Goal: Information Seeking & Learning: Learn about a topic

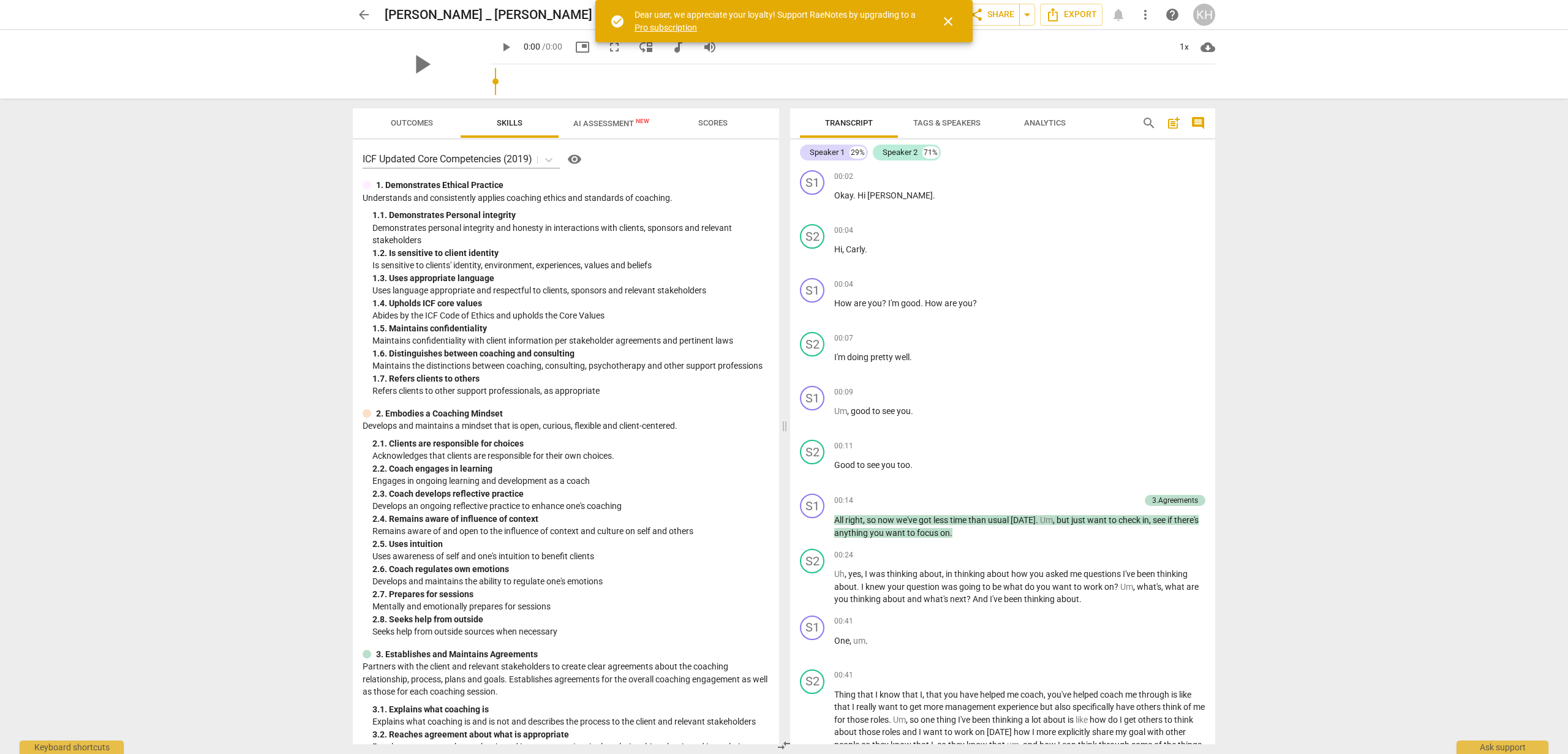
click at [951, 17] on span "close" at bounding box center [948, 21] width 15 height 15
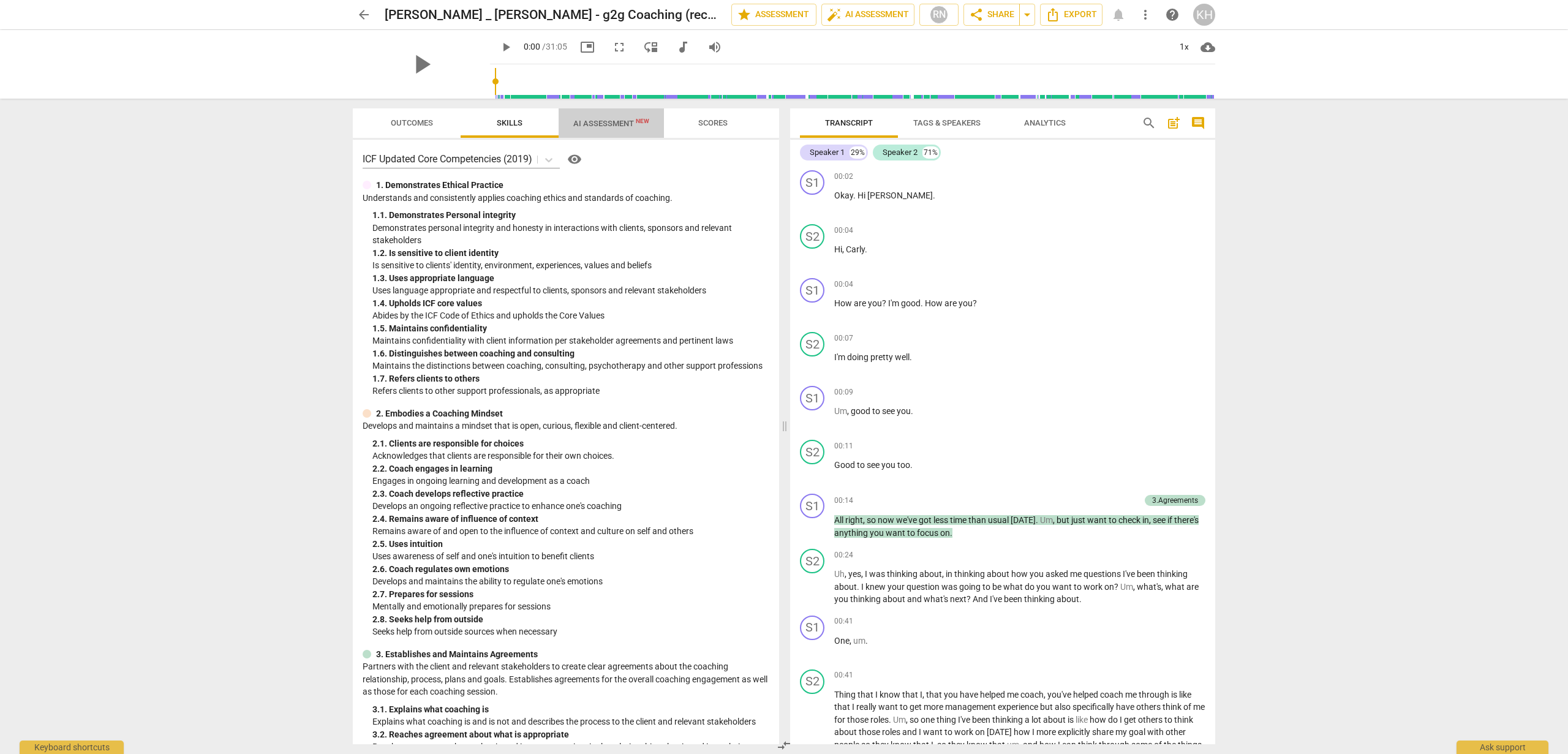
click at [624, 127] on span "AI Assessment New" at bounding box center [611, 123] width 76 height 9
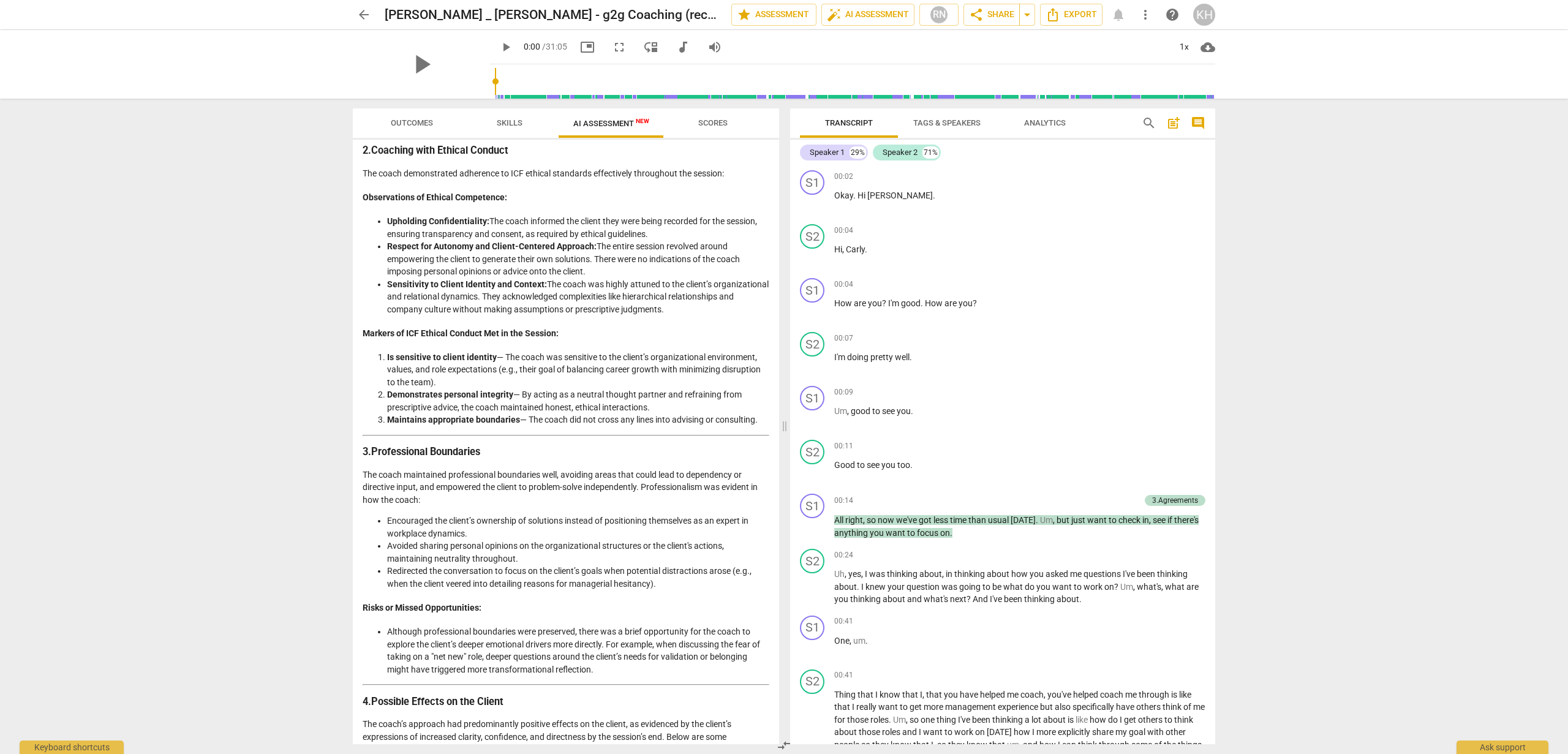
scroll to position [958, 0]
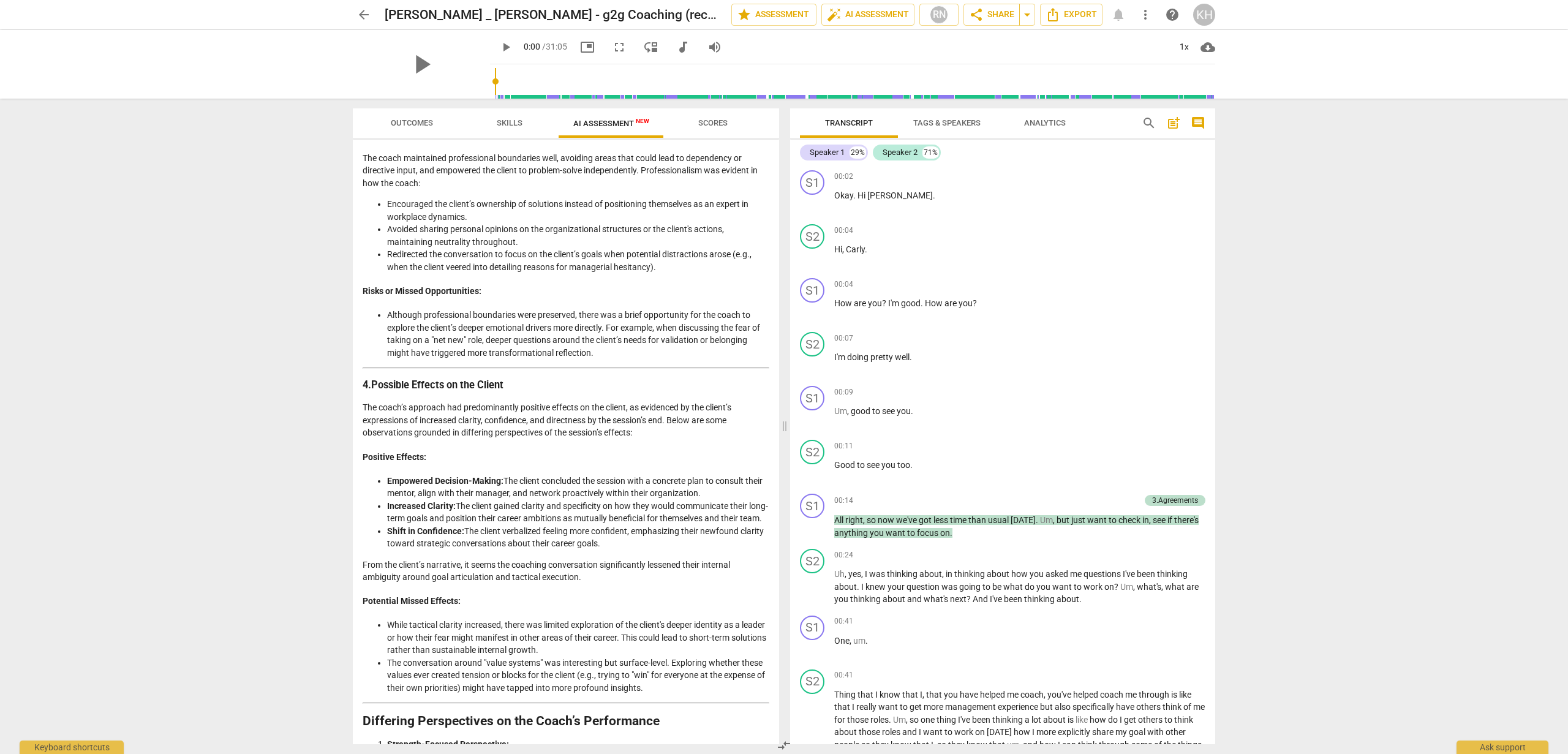
click at [404, 486] on strong "Empowered Decision-Making:" at bounding box center [445, 481] width 117 height 10
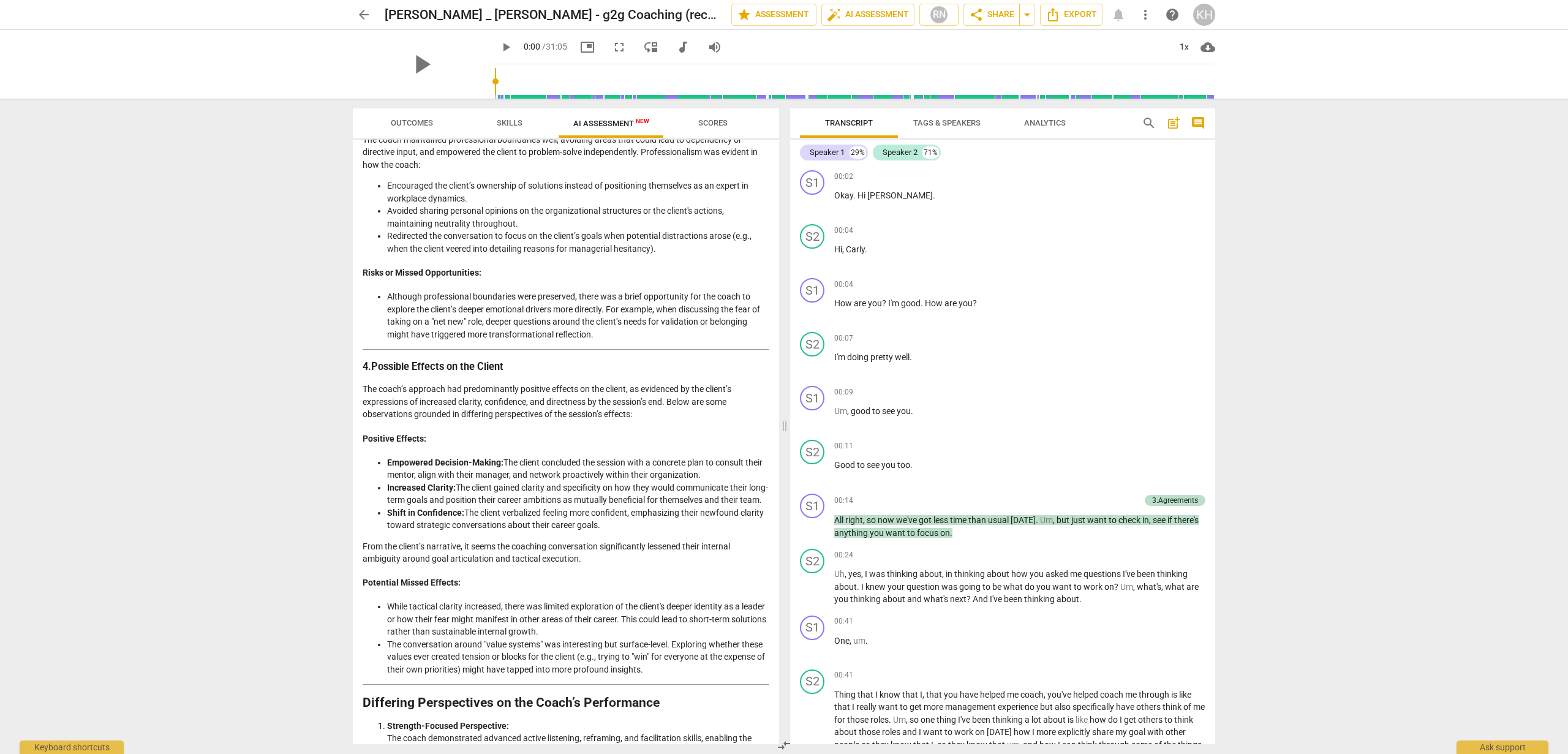
scroll to position [996, 0]
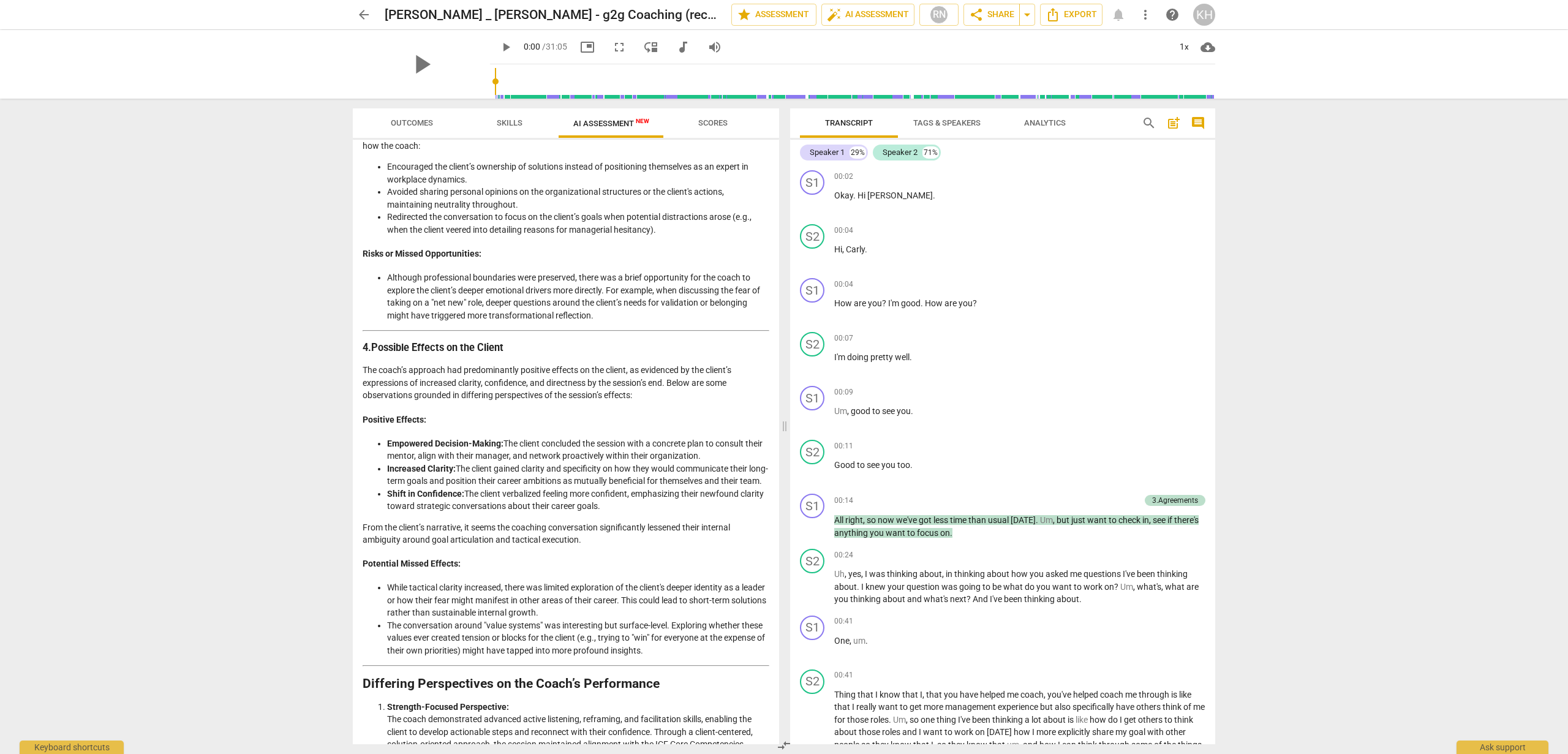
click at [414, 613] on li "While tactical clarity increased, there was limited exploration of the client's…" at bounding box center [578, 600] width 382 height 38
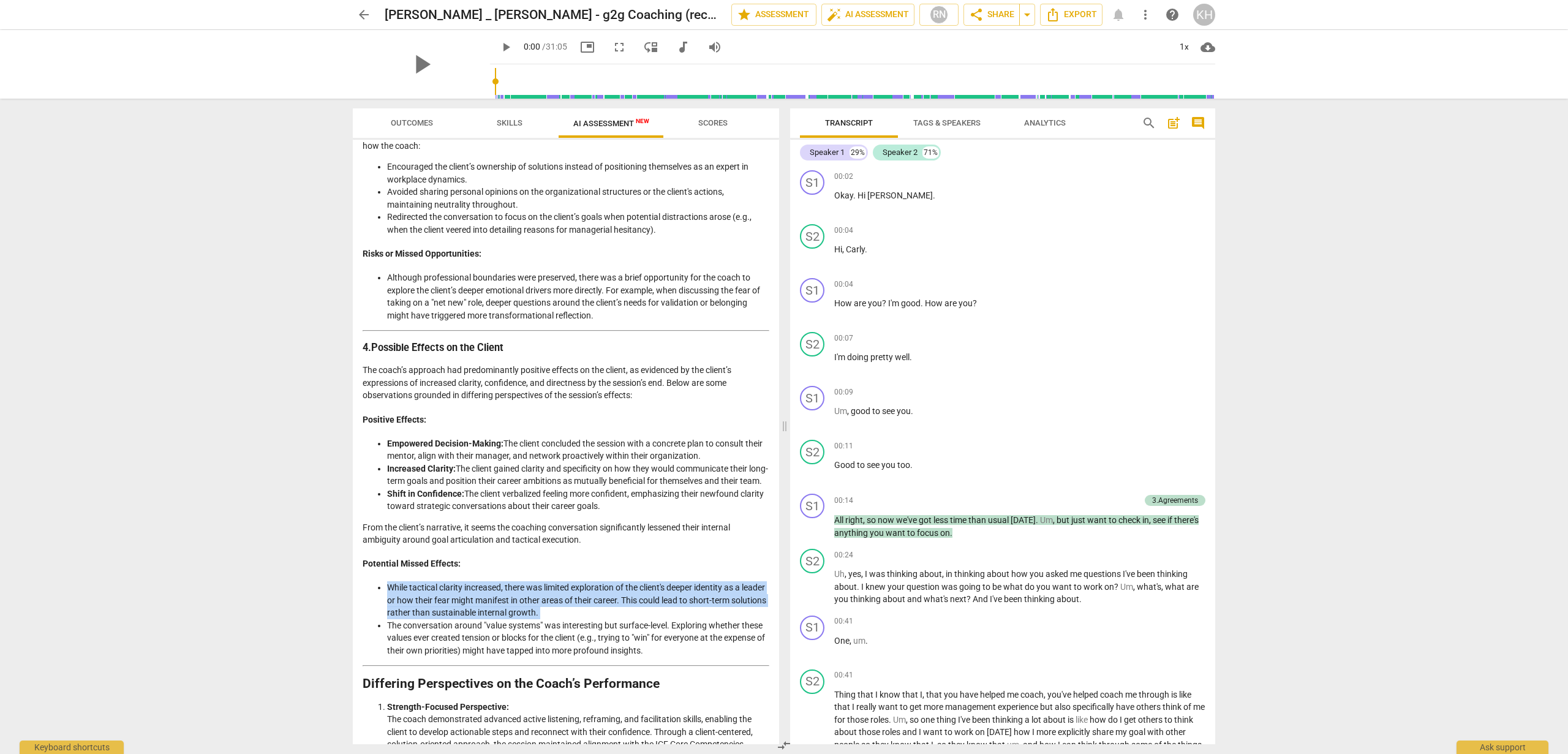
click at [414, 613] on li "While tactical clarity increased, there was limited exploration of the client's…" at bounding box center [578, 600] width 382 height 38
click at [462, 619] on li "While tactical clarity increased, there was limited exploration of the client's…" at bounding box center [578, 600] width 382 height 38
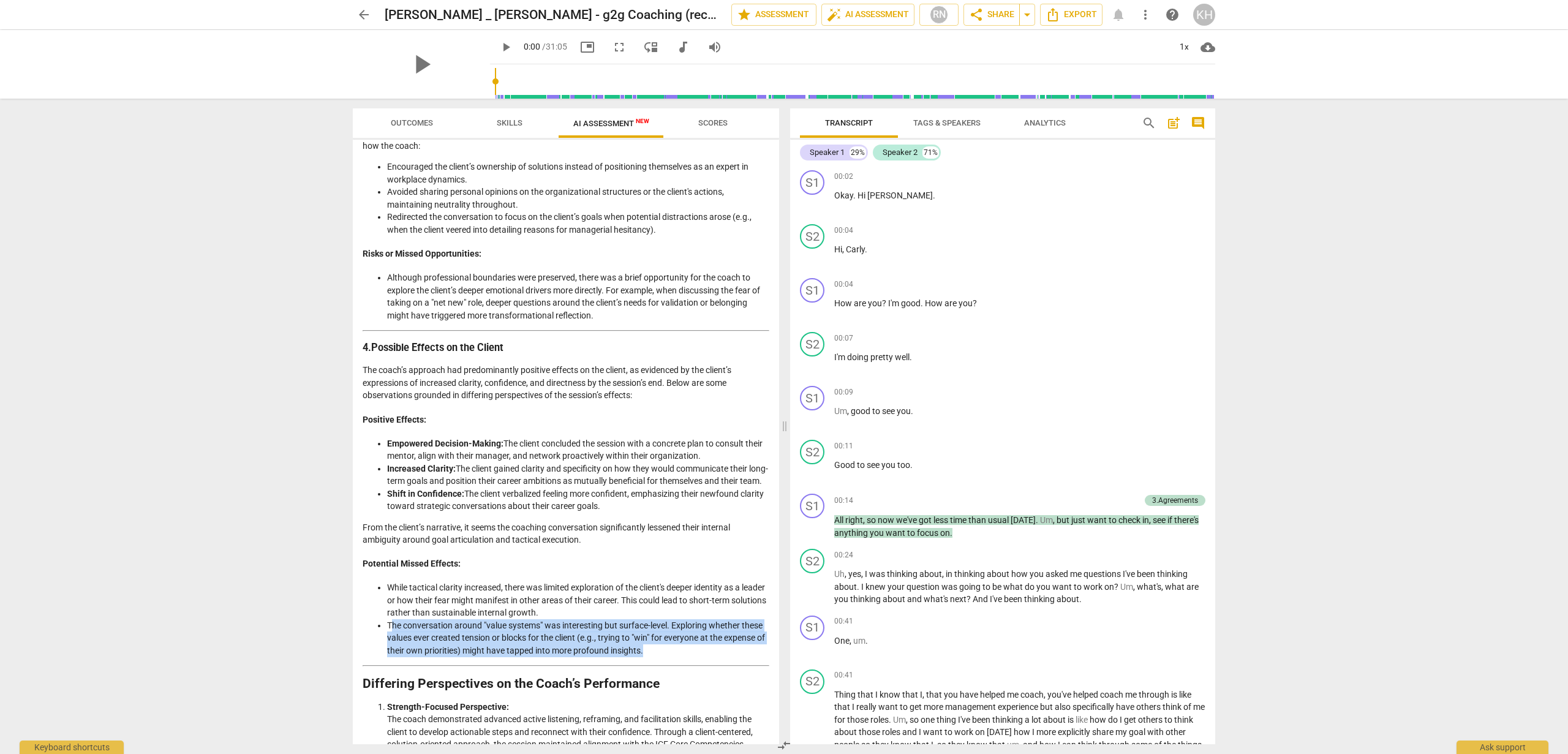
drag, startPoint x: 667, startPoint y: 681, endPoint x: 392, endPoint y: 653, distance: 276.4
click at [392, 653] on li "The conversation around "value systems" was interesting but surface-level. Expl…" at bounding box center [578, 638] width 382 height 38
click at [393, 651] on li "The conversation around "value systems" was interesting but surface-level. Expl…" at bounding box center [578, 638] width 382 height 38
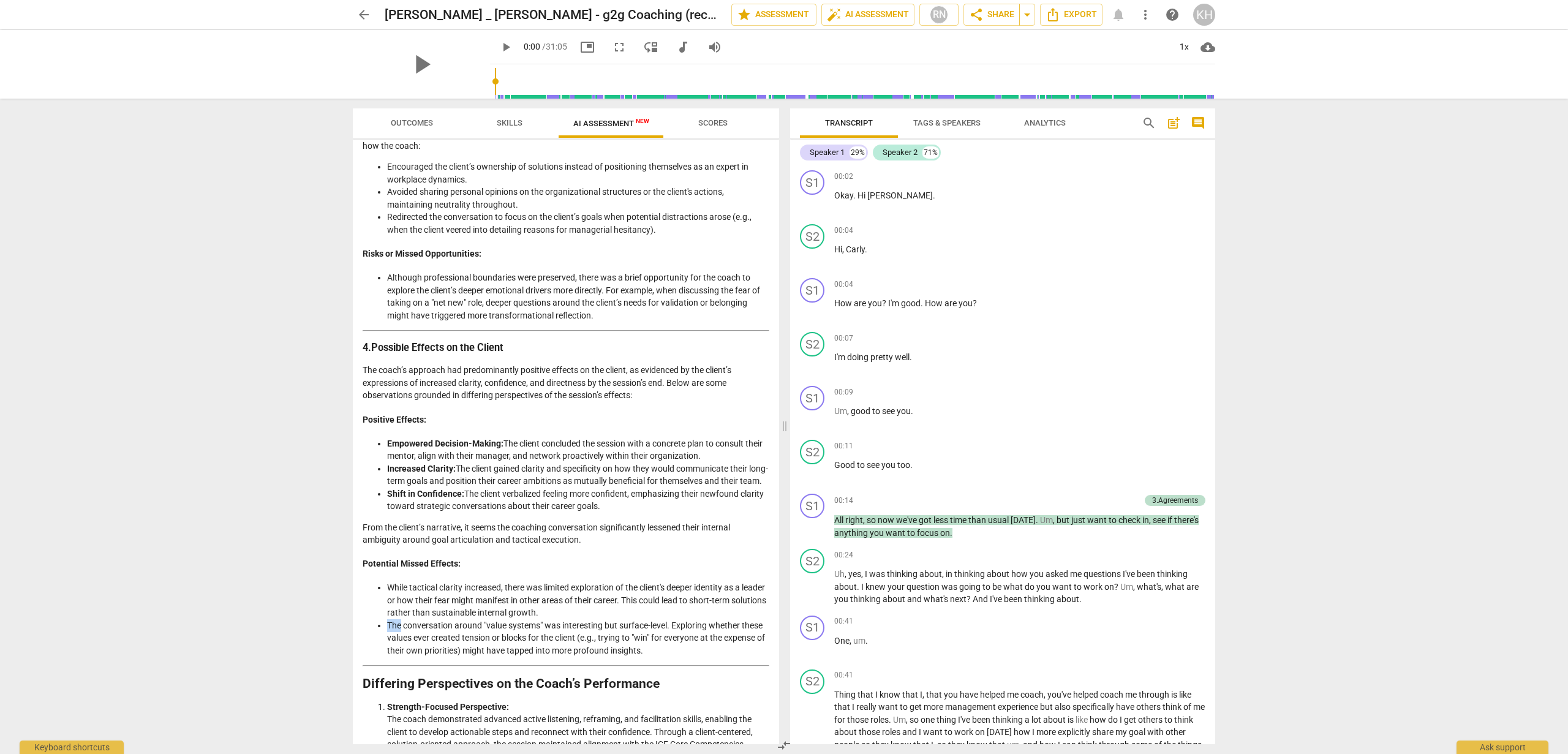
click at [393, 651] on li "The conversation around "value systems" was interesting but surface-level. Expl…" at bounding box center [578, 638] width 382 height 38
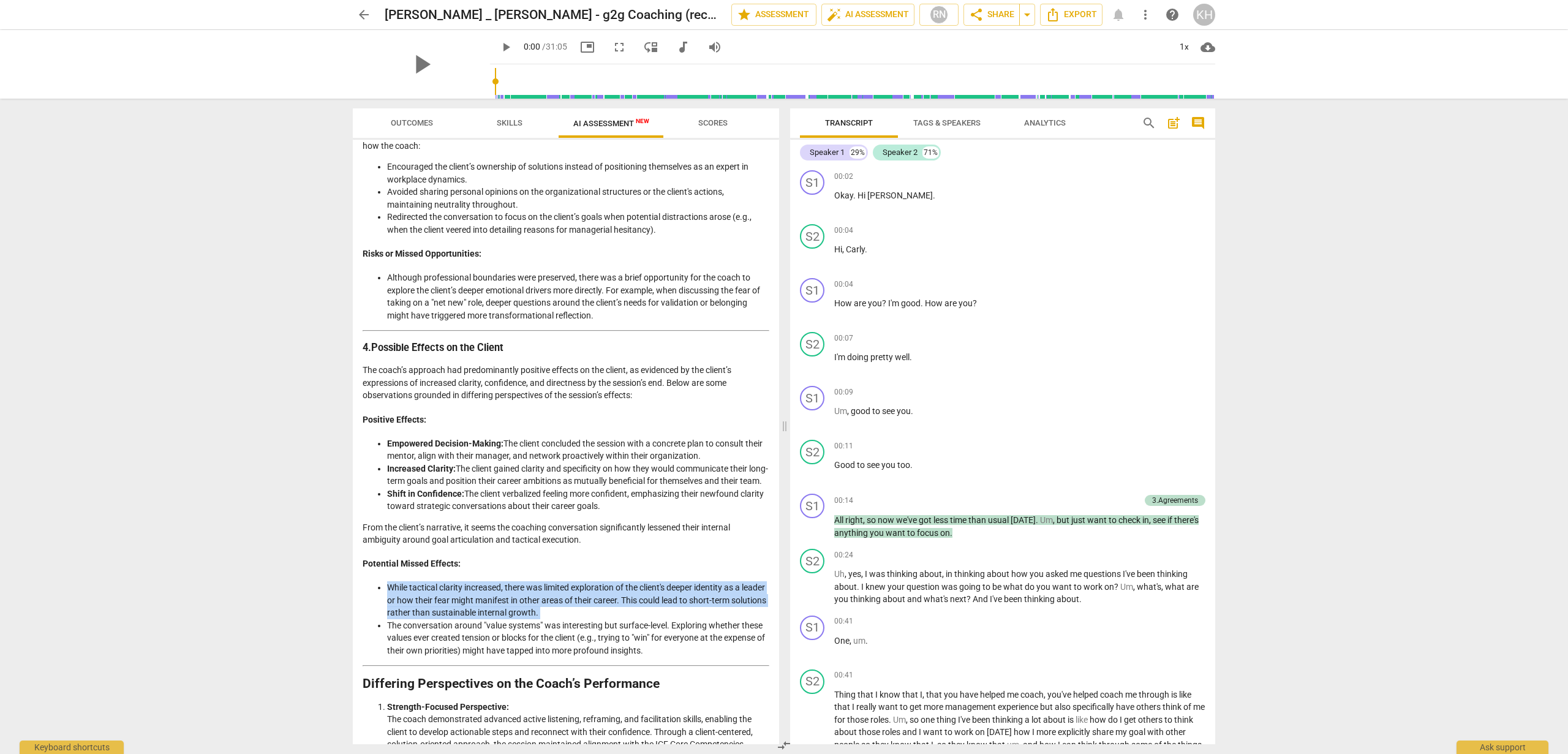
click at [393, 651] on li "The conversation around "value systems" was interesting but surface-level. Expl…" at bounding box center [578, 638] width 382 height 38
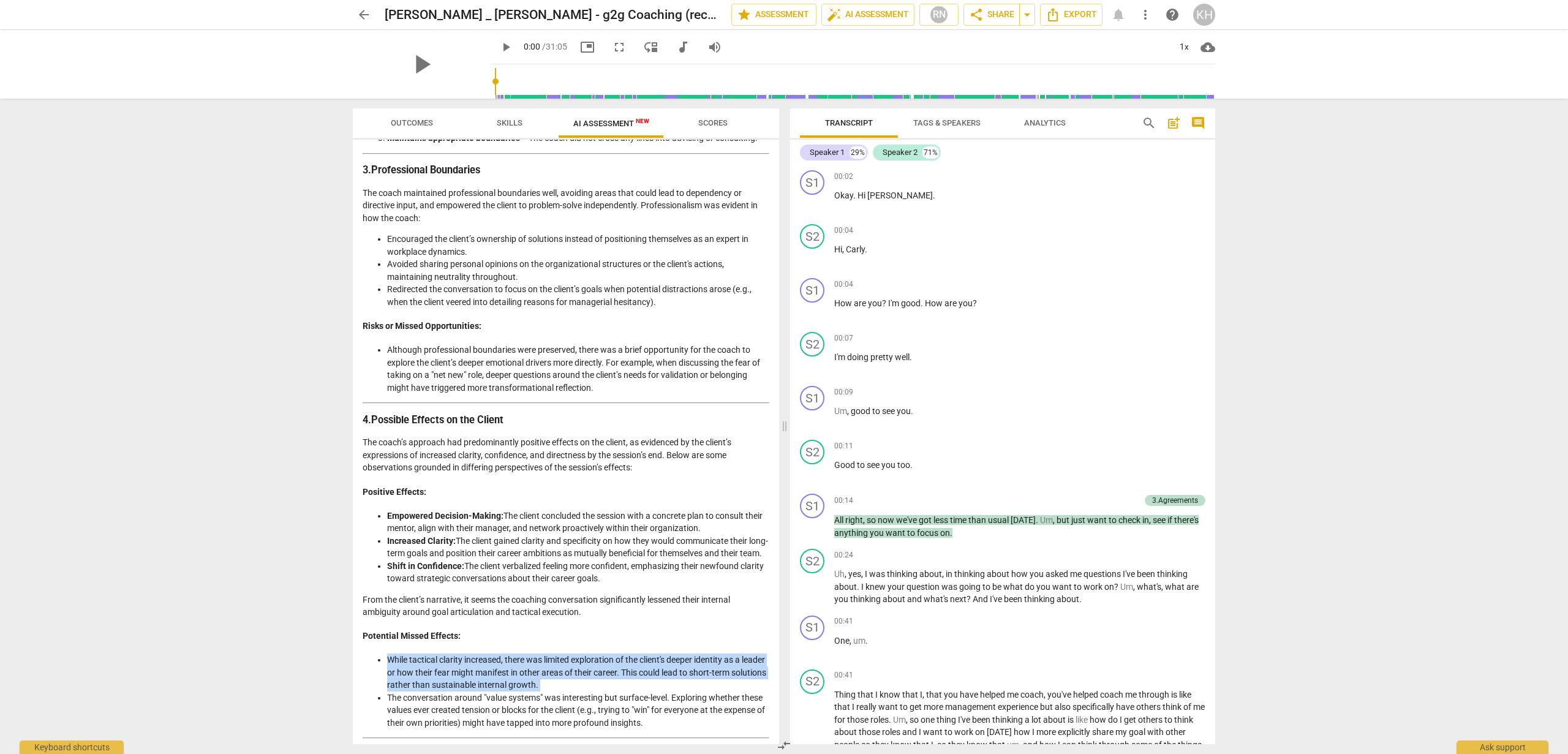
scroll to position [866, 0]
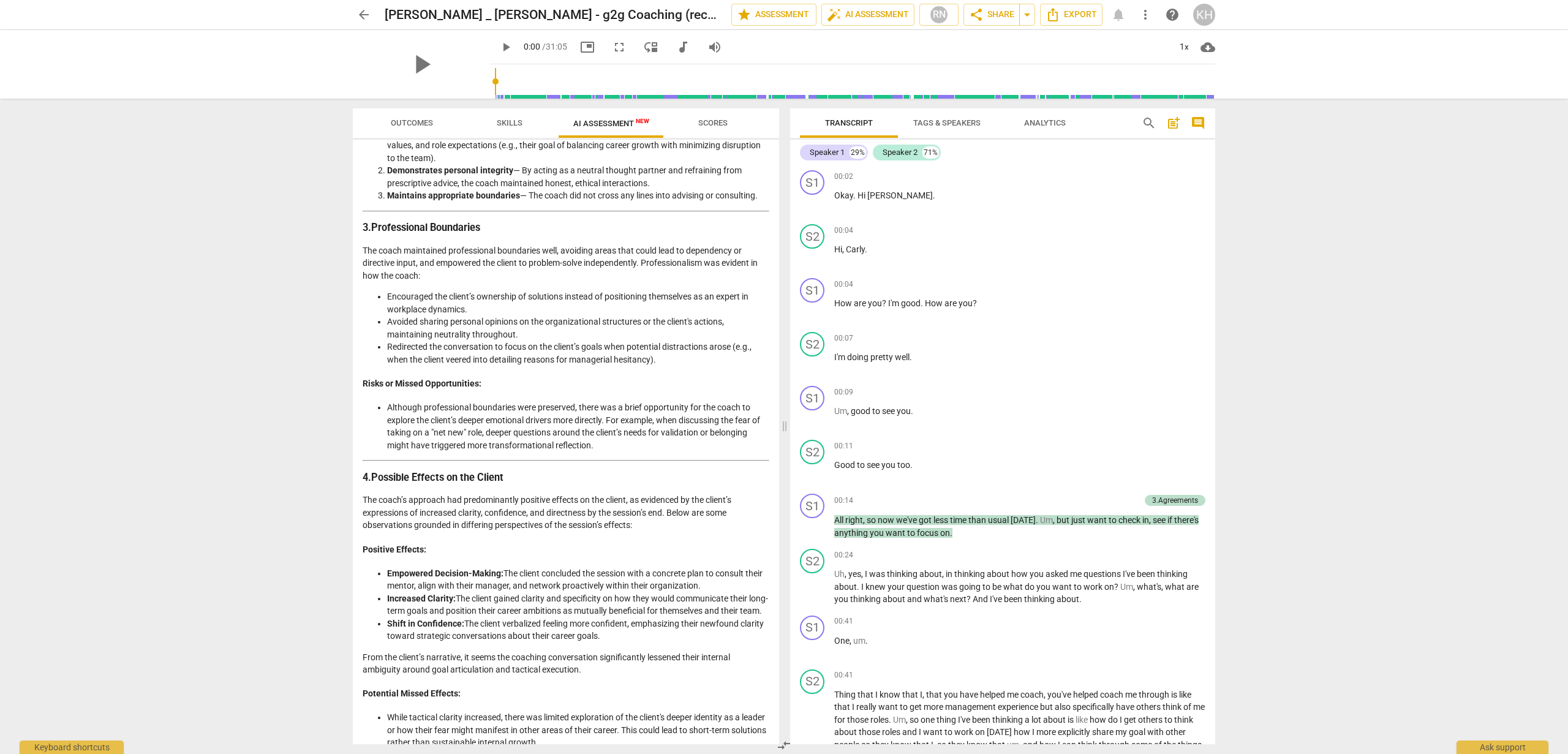
click at [425, 435] on li "Although professional boundaries were preserved, there was a brief opportunity …" at bounding box center [578, 426] width 382 height 50
copy li
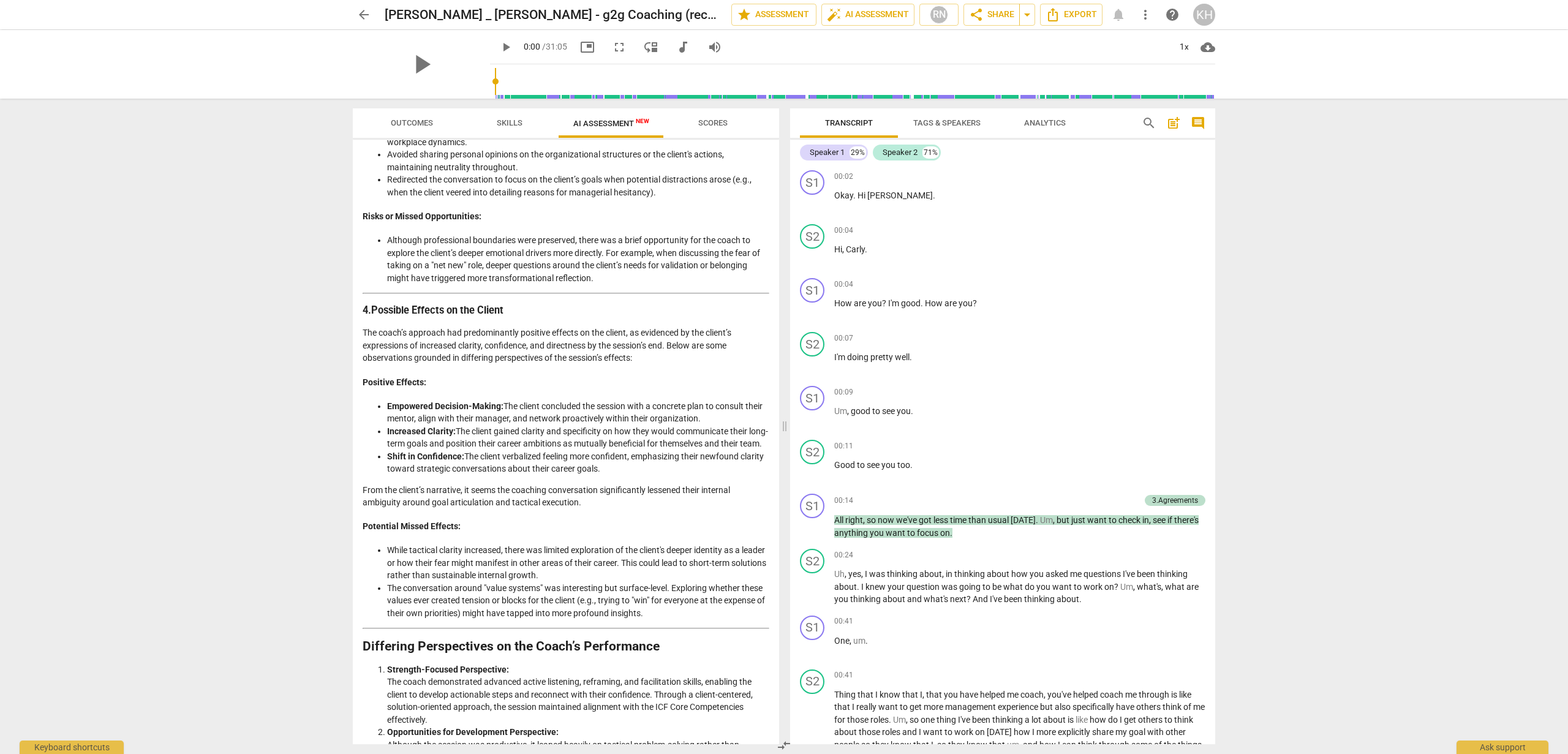
scroll to position [1072, 0]
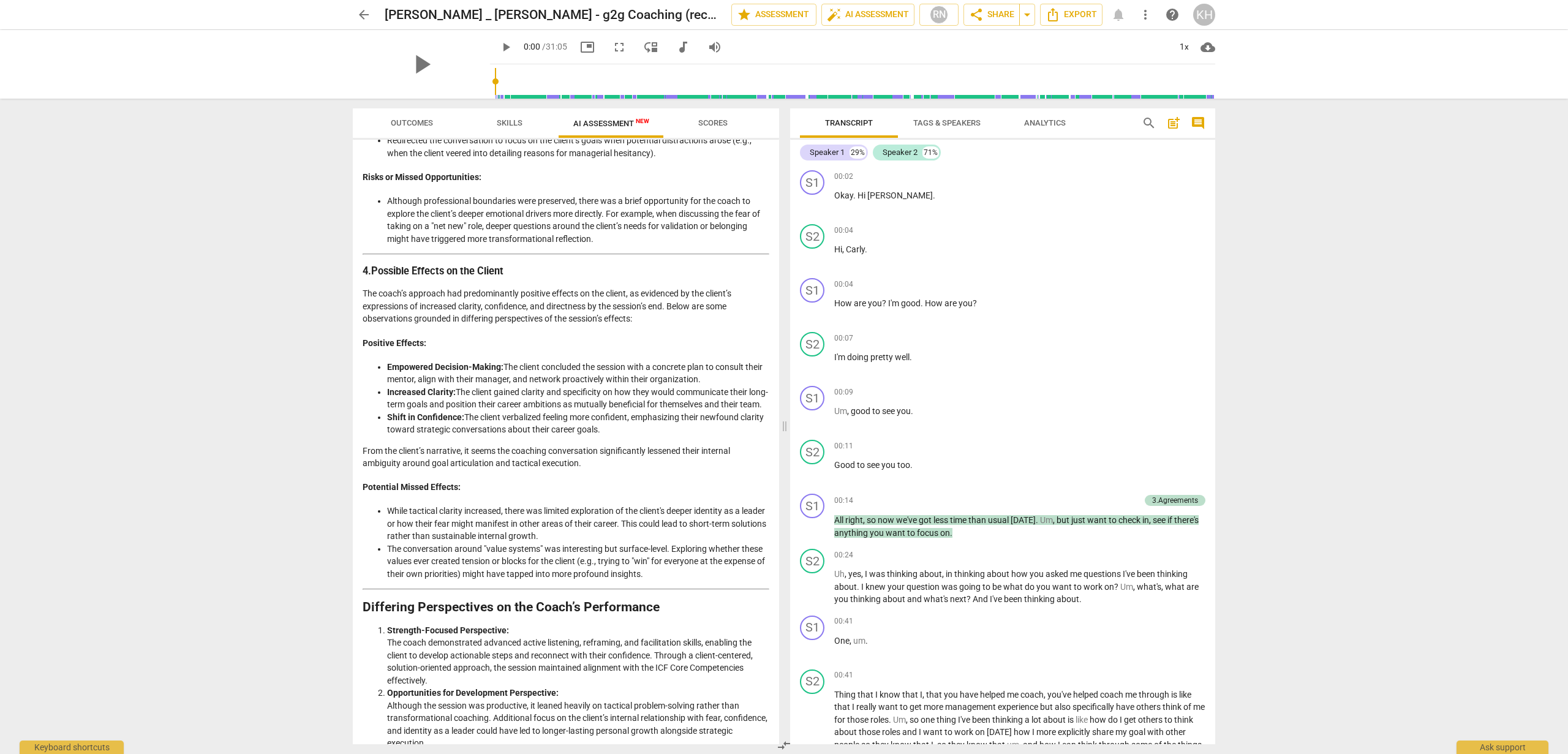
click at [507, 581] on li "The conversation around "value systems" was interesting but surface-level. Expl…" at bounding box center [578, 562] width 382 height 38
click at [506, 542] on li "While tactical clarity increased, there was limited exploration of the client's…" at bounding box center [578, 523] width 382 height 38
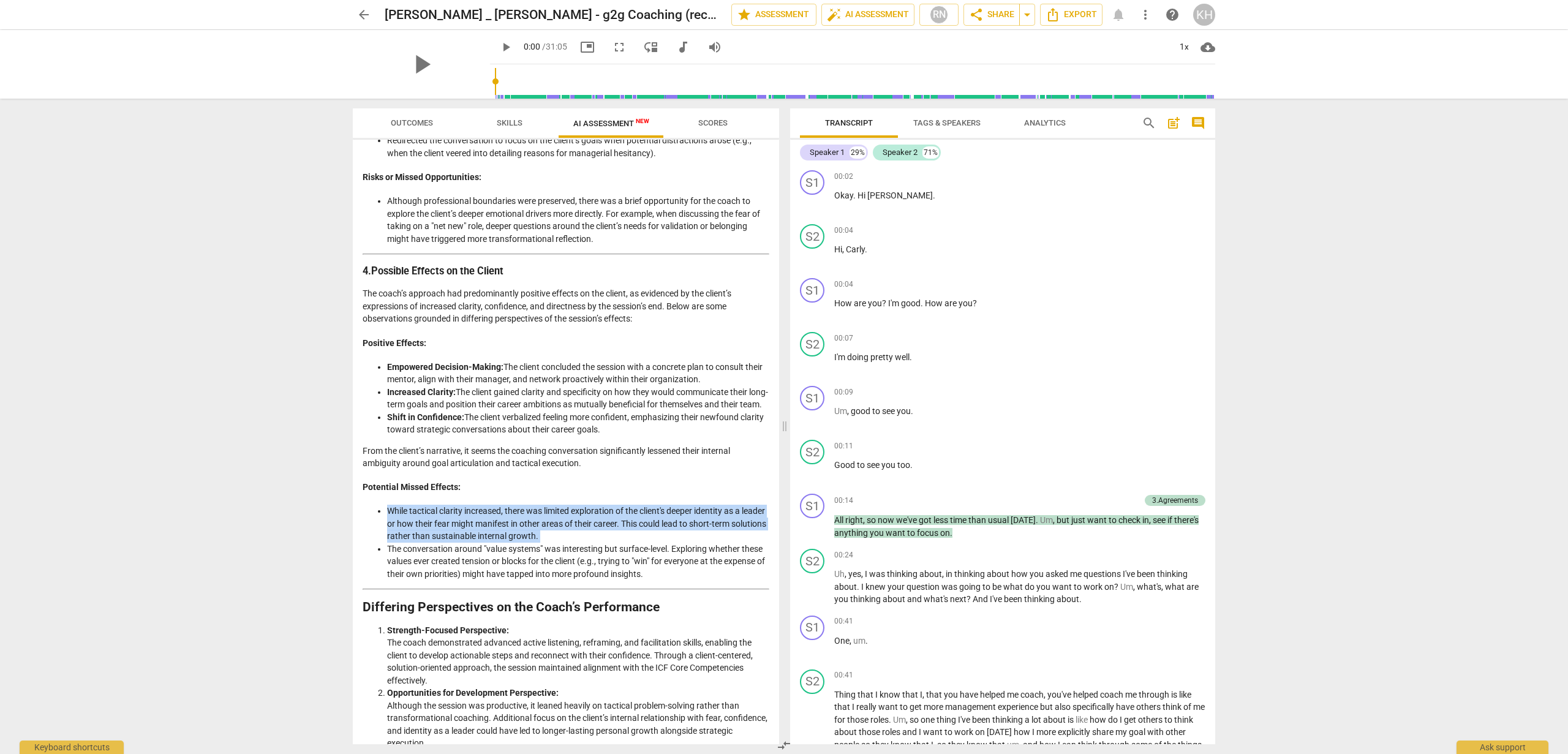
click at [506, 542] on li "While tactical clarity increased, there was limited exploration of the client's…" at bounding box center [578, 523] width 382 height 38
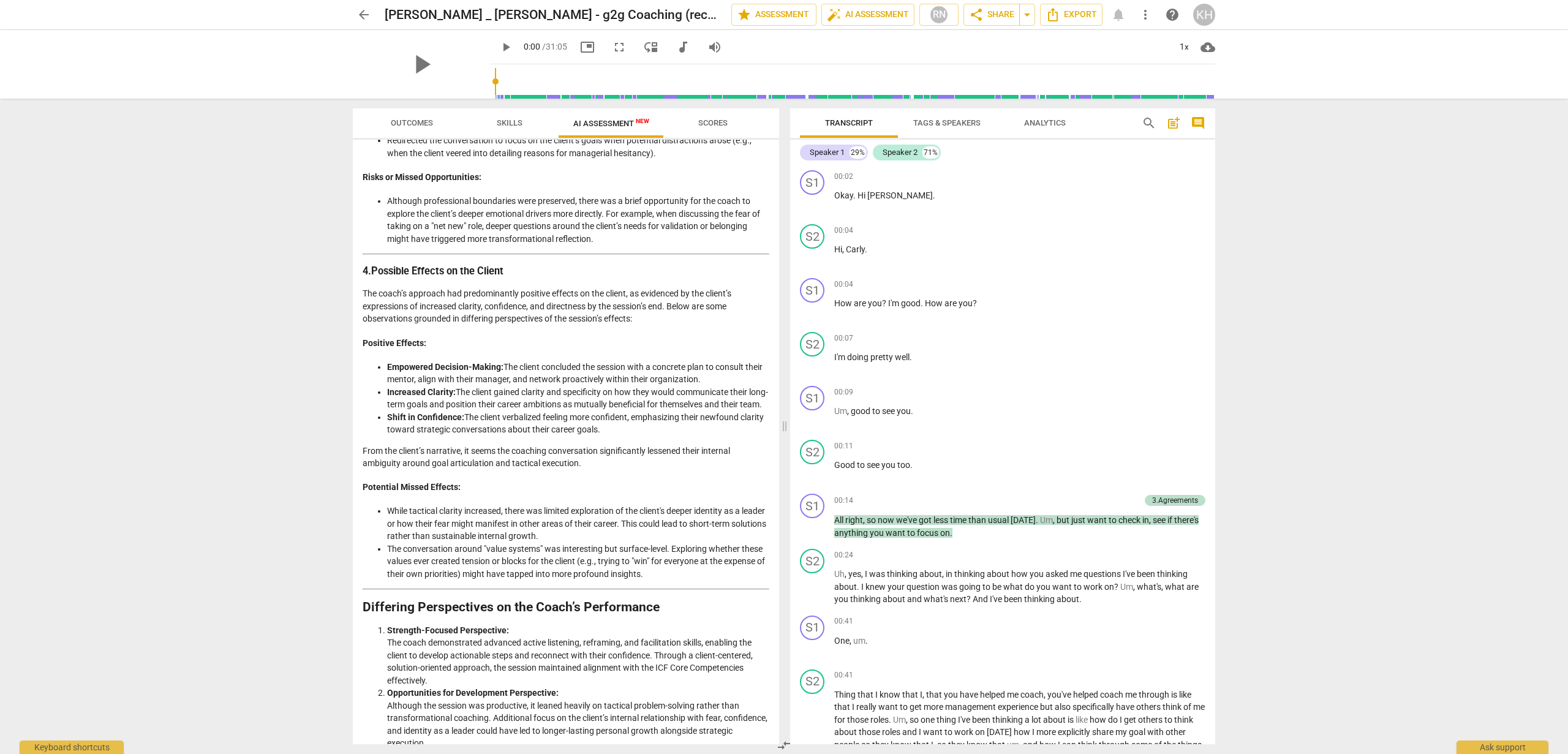
click at [523, 407] on li "Increased Clarity: The client gained clarity and specificity on how they would …" at bounding box center [578, 398] width 382 height 25
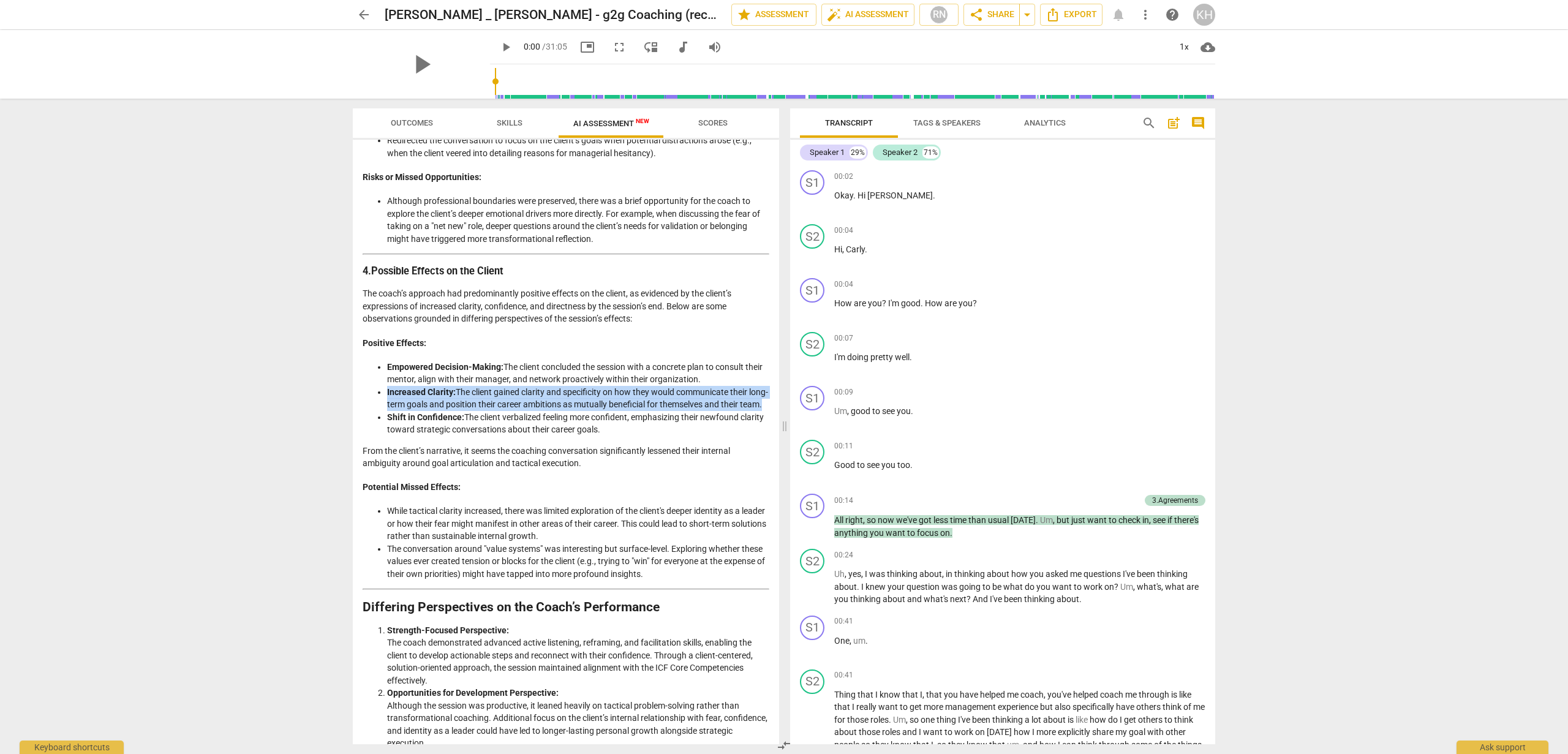
click at [523, 407] on li "Increased Clarity: The client gained clarity and specificity on how they would …" at bounding box center [578, 398] width 382 height 25
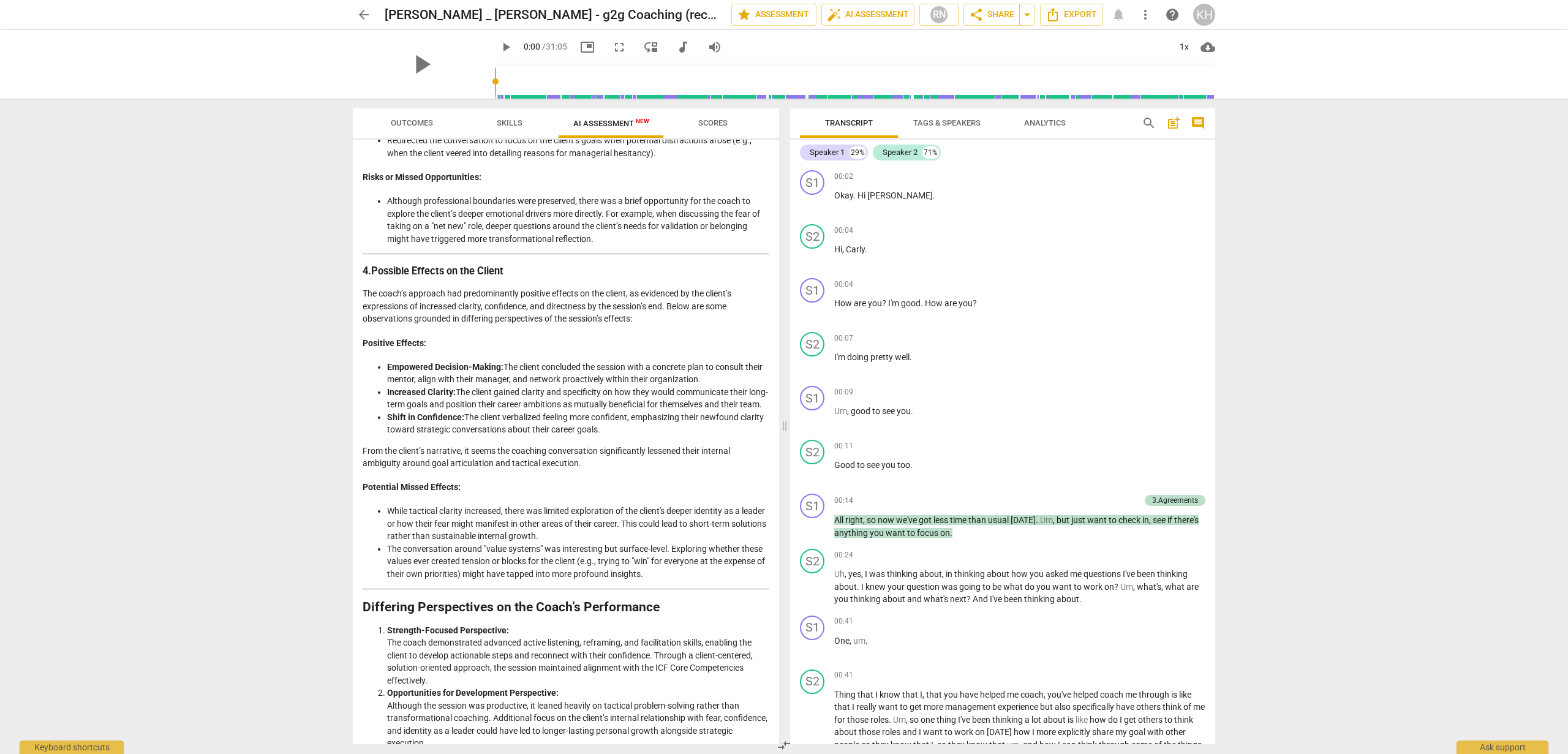
click at [556, 436] on li "Shift in Confidence: The client verbalized feeling more confident, emphasizing …" at bounding box center [578, 423] width 382 height 25
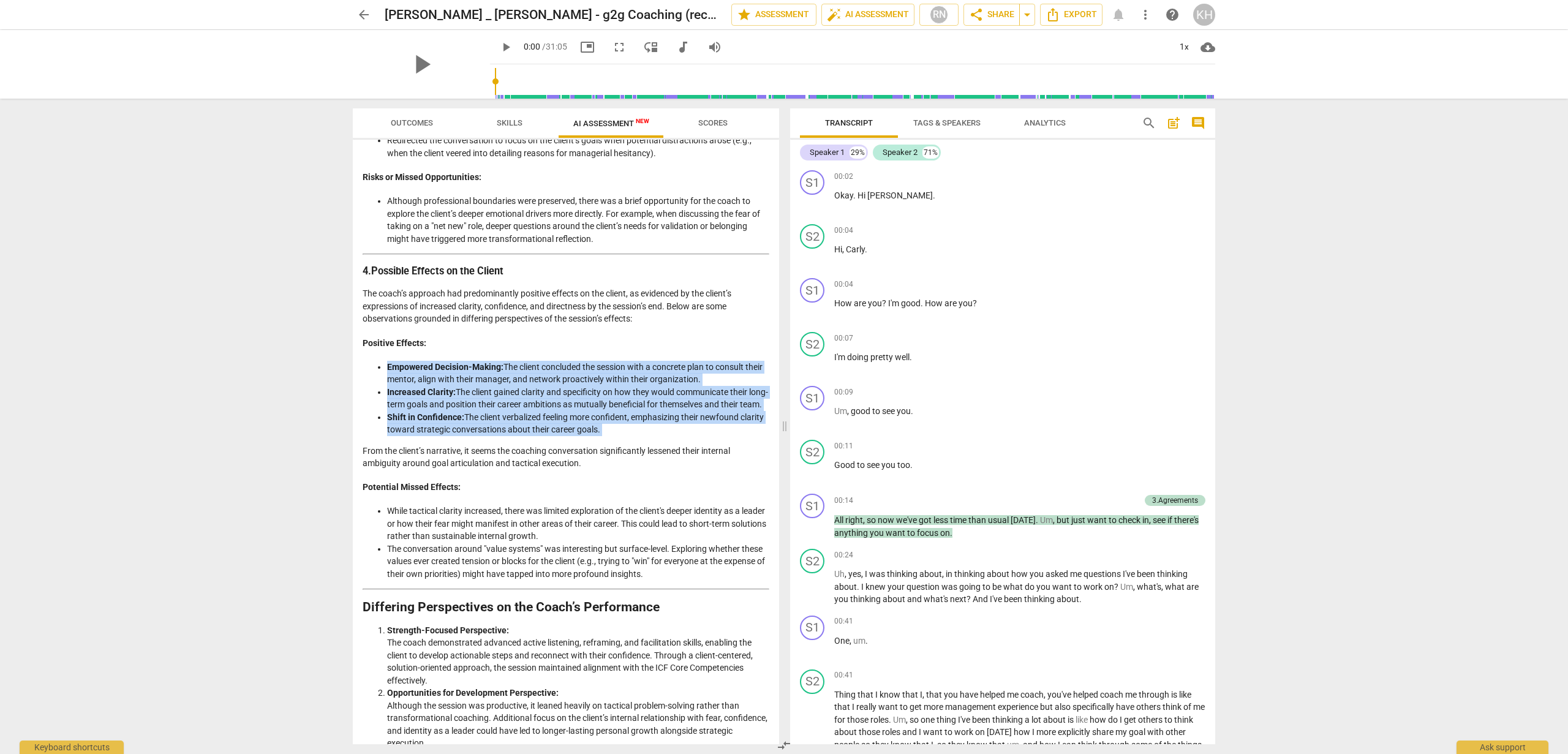
drag, startPoint x: 645, startPoint y: 466, endPoint x: 380, endPoint y: 380, distance: 278.6
click at [380, 380] on div "Objective Analysis of Coaching Session Detailed Analysis of the Coach's Approac…" at bounding box center [566, 52] width 406 height 1908
copy ul "Empowered Decision-Making: The client concluded the session with a concrete pla…"
click at [420, 397] on strong "Increased Clarity:" at bounding box center [421, 392] width 68 height 10
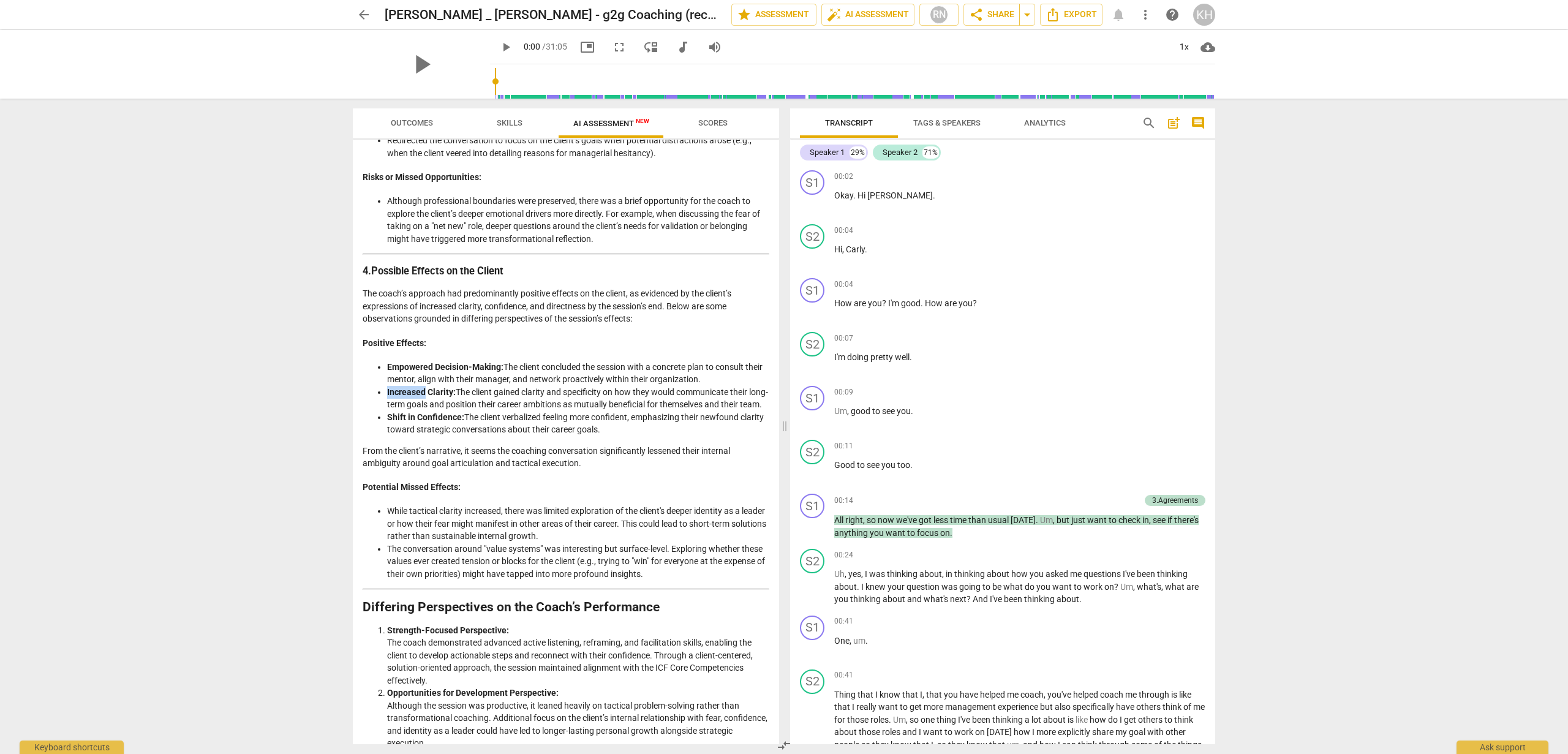
click at [420, 397] on strong "Increased Clarity:" at bounding box center [421, 392] width 68 height 10
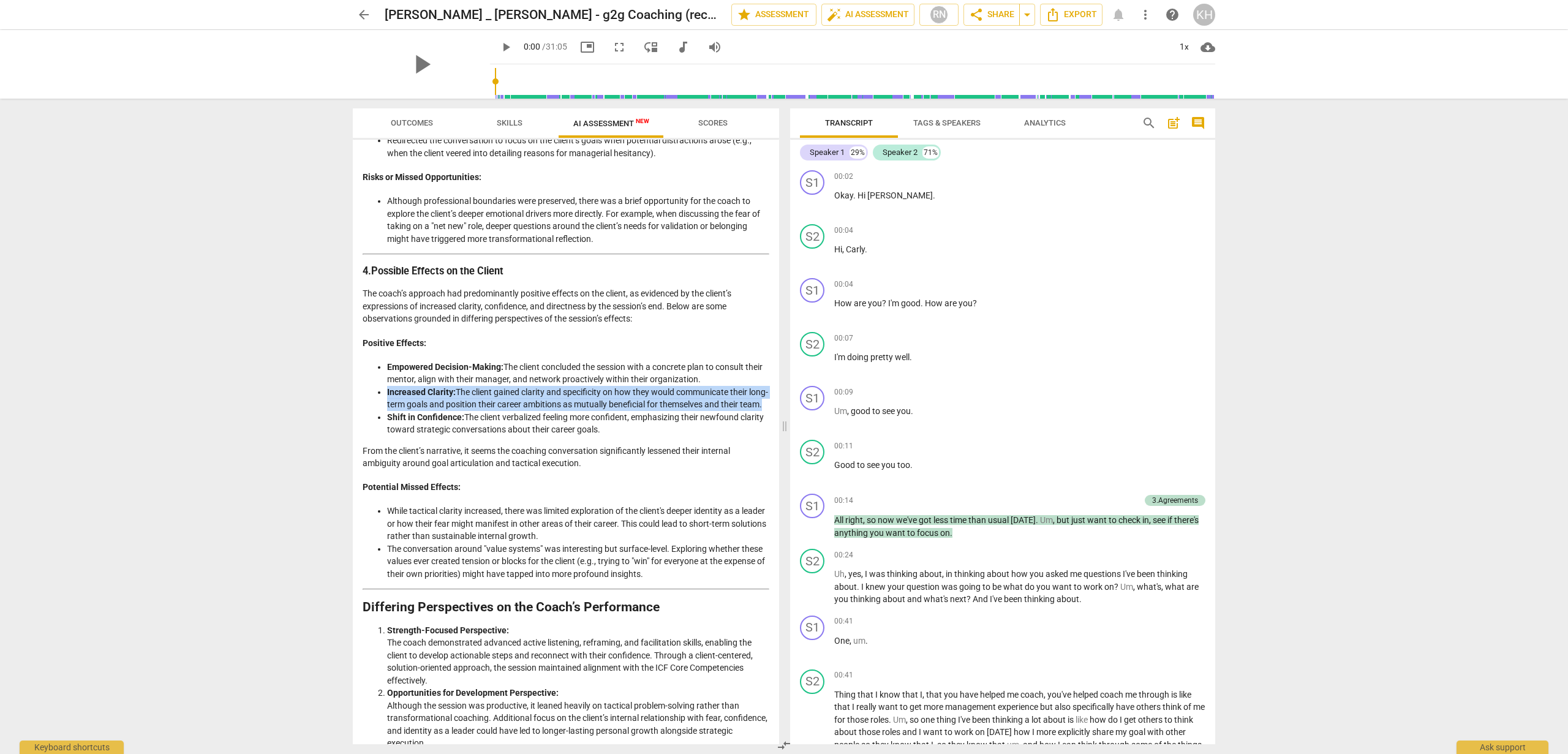
click at [420, 397] on strong "Increased Clarity:" at bounding box center [421, 392] width 68 height 10
click at [446, 411] on li "Increased Clarity: The client gained clarity and specificity on how they would …" at bounding box center [578, 398] width 382 height 25
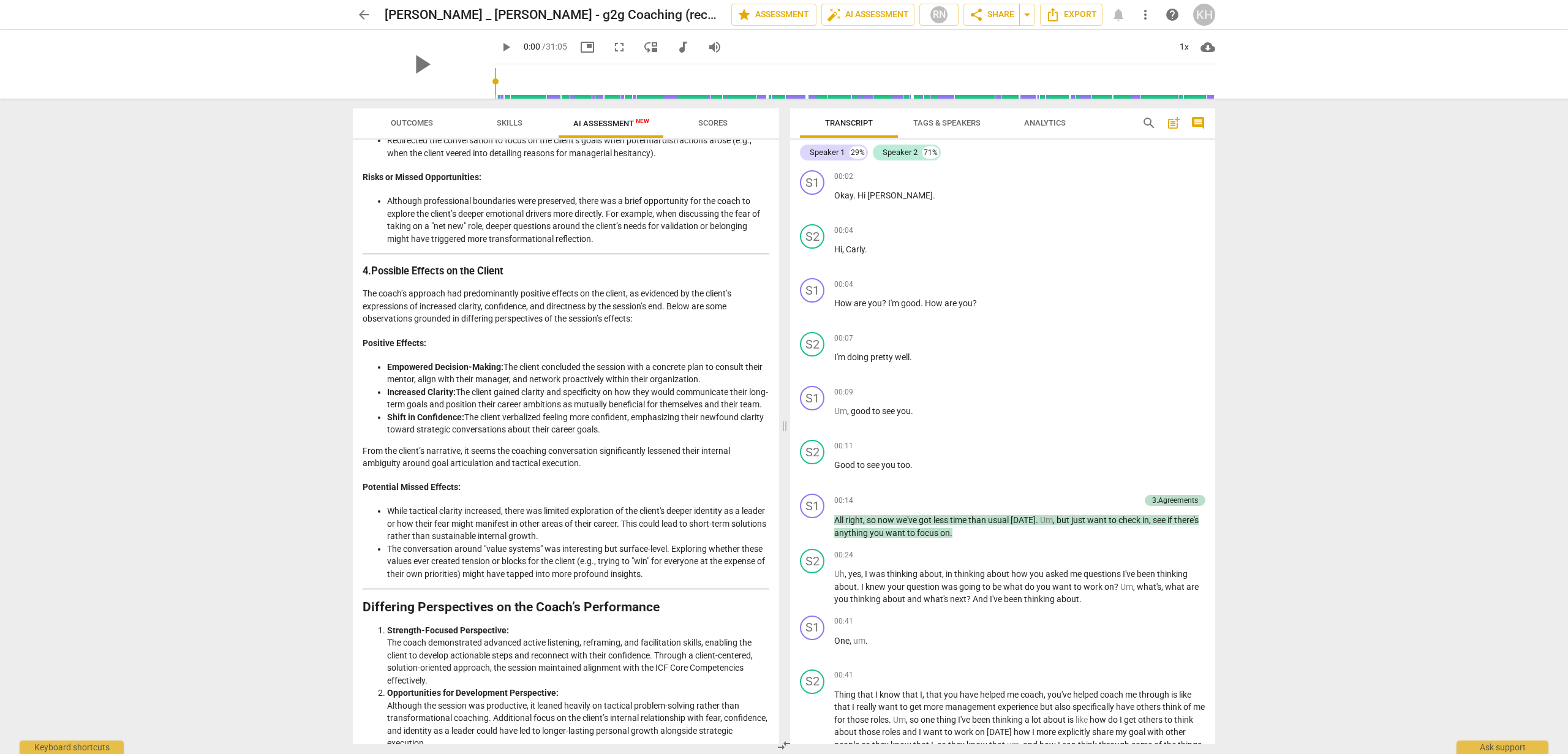
drag, startPoint x: 460, startPoint y: 426, endPoint x: 454, endPoint y: 412, distance: 15.2
click at [454, 411] on li "Increased Clarity: The client gained clarity and specificity on how they would …" at bounding box center [578, 398] width 382 height 25
click at [588, 465] on div "Objective Analysis of Coaching Session Detailed Analysis of the Coach's Approac…" at bounding box center [566, 52] width 406 height 1908
drag, startPoint x: 631, startPoint y: 451, endPoint x: 468, endPoint y: 445, distance: 163.1
click at [469, 436] on li "Shift in Confidence: The client verbalized feeling more confident, emphasizing …" at bounding box center [578, 423] width 382 height 25
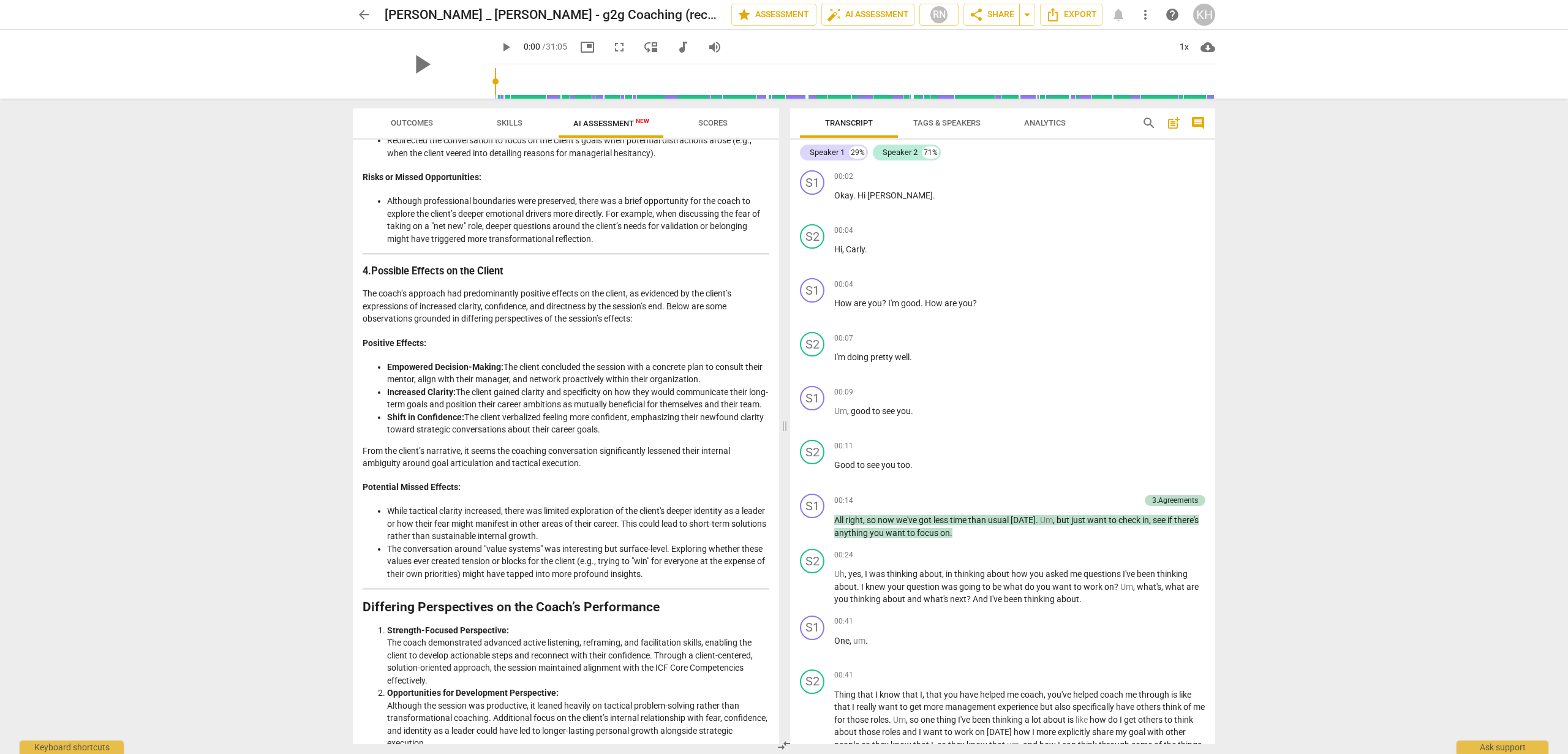
click at [468, 411] on li "Increased Clarity: The client gained clarity and specificity on how they would …" at bounding box center [578, 398] width 382 height 25
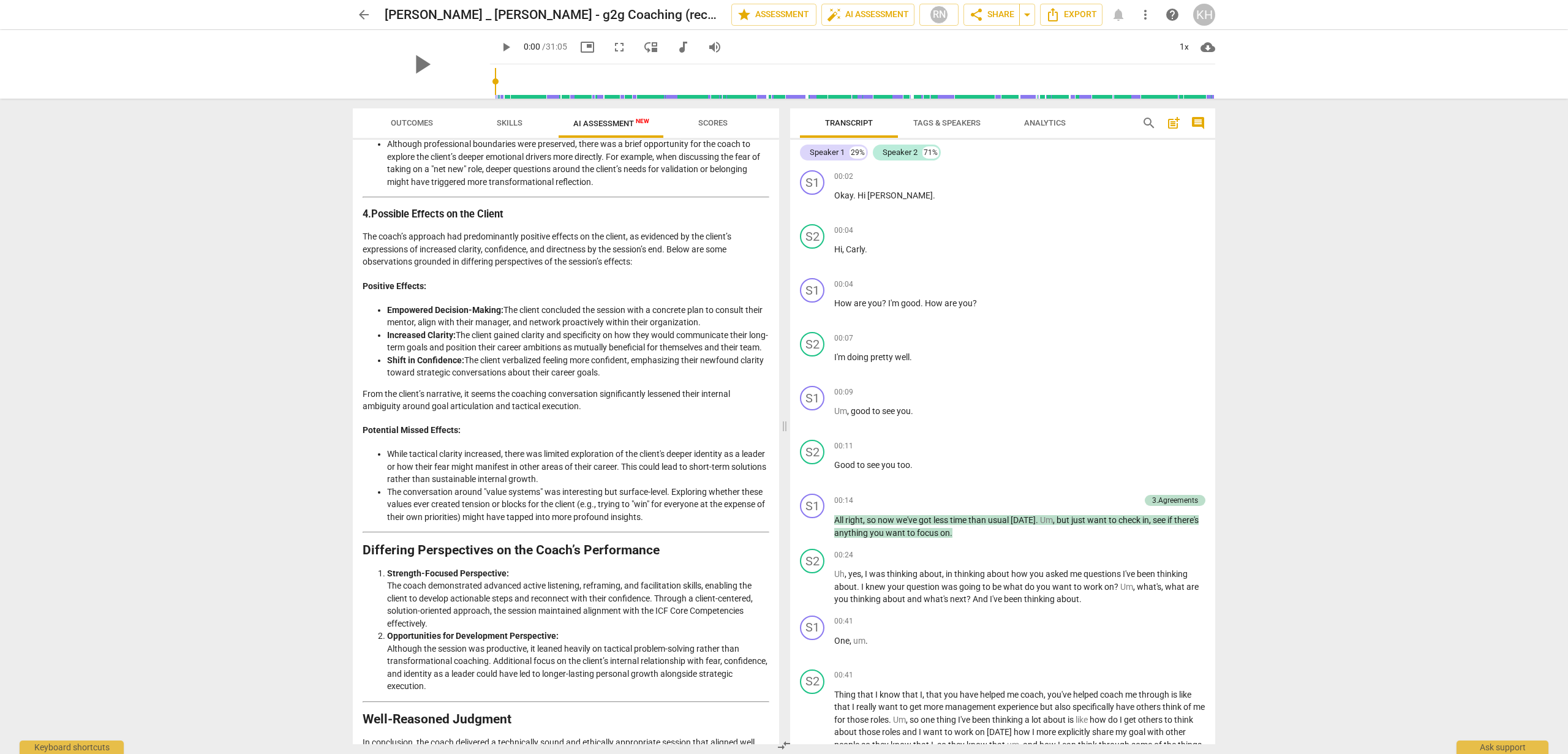
scroll to position [1149, 0]
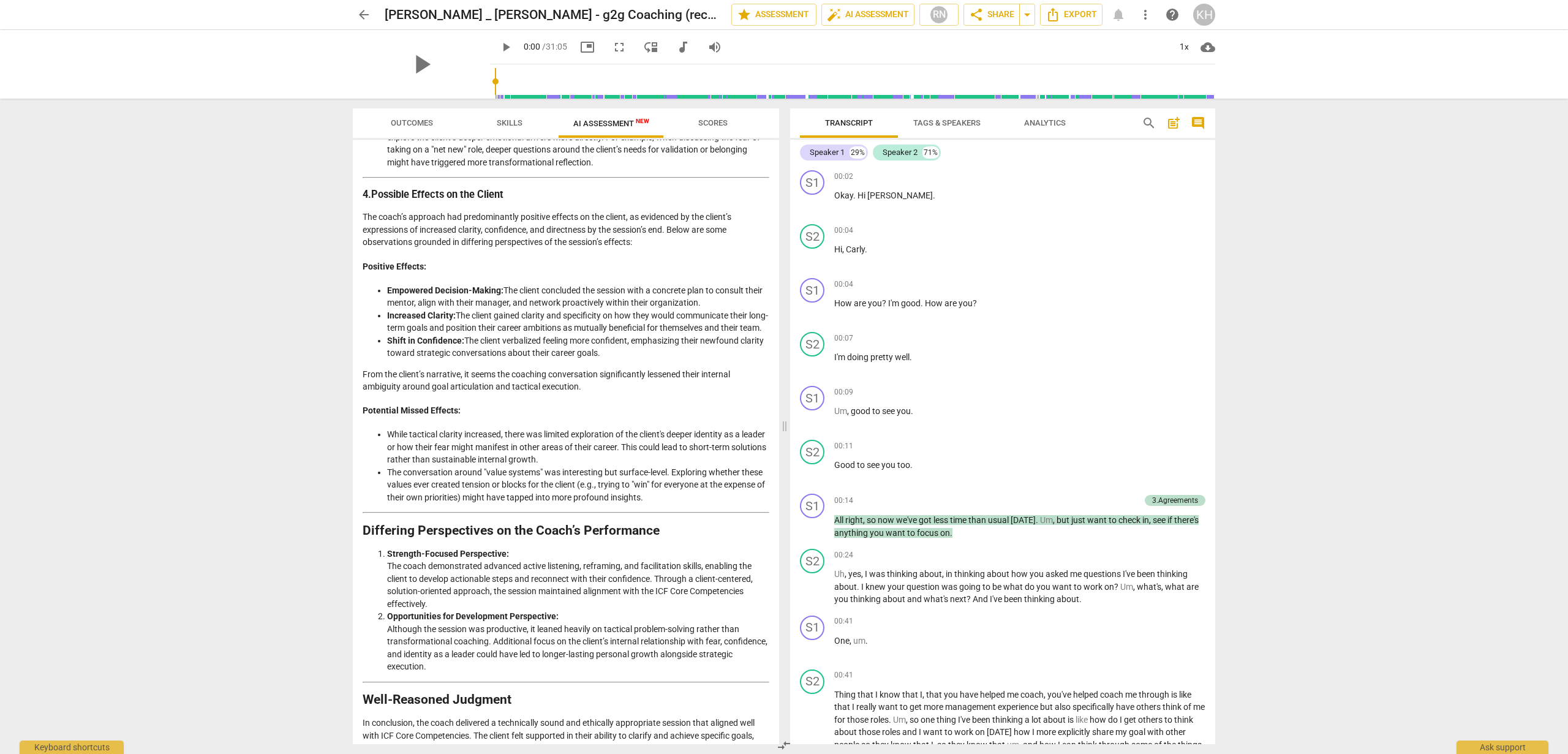
click at [483, 595] on li "Strength-Focused Perspective: The coach demonstrated advanced active listening,…" at bounding box center [578, 579] width 382 height 63
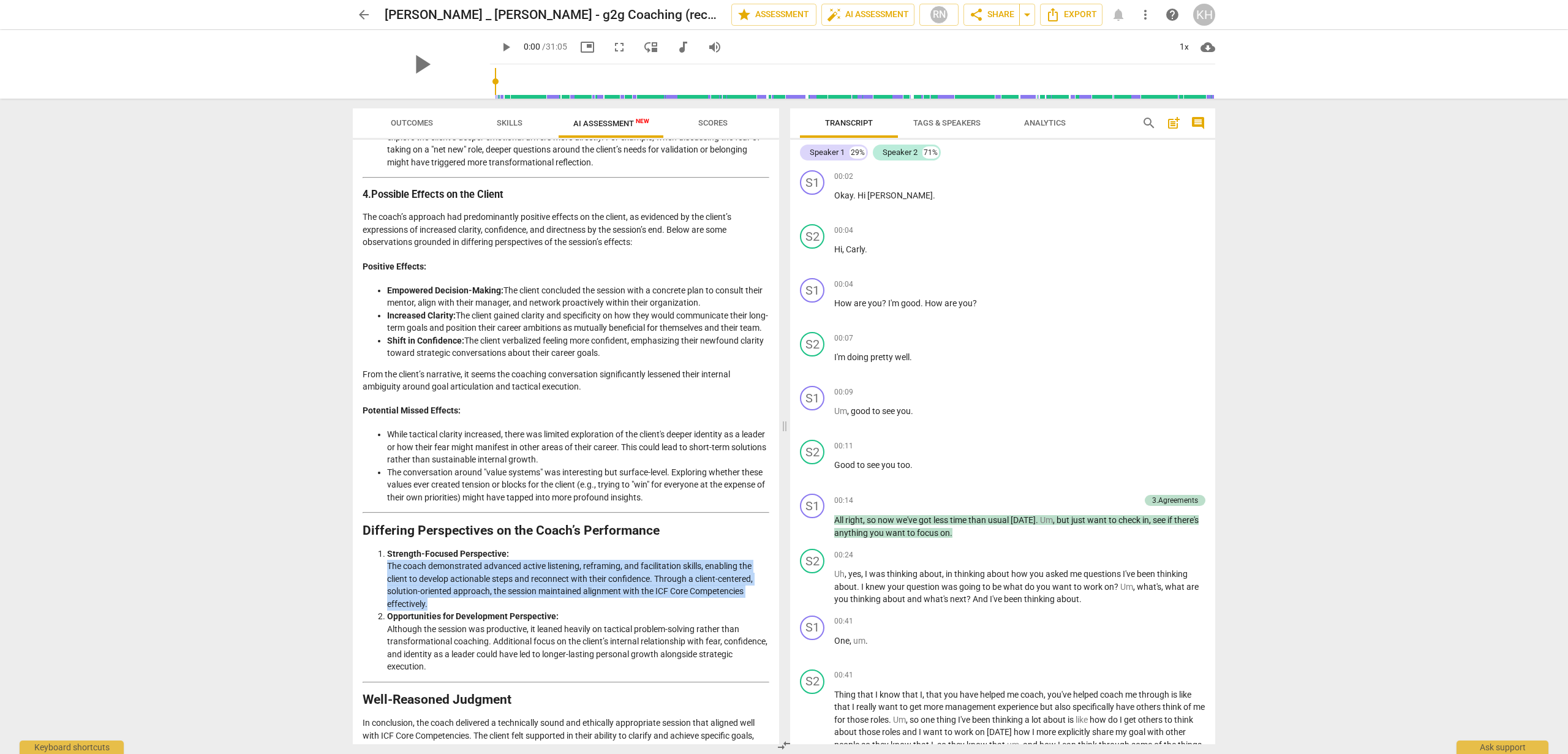
click at [483, 595] on li "Strength-Focused Perspective: The coach demonstrated advanced active listening,…" at bounding box center [578, 579] width 382 height 63
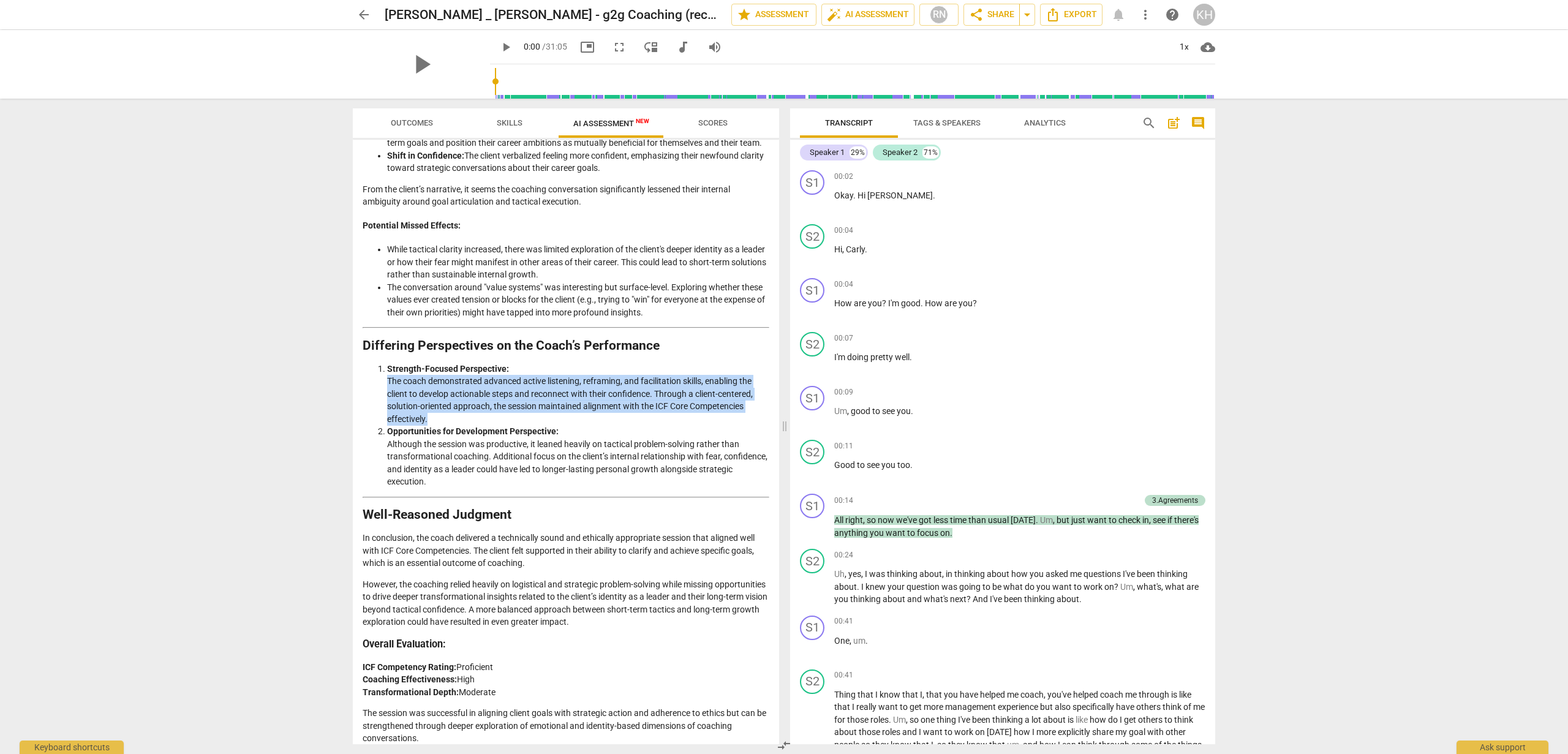
scroll to position [1351, 0]
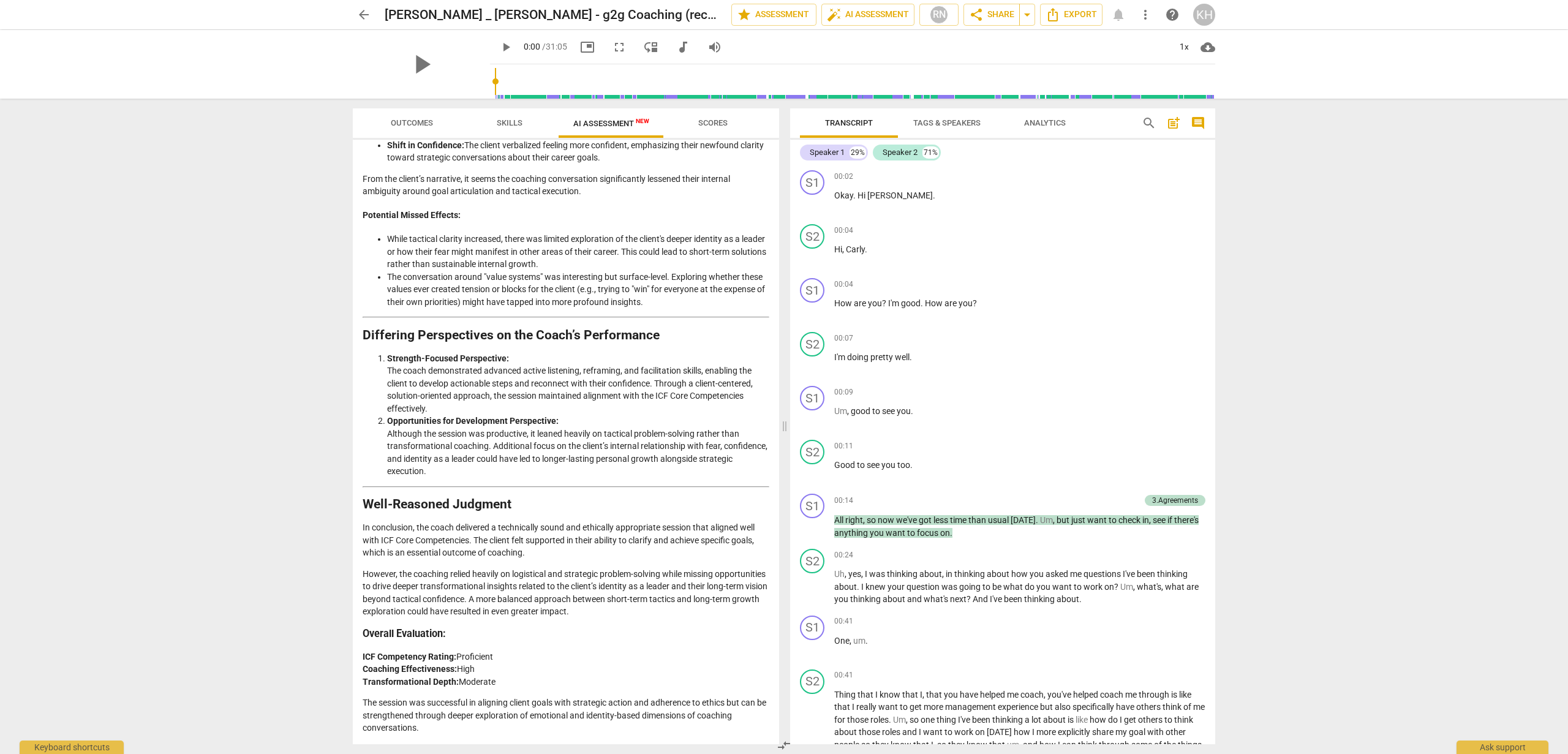
click at [378, 559] on p "In conclusion, the coach delivered a technically sound and ethically appropriat…" at bounding box center [566, 540] width 406 height 38
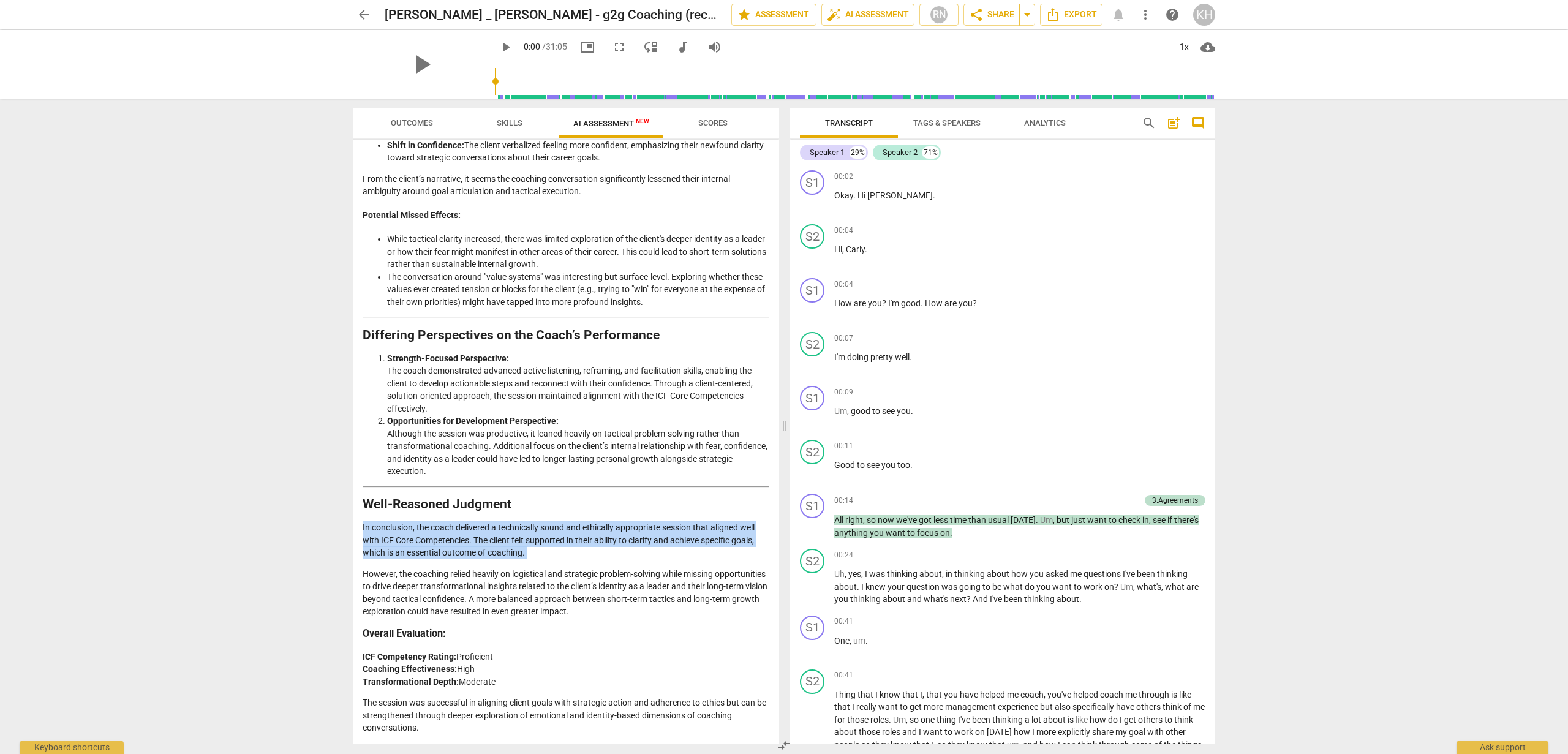
click at [378, 559] on p "In conclusion, the coach delivered a technically sound and ethically appropriat…" at bounding box center [566, 540] width 406 height 38
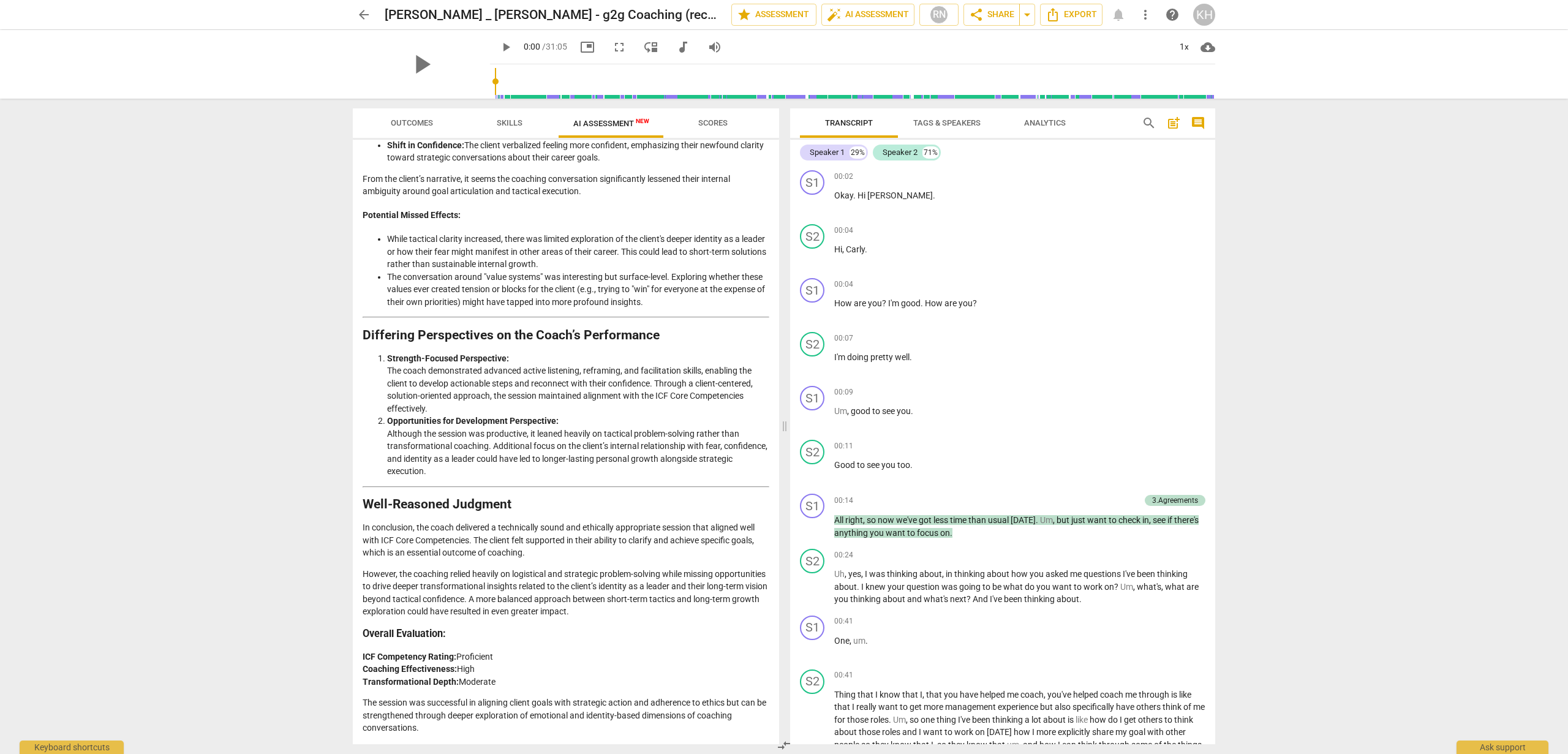
click at [379, 596] on p "However, the coaching relied heavily on logistical and strategic problem-solvin…" at bounding box center [566, 593] width 406 height 50
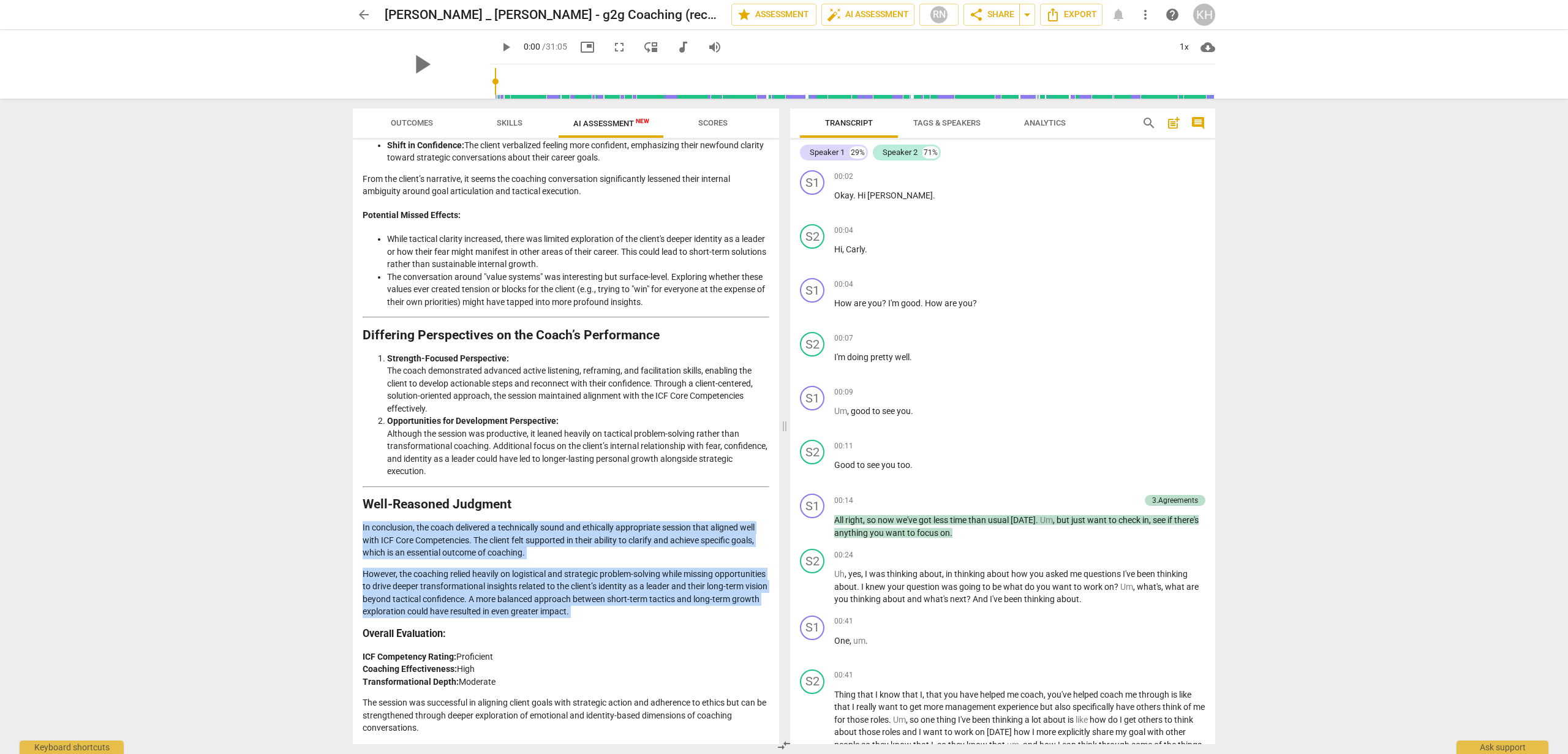
drag, startPoint x: 353, startPoint y: 545, endPoint x: 360, endPoint y: 653, distance: 108.2
click at [360, 653] on div "Disclaimer: AI can make mistakes. Consult a qualified mentor coach before actin…" at bounding box center [566, 442] width 426 height 604
click at [387, 618] on p "However, the coaching relied heavily on logistical and strategic problem-solvin…" at bounding box center [566, 593] width 406 height 50
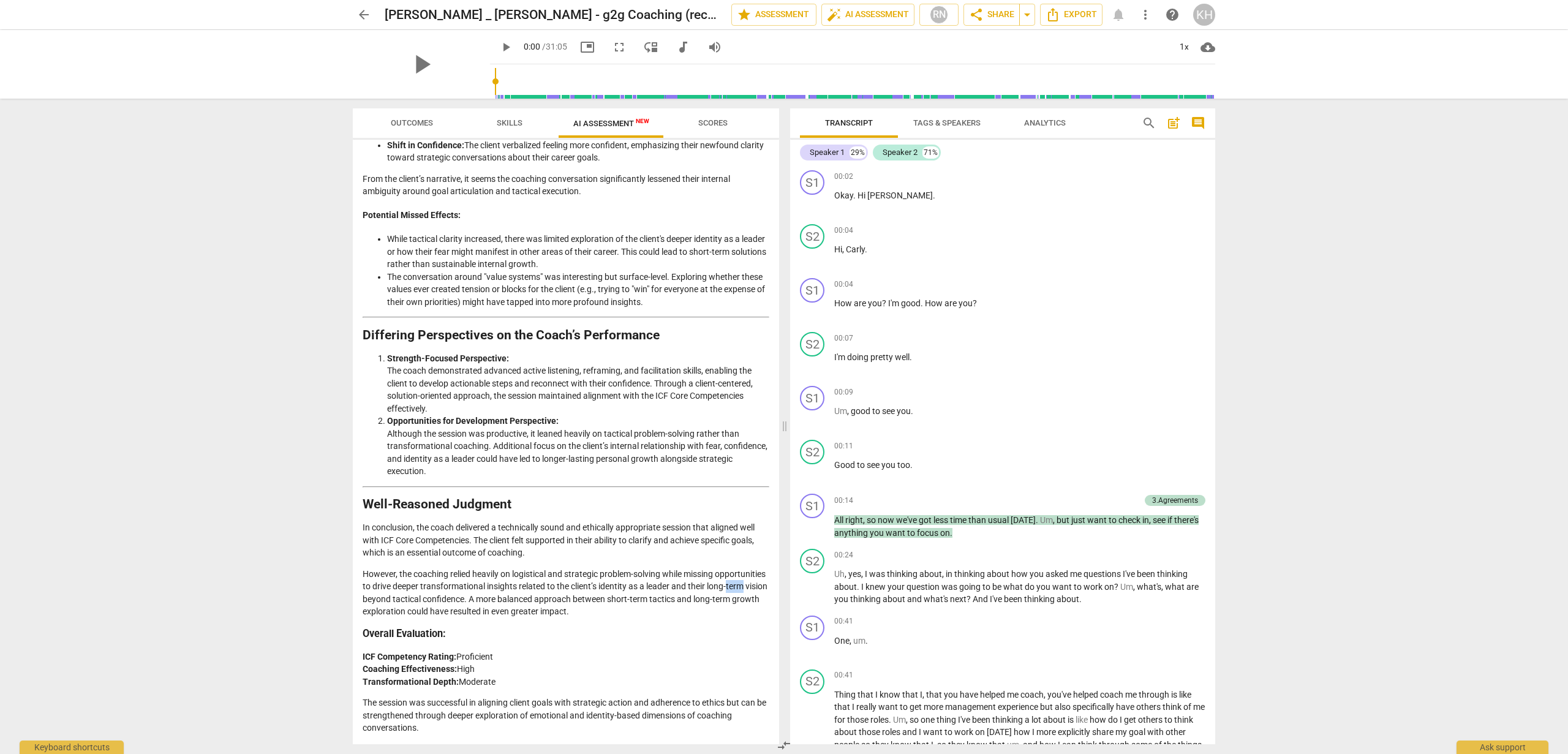
click at [387, 618] on p "However, the coaching relied heavily on logistical and strategic problem-solvin…" at bounding box center [566, 593] width 406 height 50
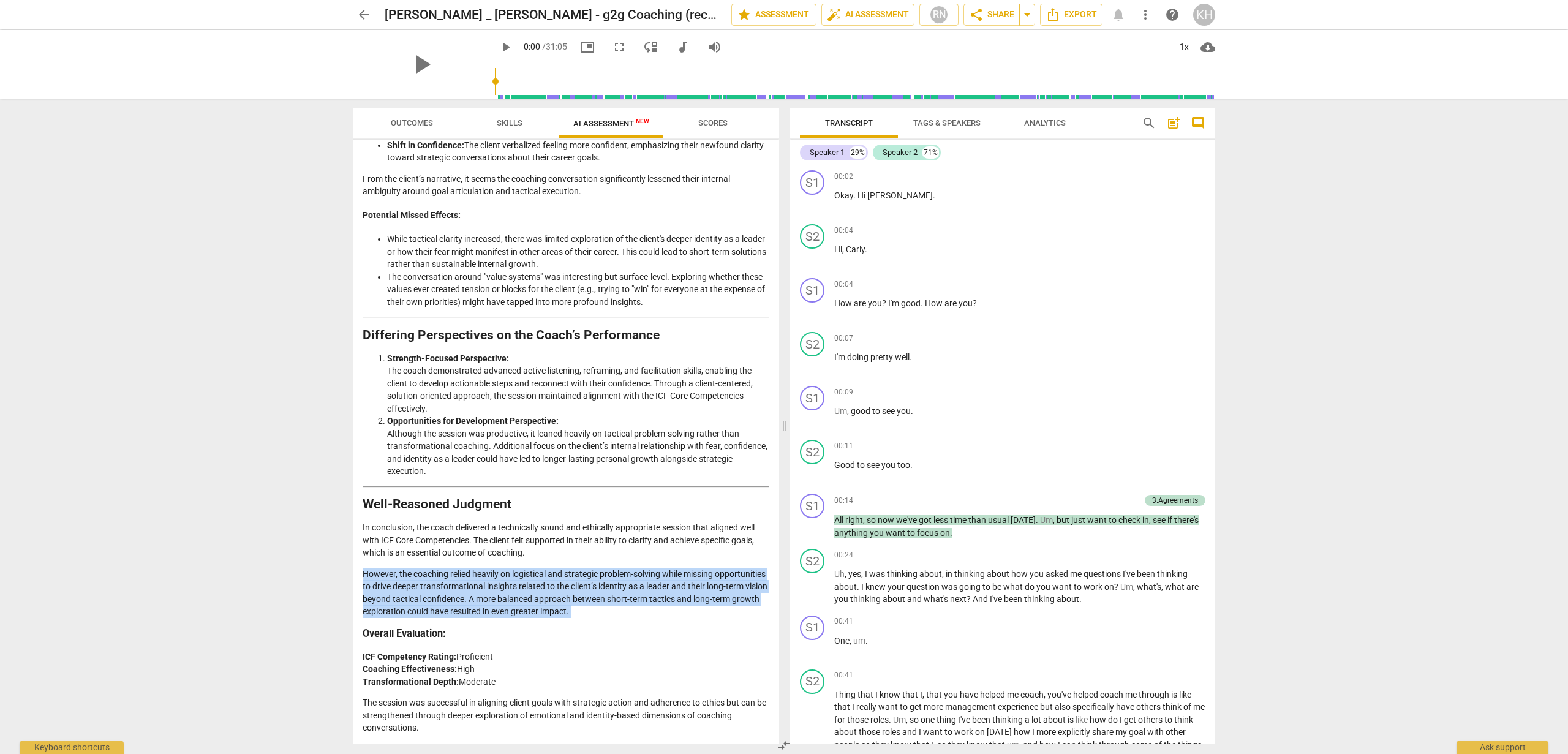
click at [387, 618] on p "However, the coaching relied heavily on logistical and strategic problem-solvin…" at bounding box center [566, 593] width 406 height 50
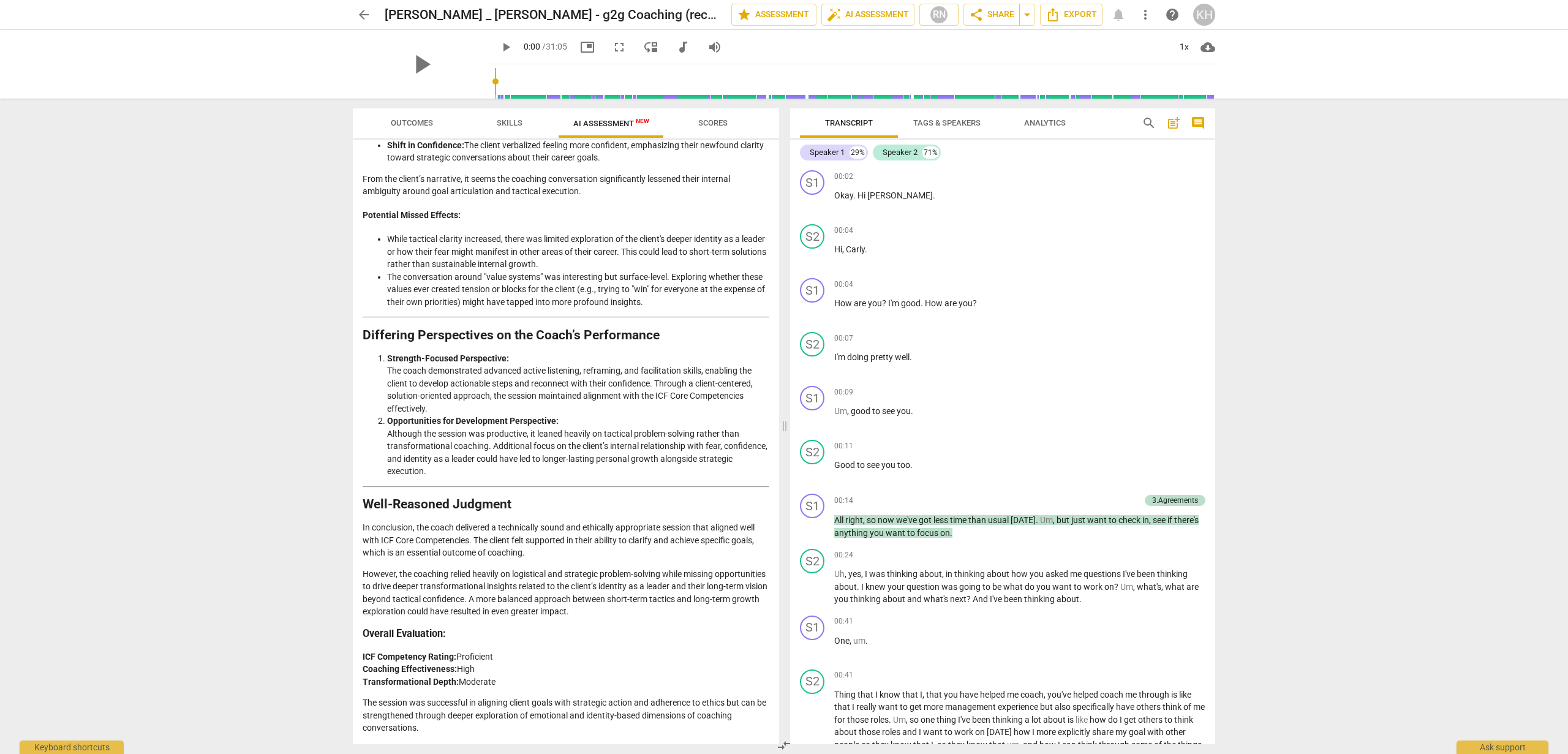
click at [502, 450] on li "Opportunities for Development Perspective: Although the session was productive,…" at bounding box center [578, 447] width 382 height 63
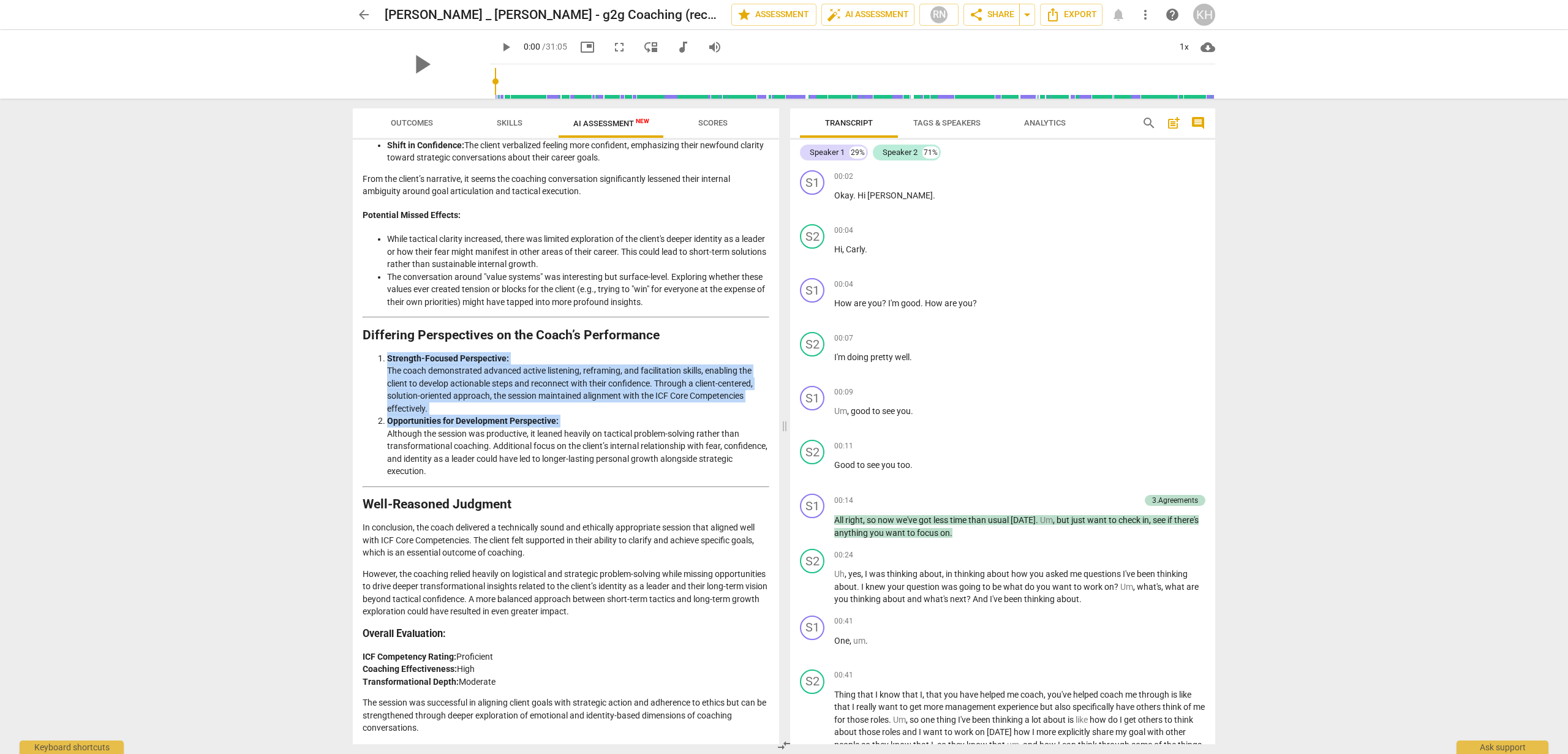
click at [502, 450] on li "Opportunities for Development Perspective: Although the session was productive,…" at bounding box center [578, 447] width 382 height 63
click at [505, 473] on li "Opportunities for Development Perspective: Although the session was productive,…" at bounding box center [578, 447] width 382 height 63
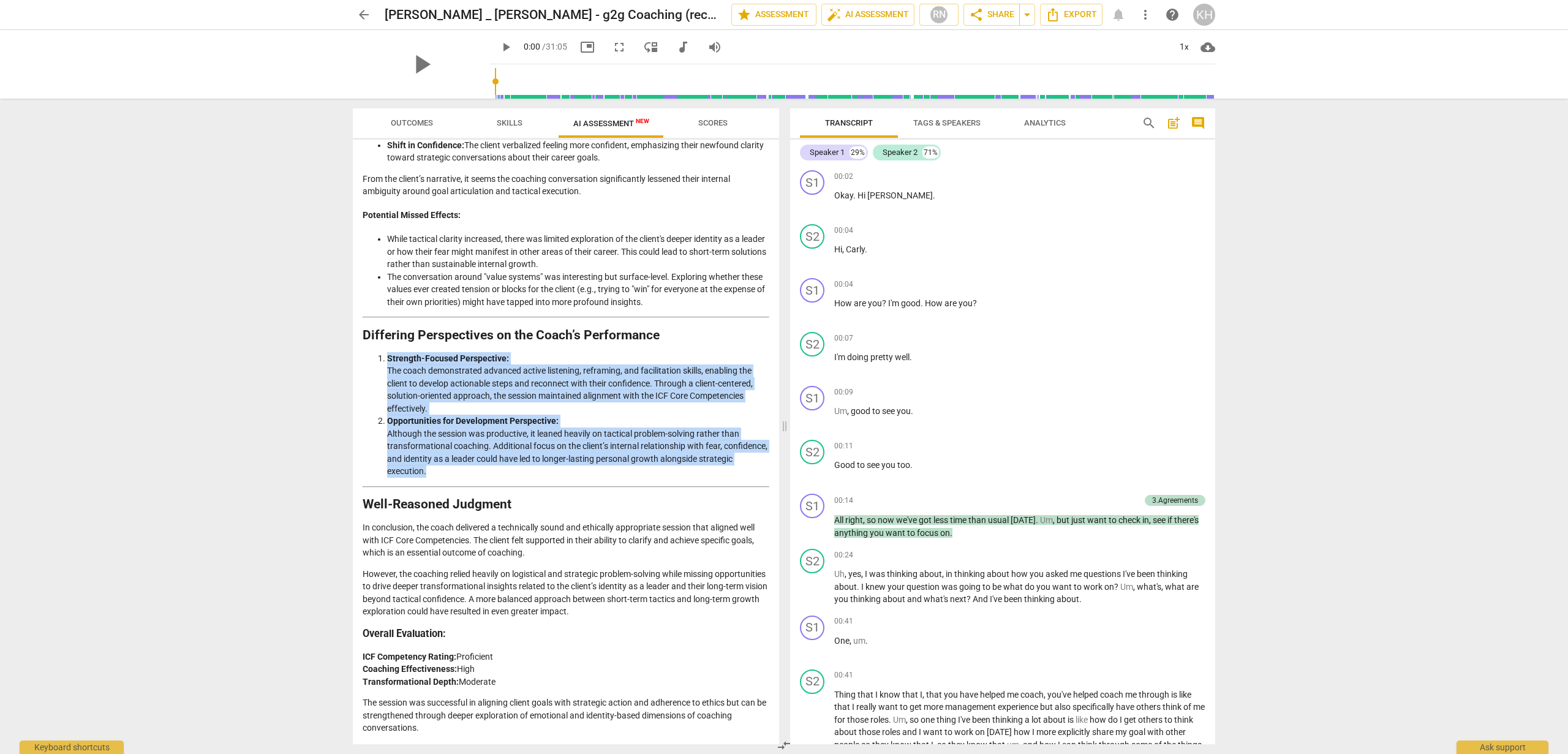
click at [505, 473] on li "Opportunities for Development Perspective: Although the session was productive,…" at bounding box center [578, 447] width 382 height 63
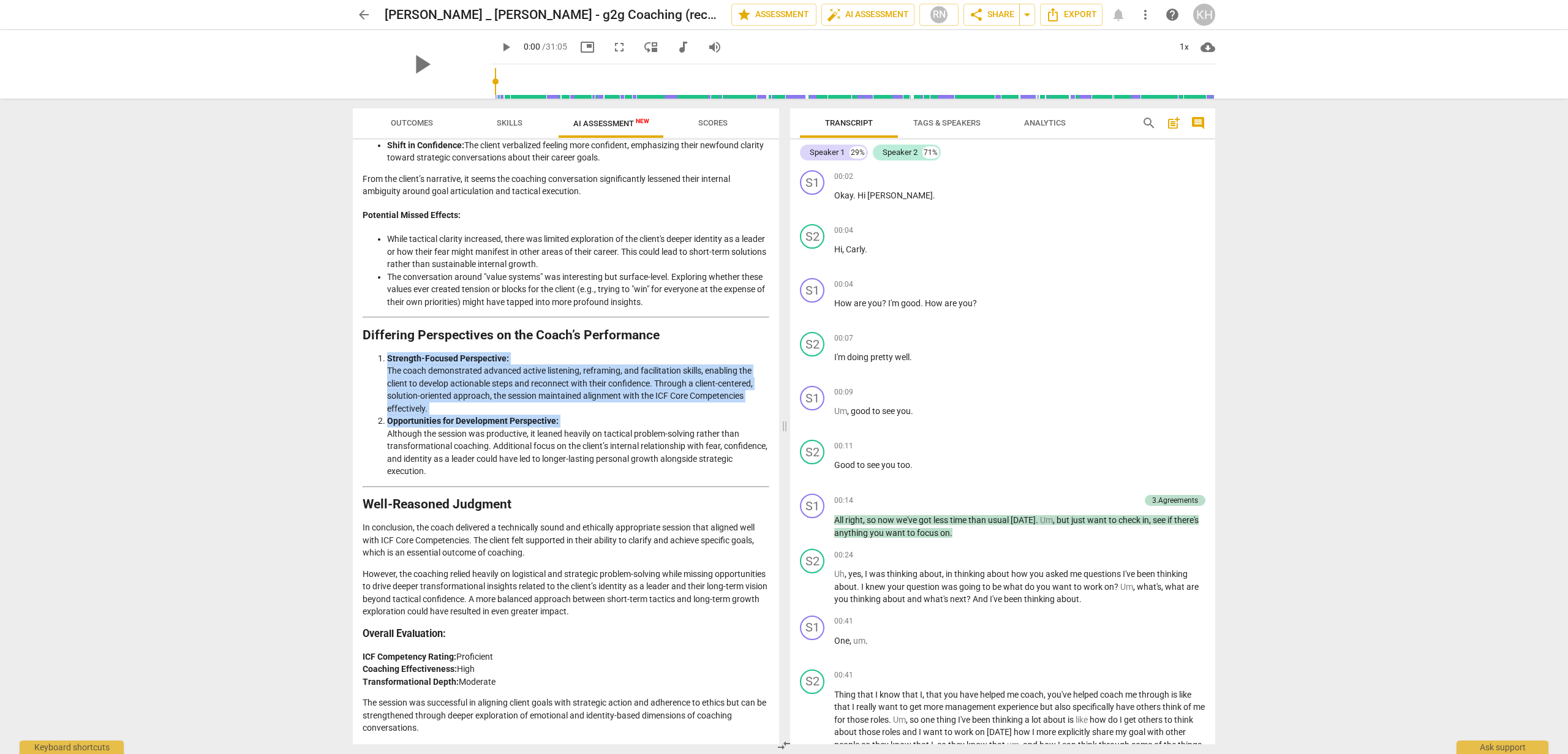
click at [505, 473] on li "Opportunities for Development Perspective: Although the session was productive,…" at bounding box center [578, 447] width 382 height 63
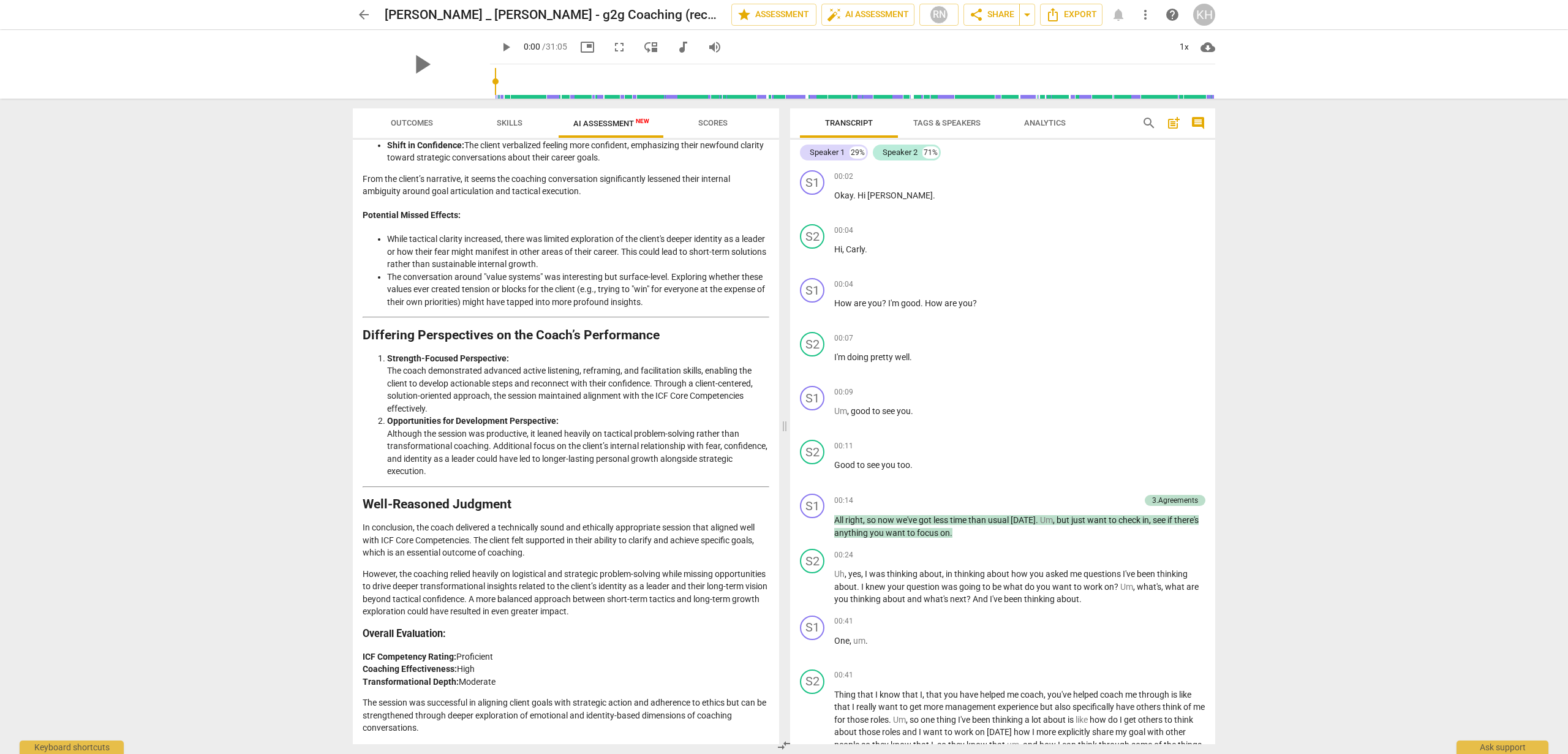
click at [479, 384] on li "Strength-Focused Perspective: The coach demonstrated advanced active listening,…" at bounding box center [578, 384] width 382 height 63
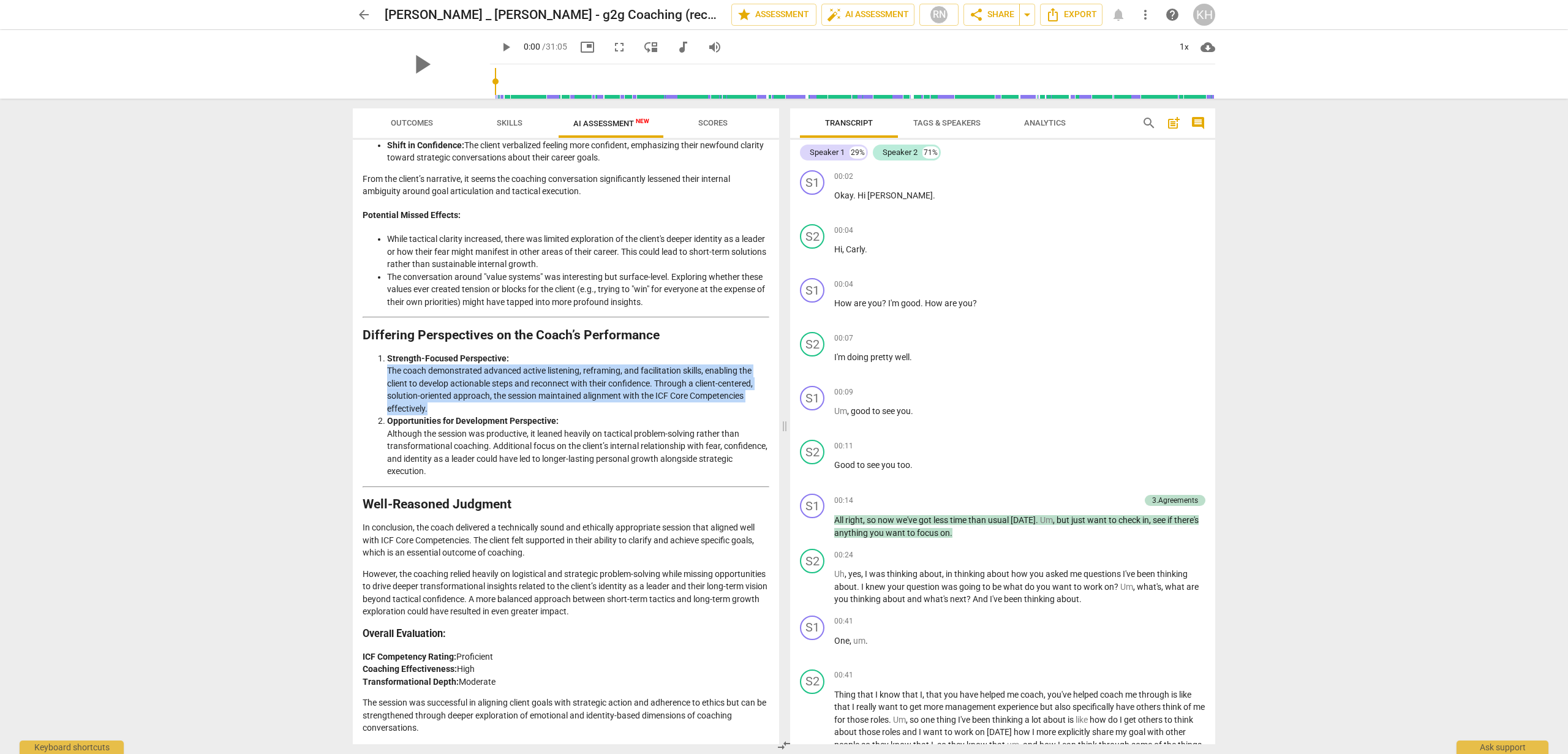
click at [479, 384] on li "Strength-Focused Perspective: The coach demonstrated advanced active listening,…" at bounding box center [578, 384] width 382 height 63
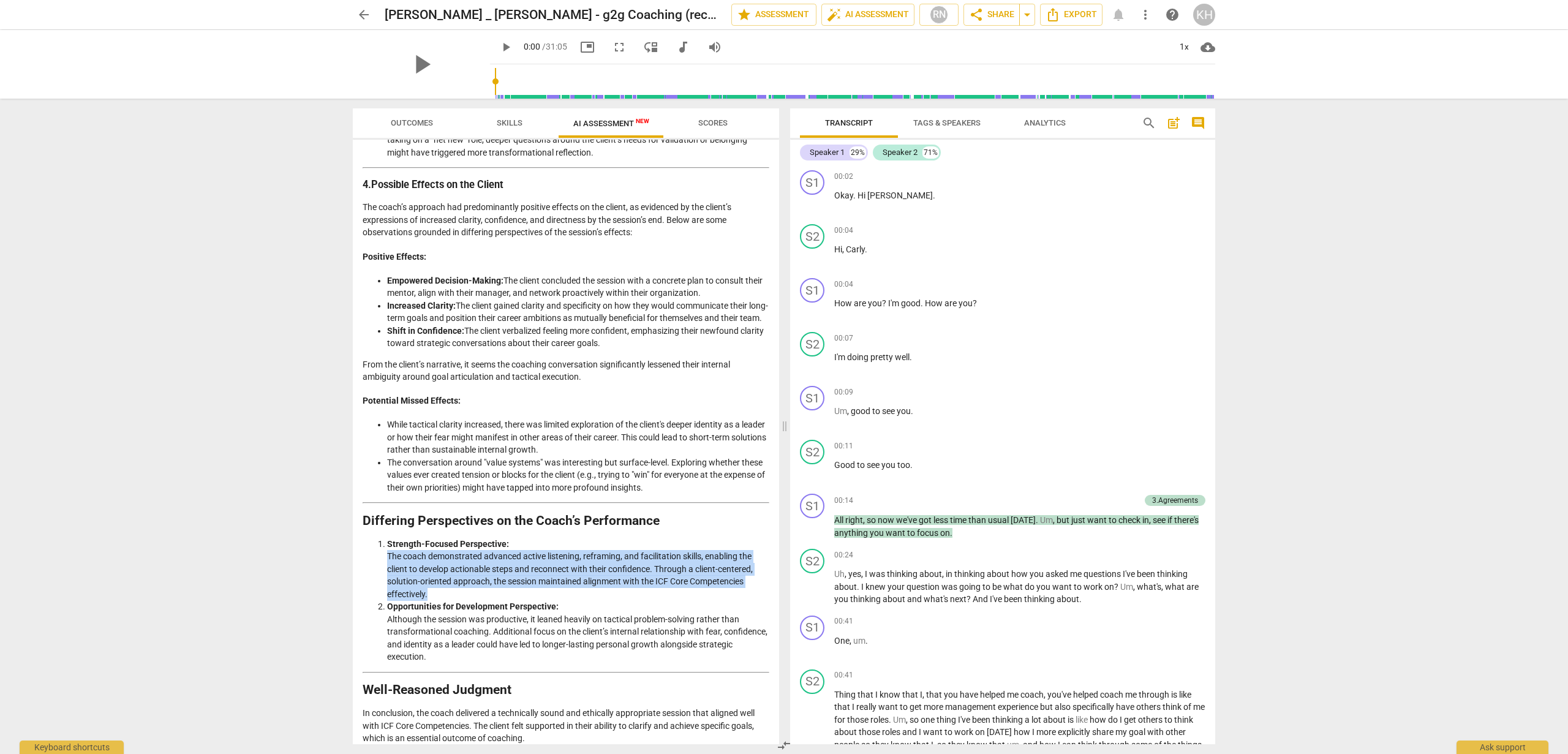
scroll to position [1151, 0]
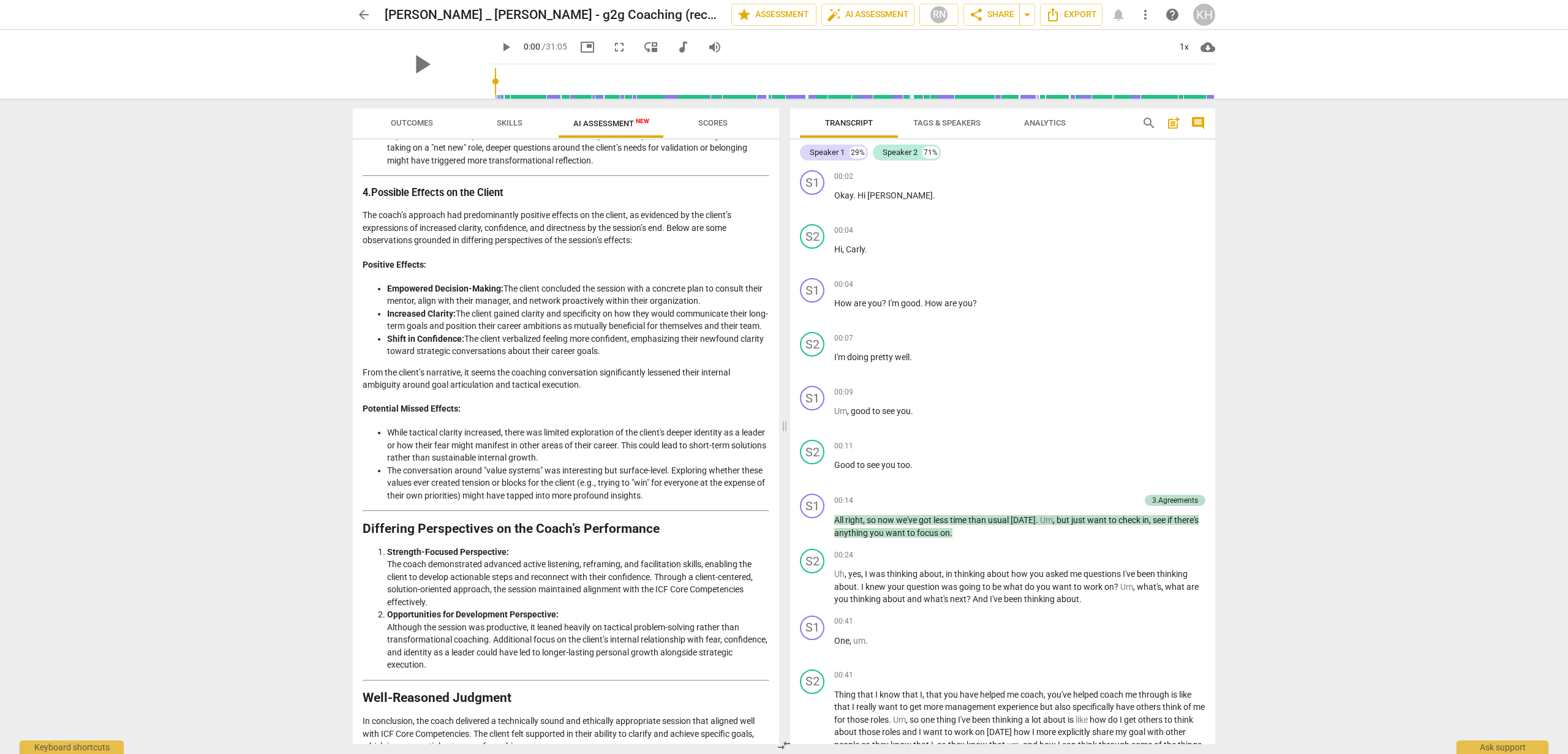
click at [454, 465] on li "While tactical clarity increased, there was limited exploration of the client's…" at bounding box center [578, 445] width 382 height 38
click at [463, 502] on li "The conversation around "value systems" was interesting but surface-level. Expl…" at bounding box center [578, 484] width 382 height 38
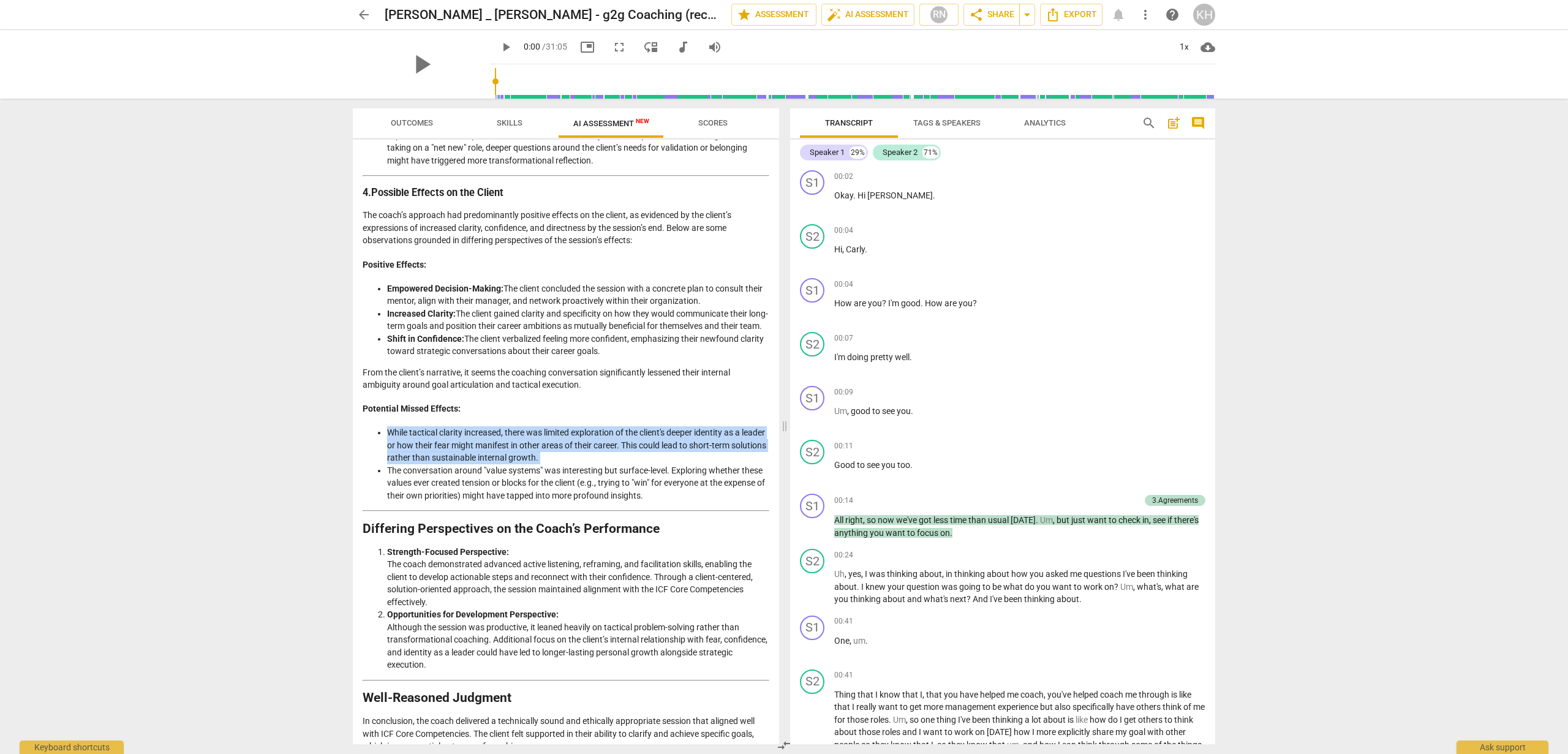
click at [463, 502] on li "The conversation around "value systems" was interesting but surface-level. Expl…" at bounding box center [578, 484] width 382 height 38
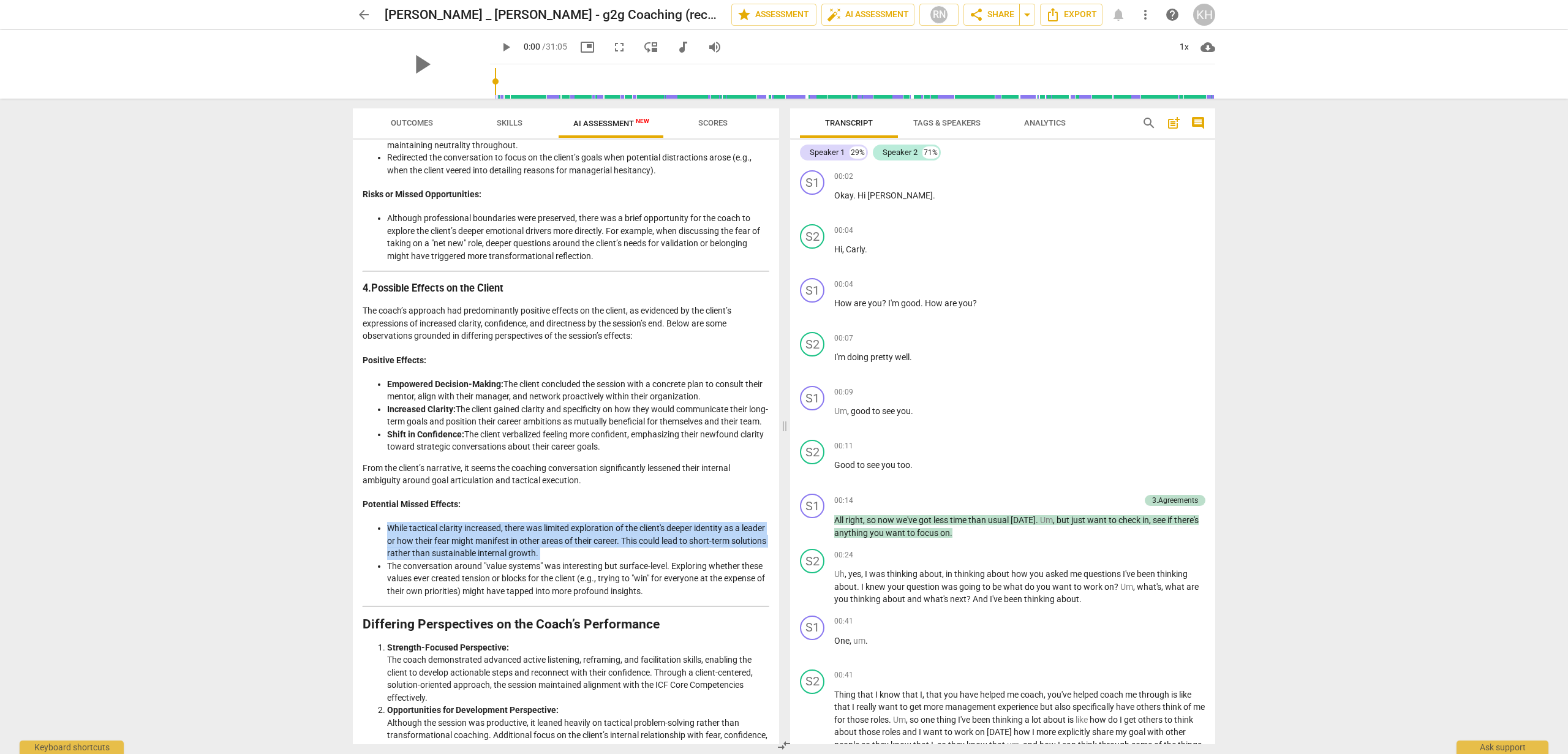
scroll to position [1049, 0]
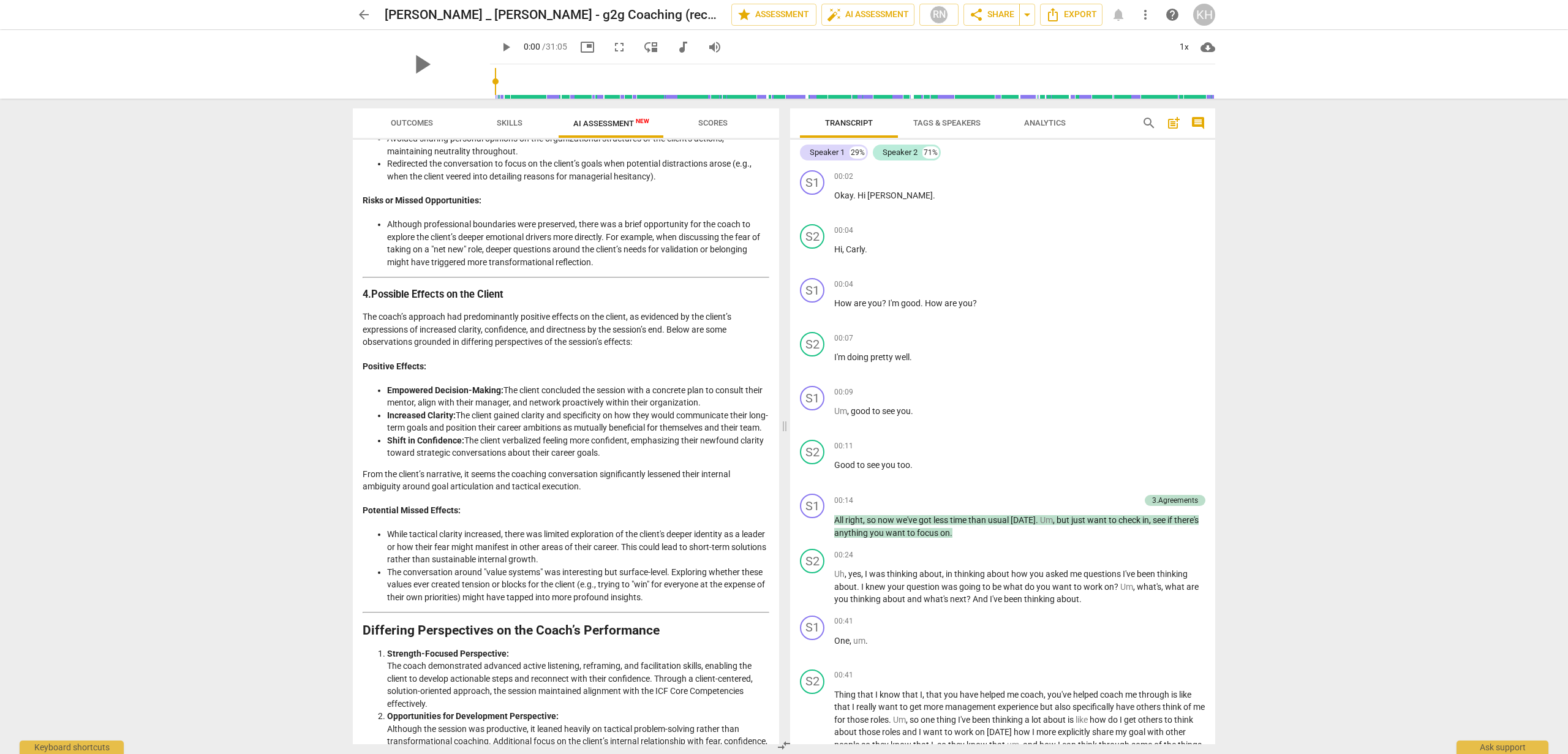
click at [463, 493] on p "From the client’s narrative, it seems the coaching conversation significantly l…" at bounding box center [566, 481] width 406 height 25
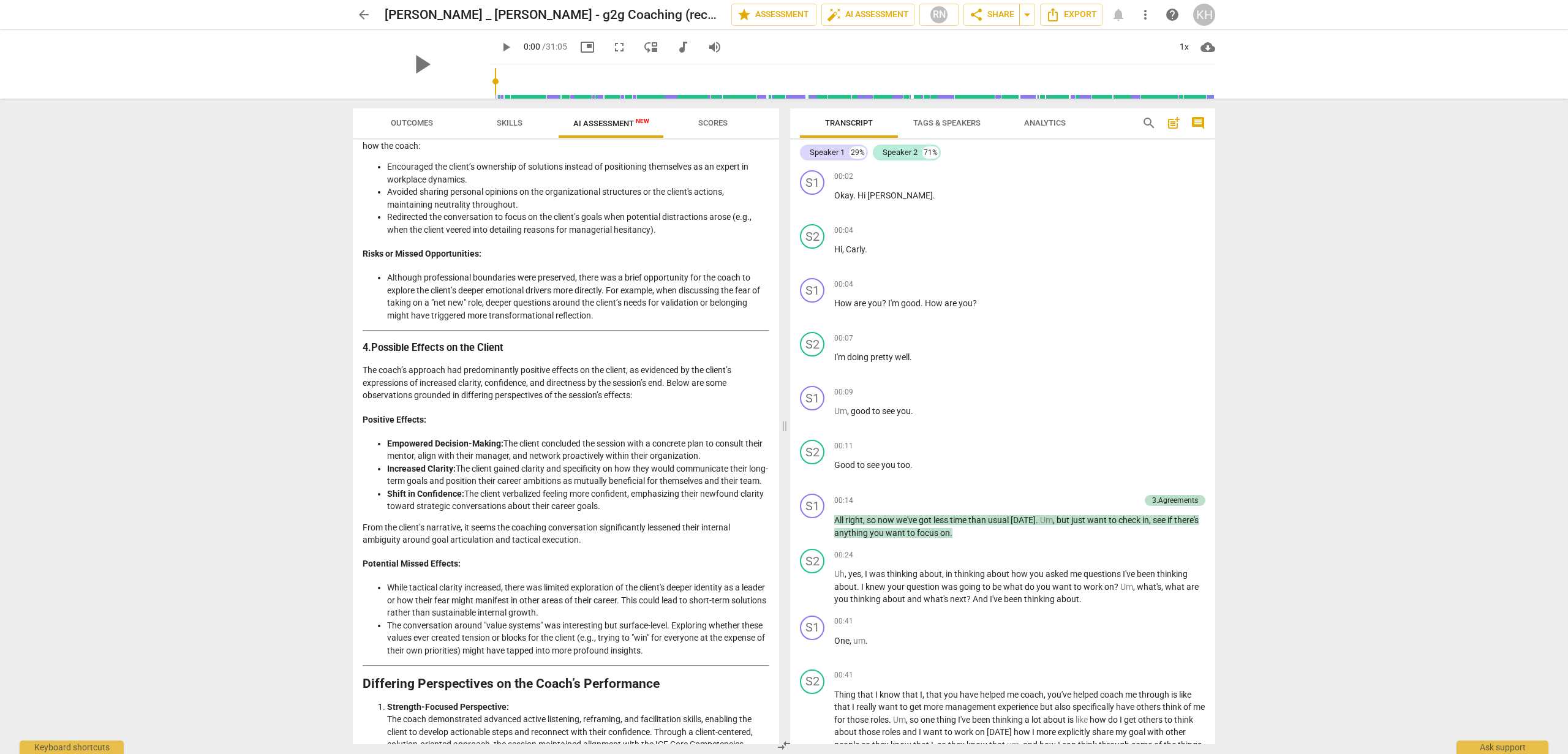
scroll to position [878, 0]
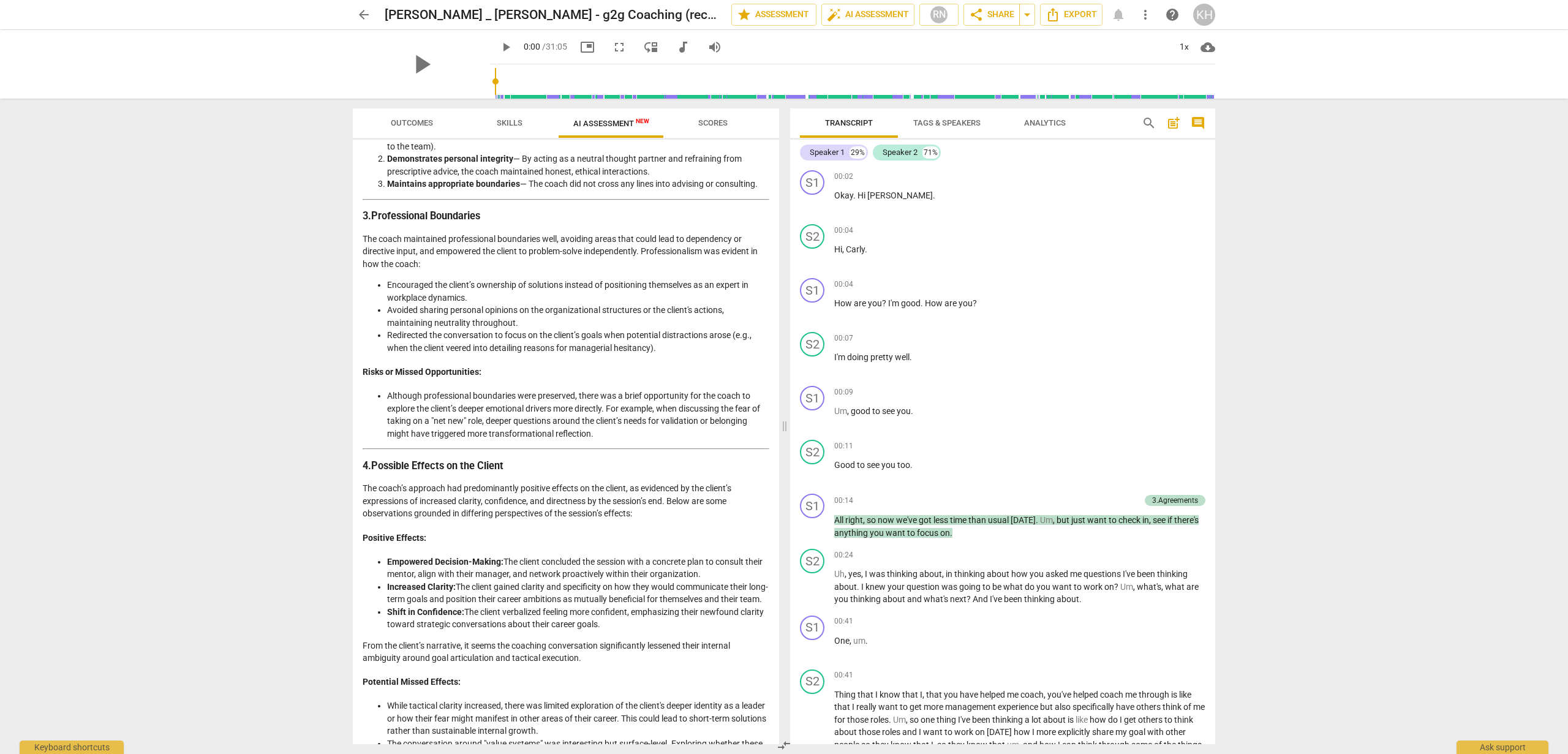
click at [467, 435] on li "Although professional boundaries were preserved, there was a brief opportunity …" at bounding box center [578, 415] width 382 height 50
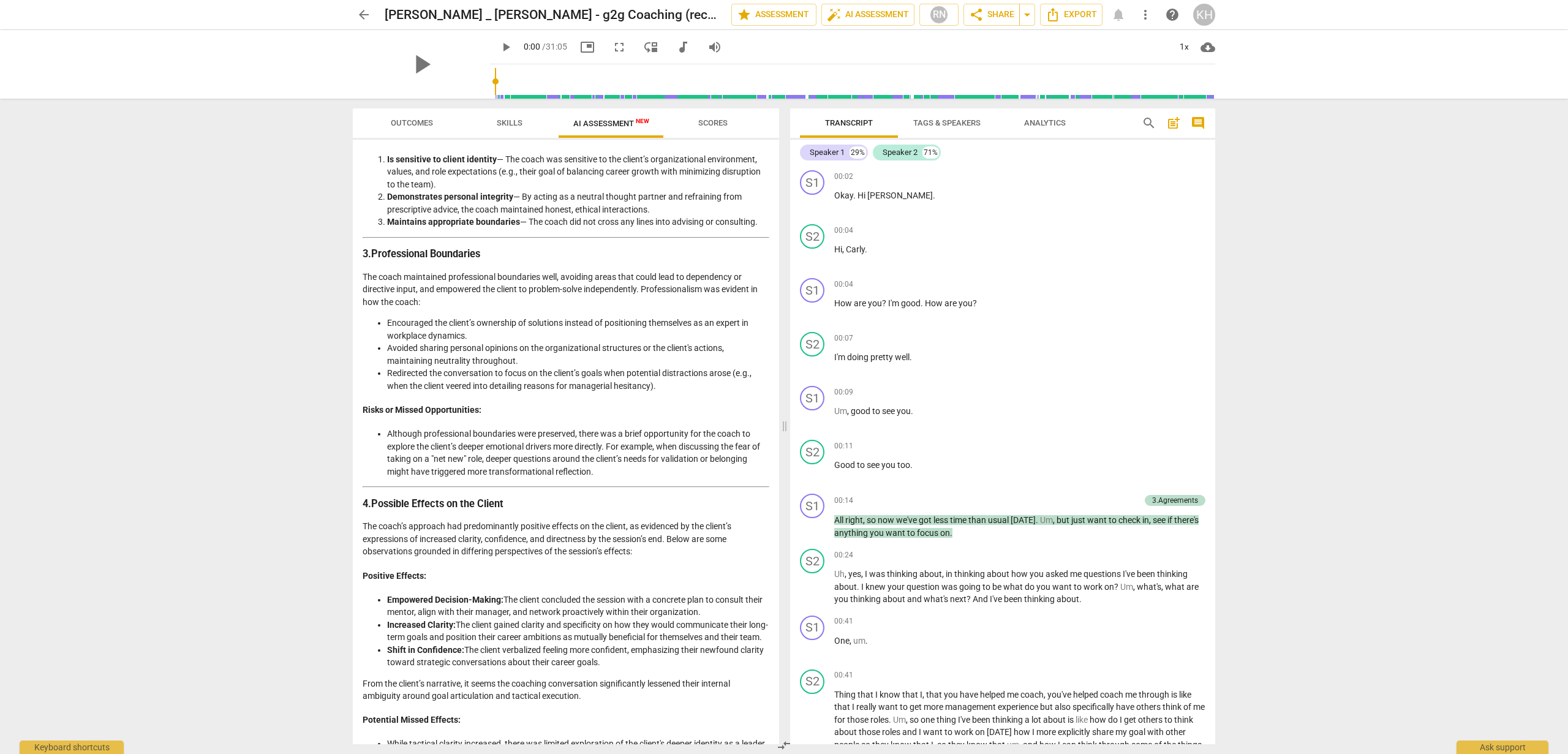
scroll to position [791, 0]
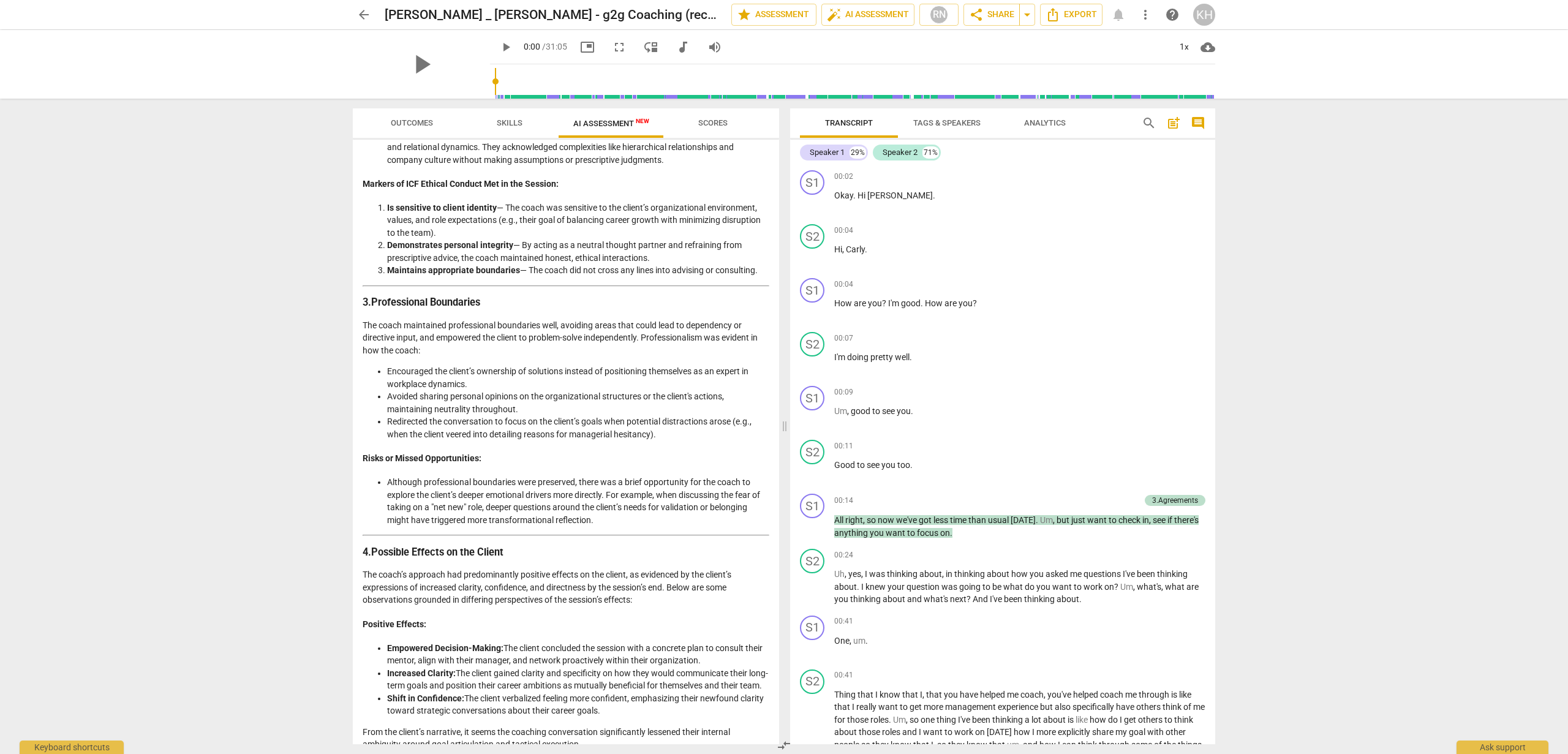
click at [465, 407] on li "Avoided sharing personal opinions on the organizational structures or the clien…" at bounding box center [578, 403] width 382 height 25
drag, startPoint x: 465, startPoint y: 407, endPoint x: 468, endPoint y: 414, distance: 7.6
click at [465, 407] on li "Avoided sharing personal opinions on the organizational structures or the clien…" at bounding box center [578, 403] width 382 height 25
click at [472, 440] on li "Redirected the conversation to focus on the client’s goals when potential distr…" at bounding box center [578, 428] width 382 height 25
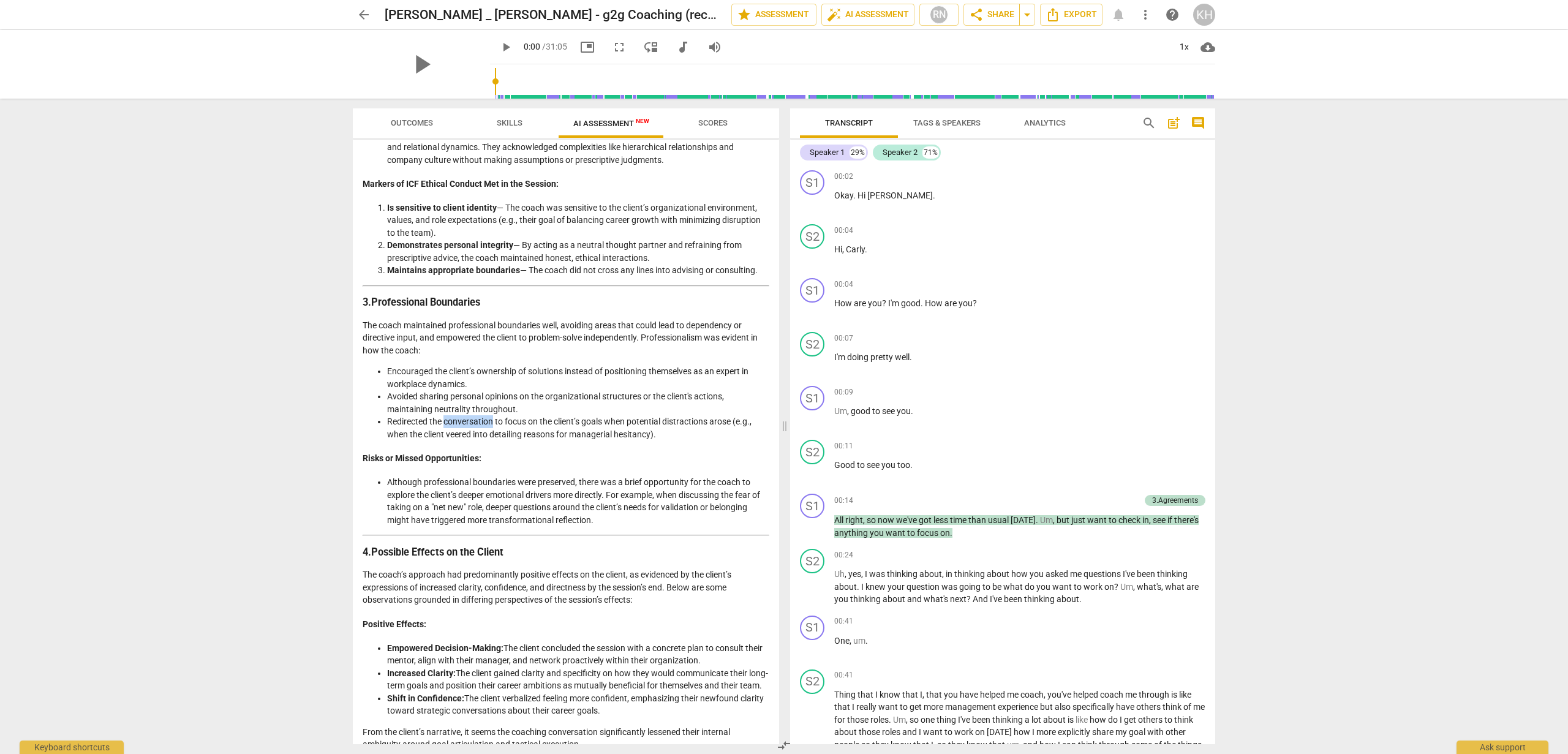
click at [472, 440] on li "Redirected the conversation to focus on the client’s goals when potential distr…" at bounding box center [578, 428] width 382 height 25
click at [473, 440] on li "Redirected the conversation to focus on the client’s goals when potential distr…" at bounding box center [578, 428] width 382 height 25
click at [464, 407] on li "Avoided sharing personal opinions on the organizational structures or the clien…" at bounding box center [578, 403] width 382 height 25
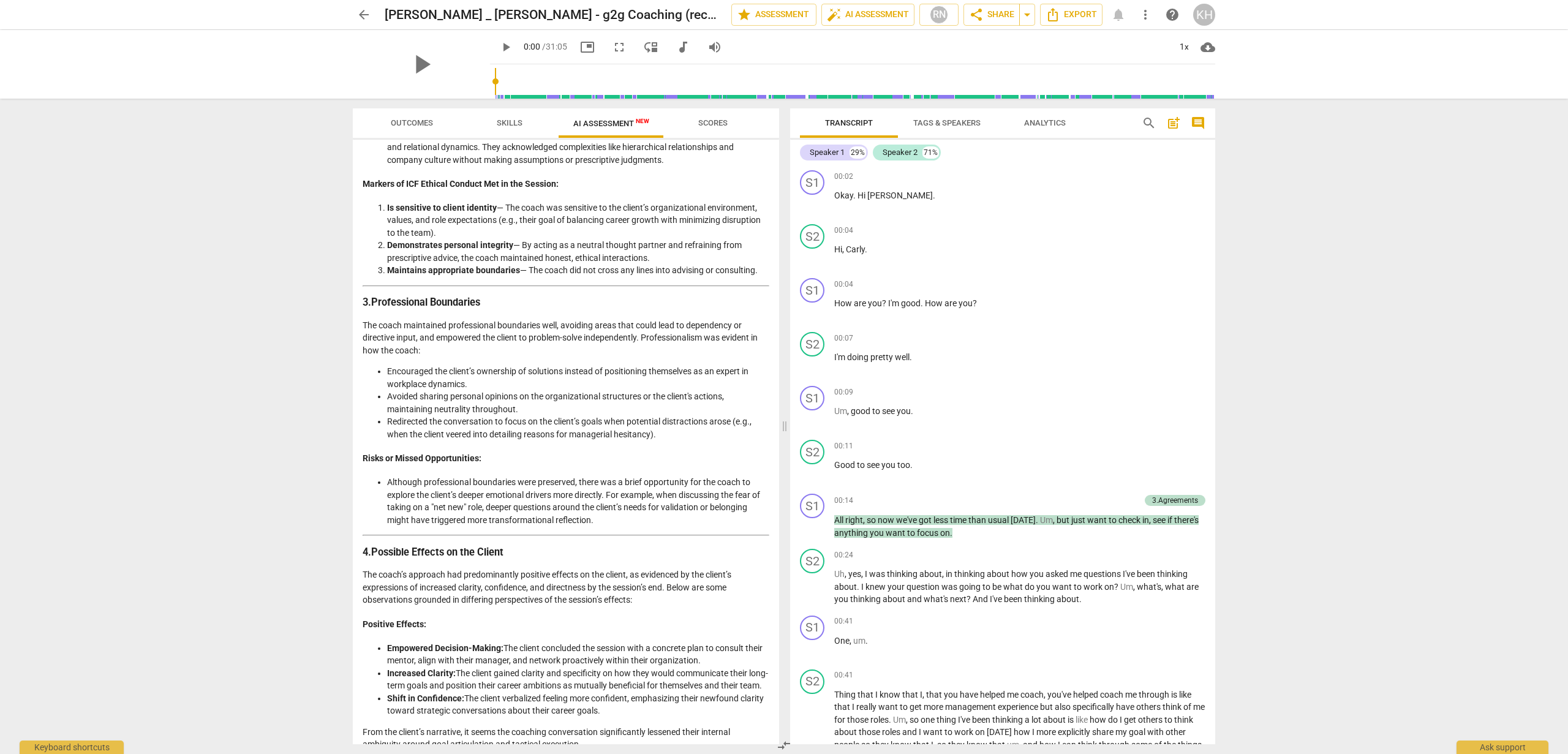
click at [471, 460] on div "Objective Analysis of Coaching Session Detailed Analysis of the Coach's Approac…" at bounding box center [566, 334] width 406 height 1908
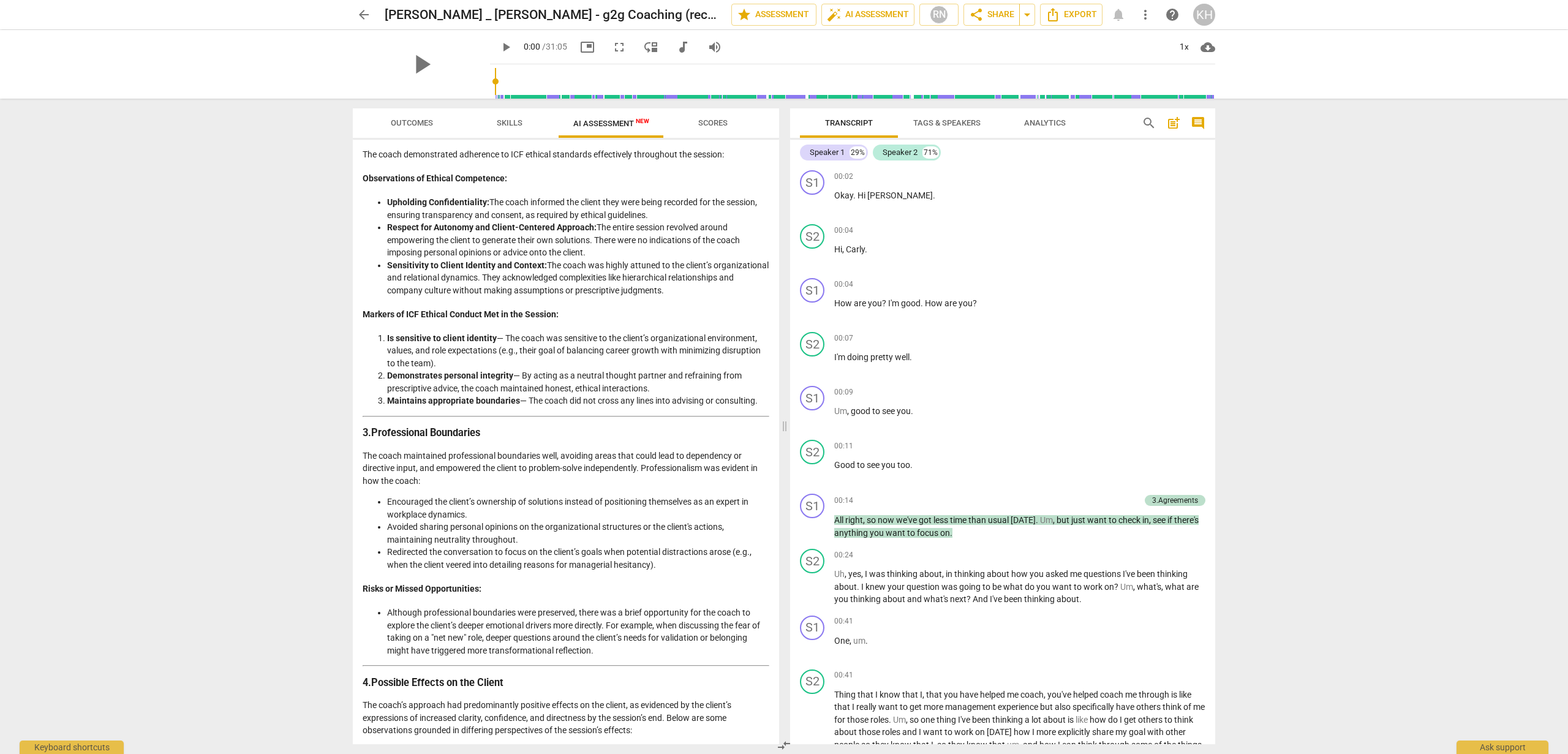
scroll to position [609, 0]
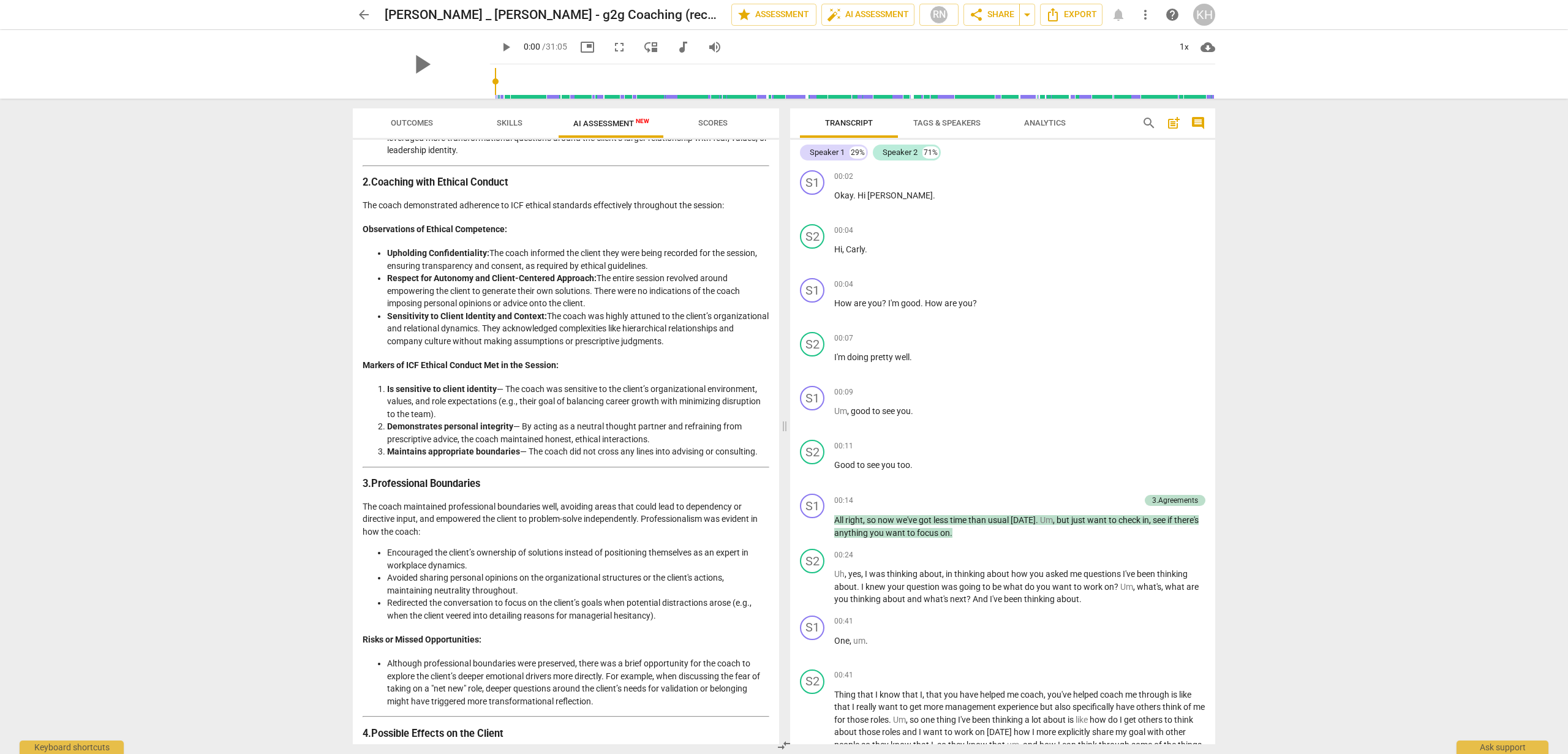
click at [466, 421] on li "Is sensitive to client identity — The coach was sensitive to the client’s organ…" at bounding box center [578, 402] width 382 height 38
click at [467, 421] on li "Is sensitive to client identity — The coach was sensitive to the client’s organ…" at bounding box center [578, 402] width 382 height 38
click at [469, 433] on li "Demonstrates personal integrity — By acting as a neutral thought partner and re…" at bounding box center [578, 433] width 382 height 25
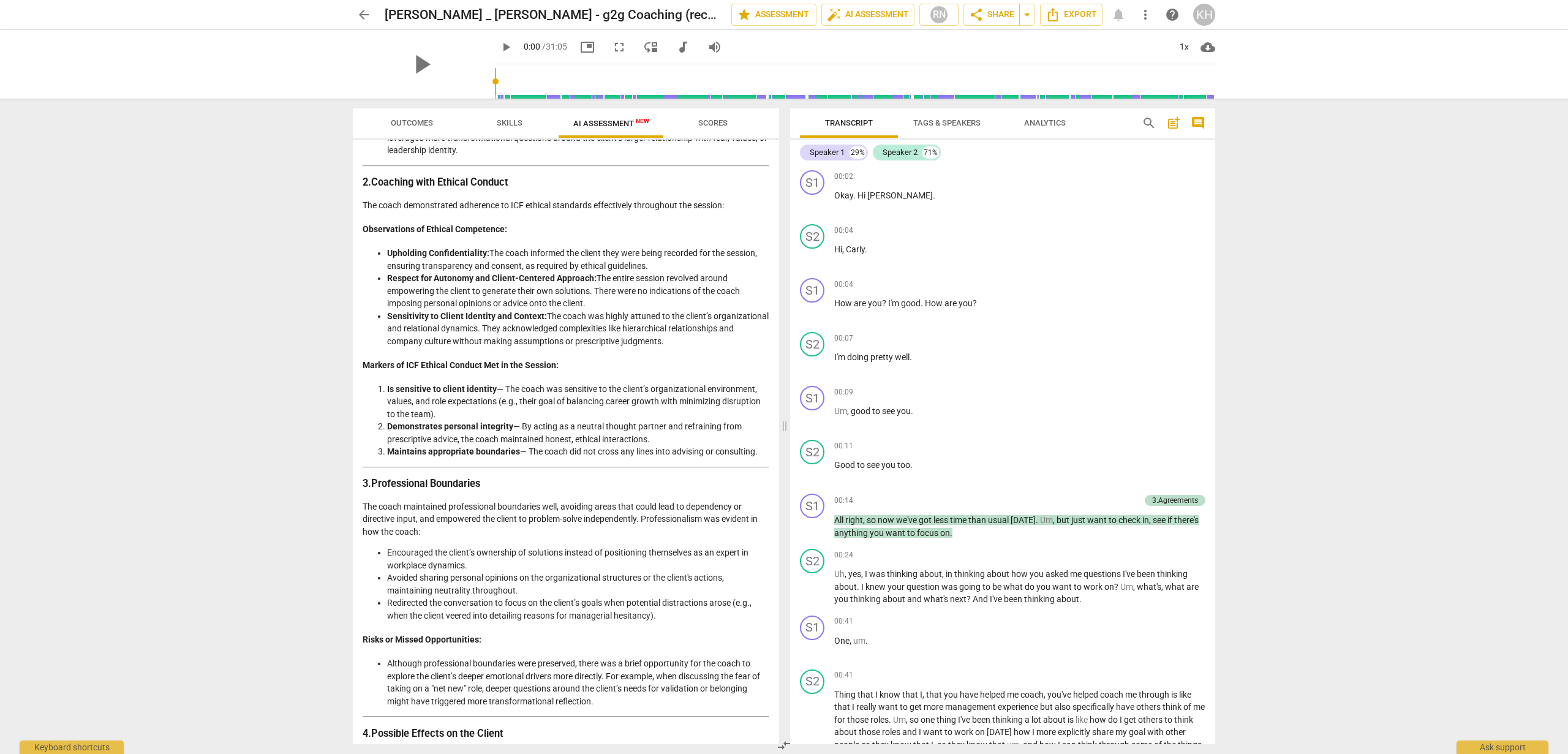
click at [470, 445] on li "Demonstrates personal integrity — By acting as a neutral thought partner and re…" at bounding box center [578, 433] width 382 height 25
click at [476, 480] on div "Objective Analysis of Coaching Session Detailed Analysis of the Coach's Approac…" at bounding box center [566, 515] width 406 height 1908
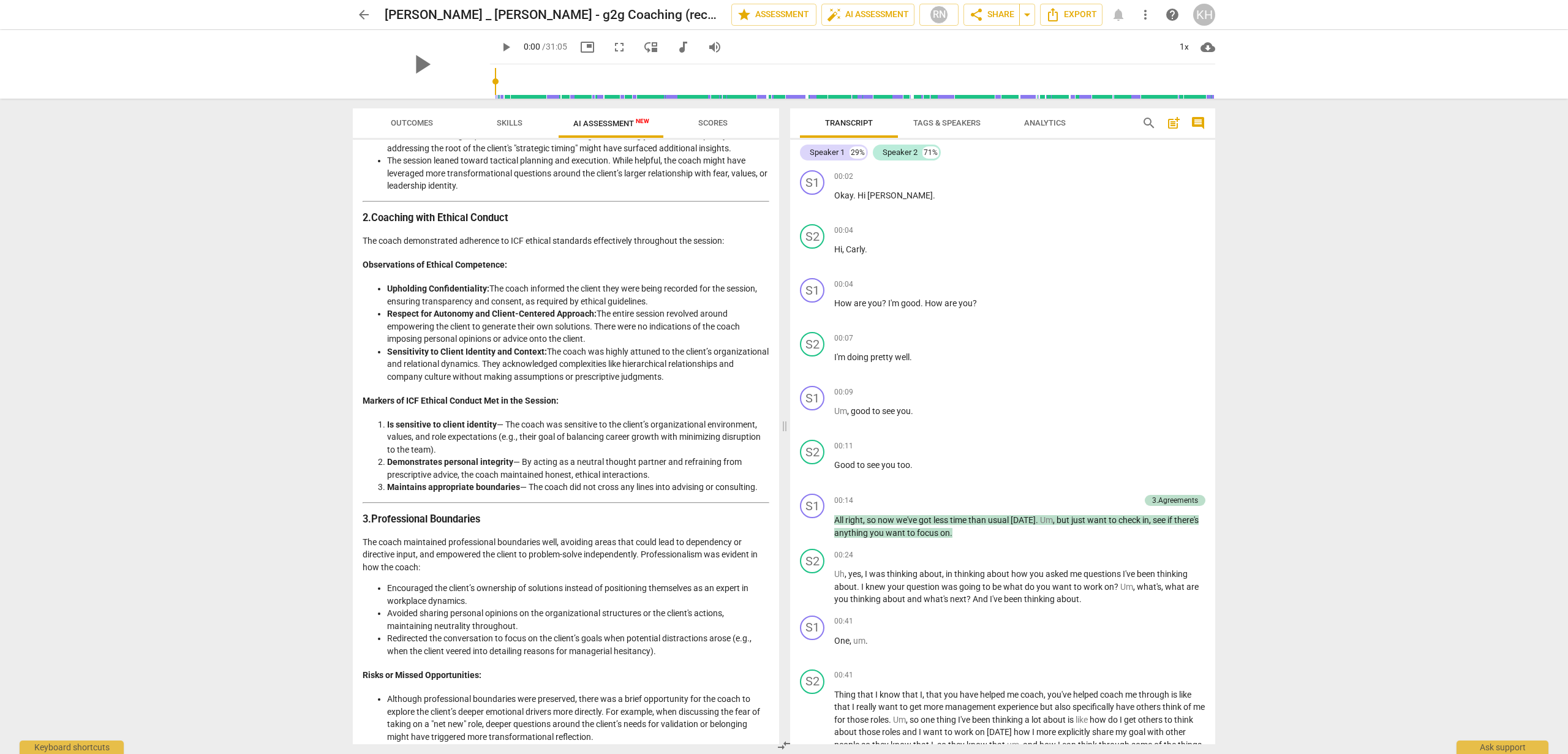
click at [489, 384] on li "Sensitivity to Client Identity and Context: The coach was highly attuned to the…" at bounding box center [578, 364] width 382 height 38
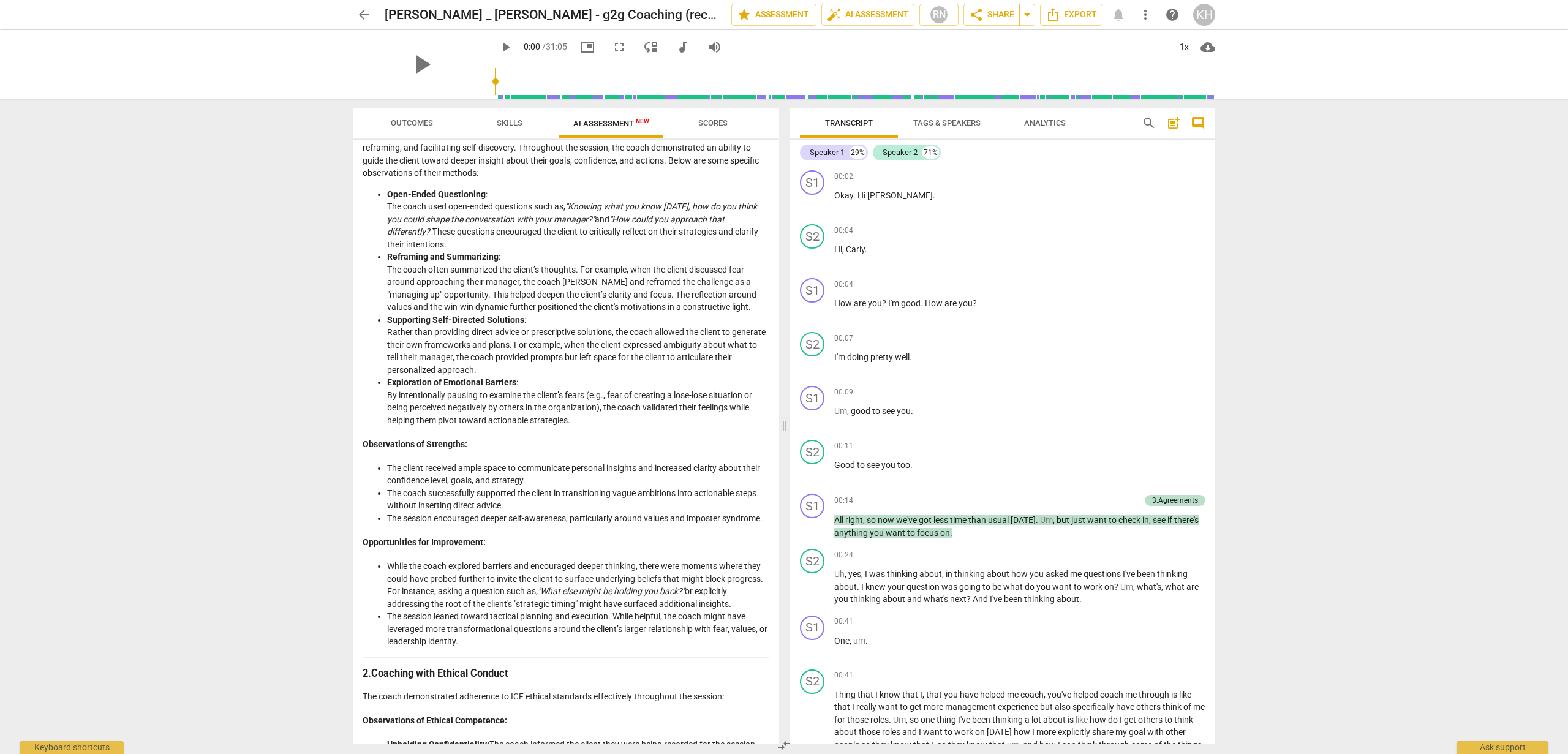
scroll to position [0, 0]
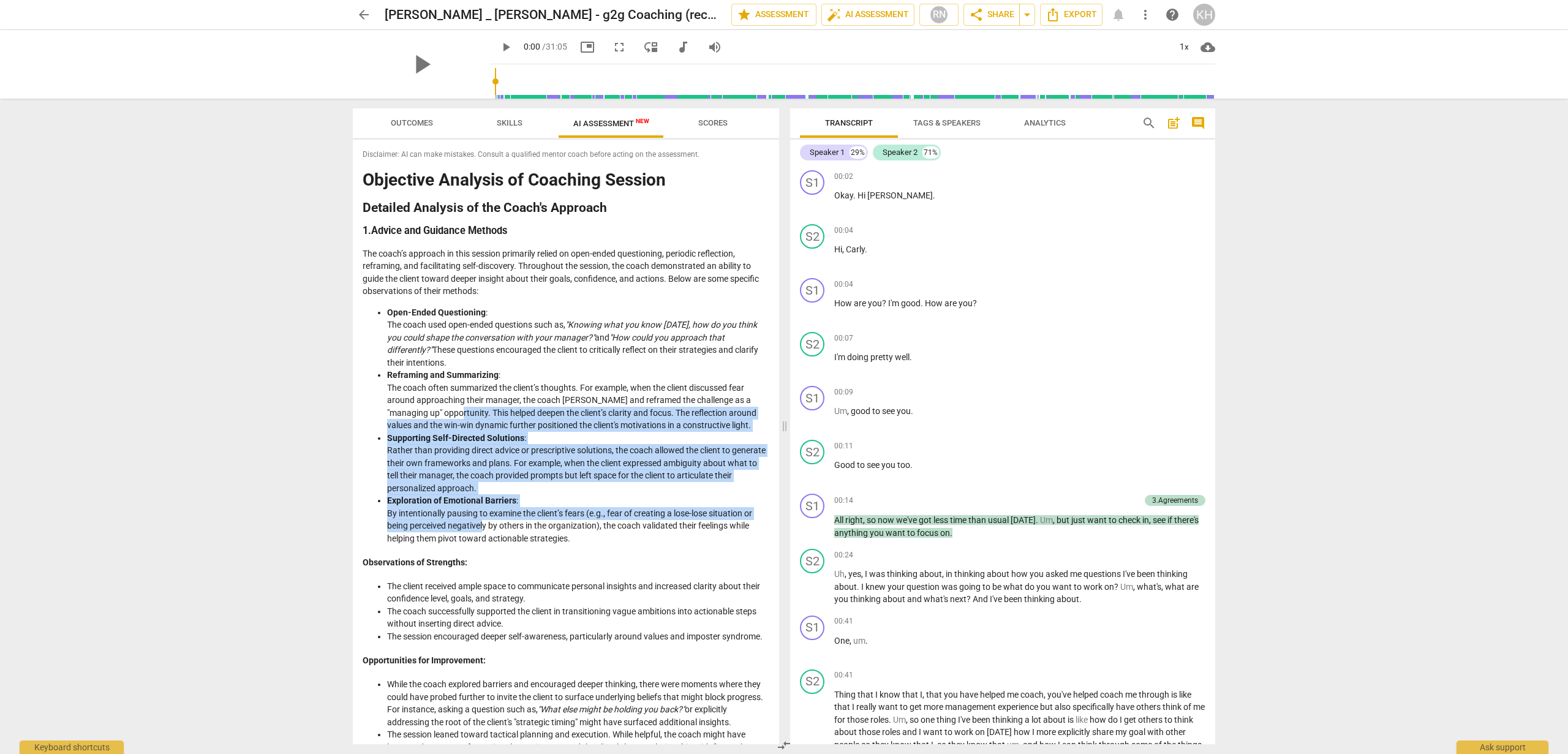
drag, startPoint x: 471, startPoint y: 407, endPoint x: 486, endPoint y: 528, distance: 121.9
click at [485, 525] on ul "Open-Ended Questioning : The coach used open-ended questions such as, "Knowing …" at bounding box center [566, 426] width 406 height 239
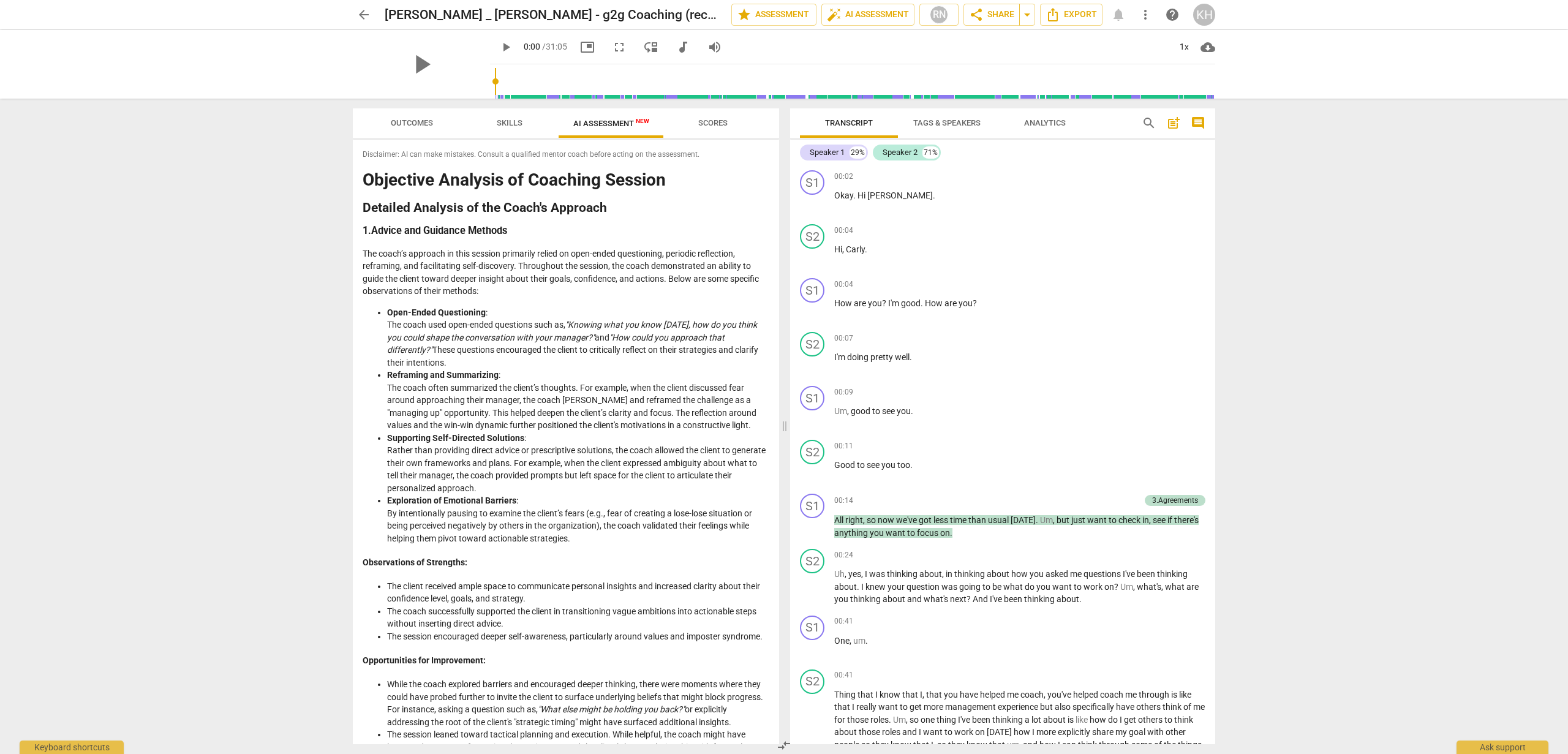
click at [519, 528] on li "Exploration of Emotional Barriers : By intentionally pausing to examine the cli…" at bounding box center [578, 520] width 382 height 50
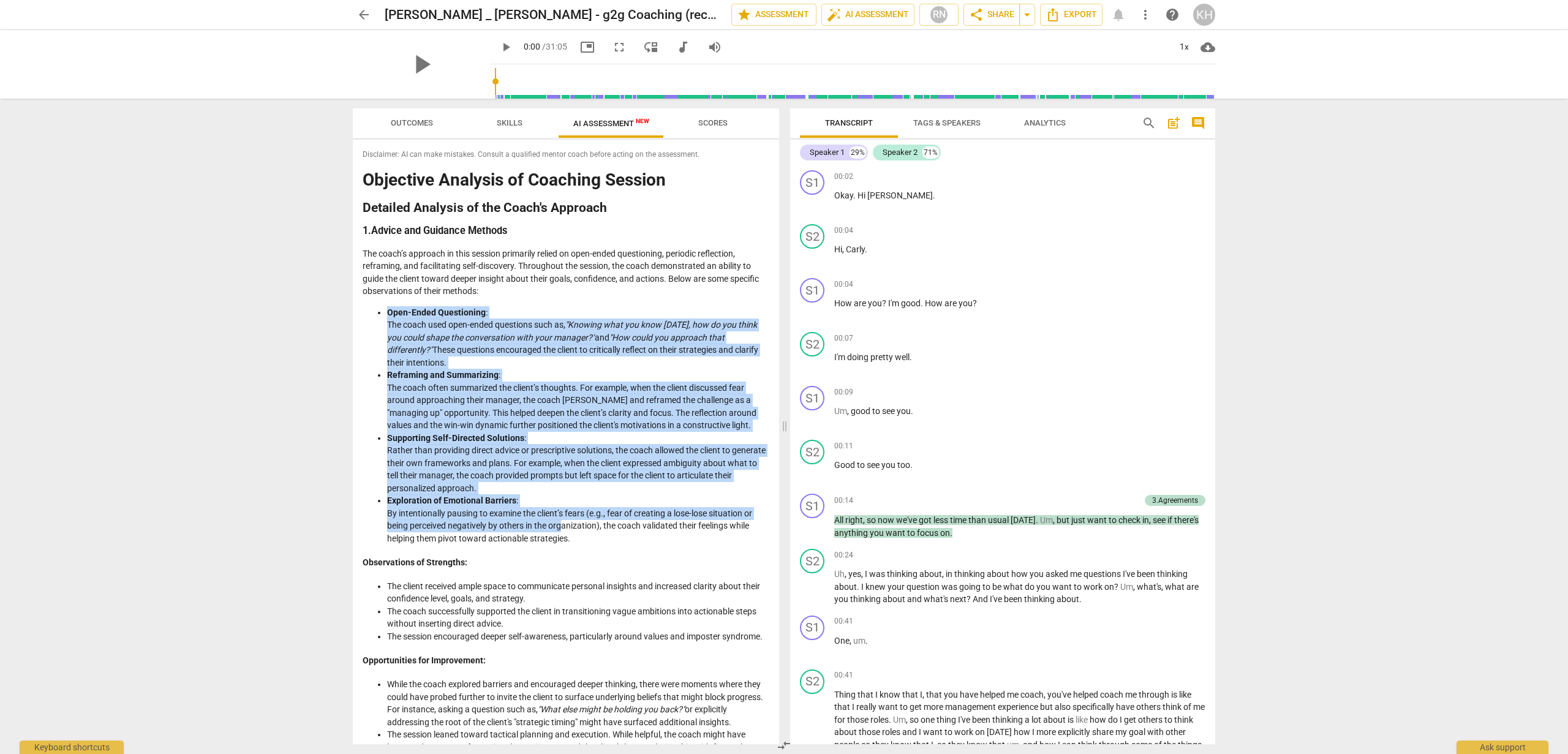
drag, startPoint x: 562, startPoint y: 530, endPoint x: 385, endPoint y: 312, distance: 280.8
click at [385, 312] on ul "Open-Ended Questioning : The coach used open-ended questions such as, "Knowing …" at bounding box center [566, 426] width 406 height 239
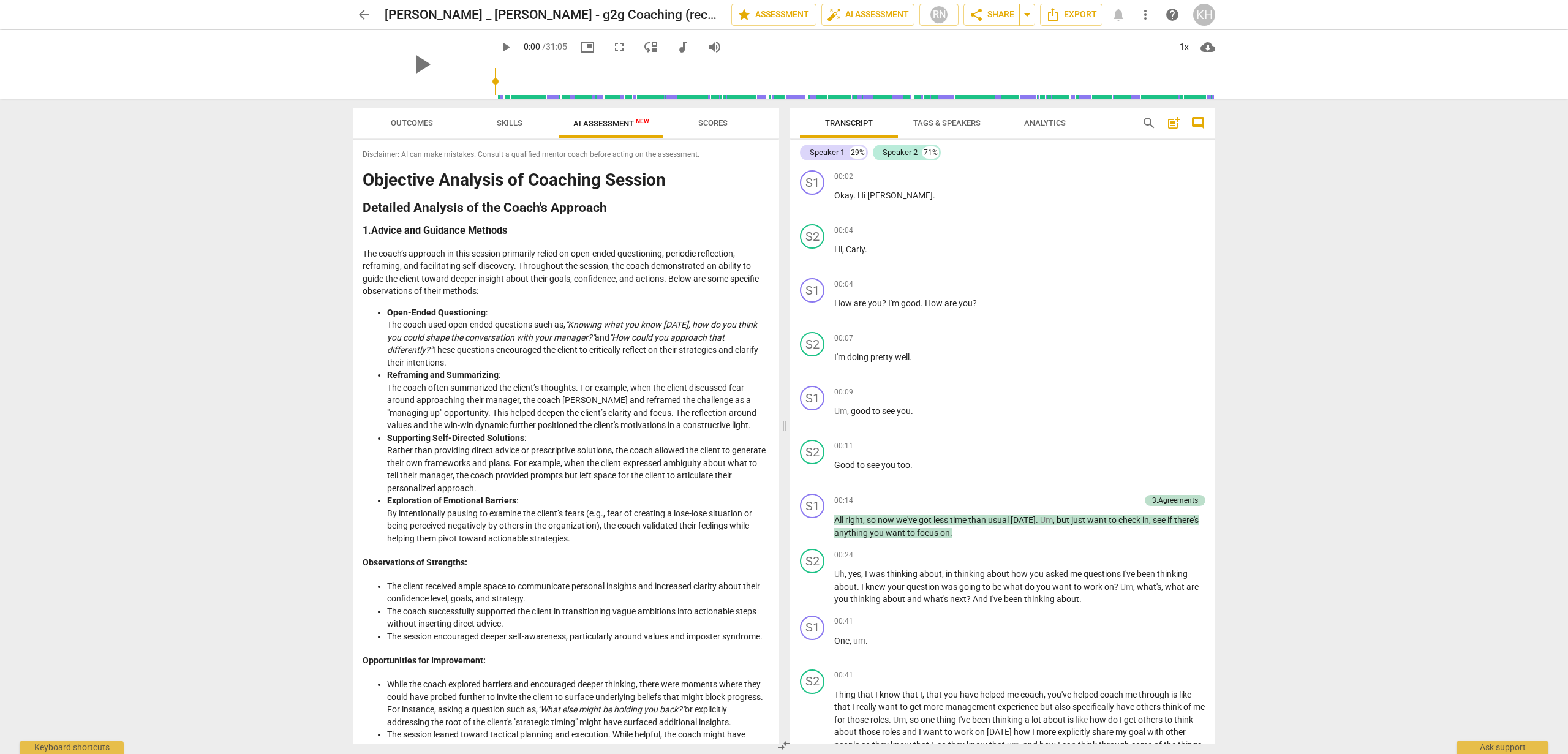
click at [490, 535] on li "Exploration of Emotional Barriers : By intentionally pausing to examine the cli…" at bounding box center [578, 520] width 382 height 50
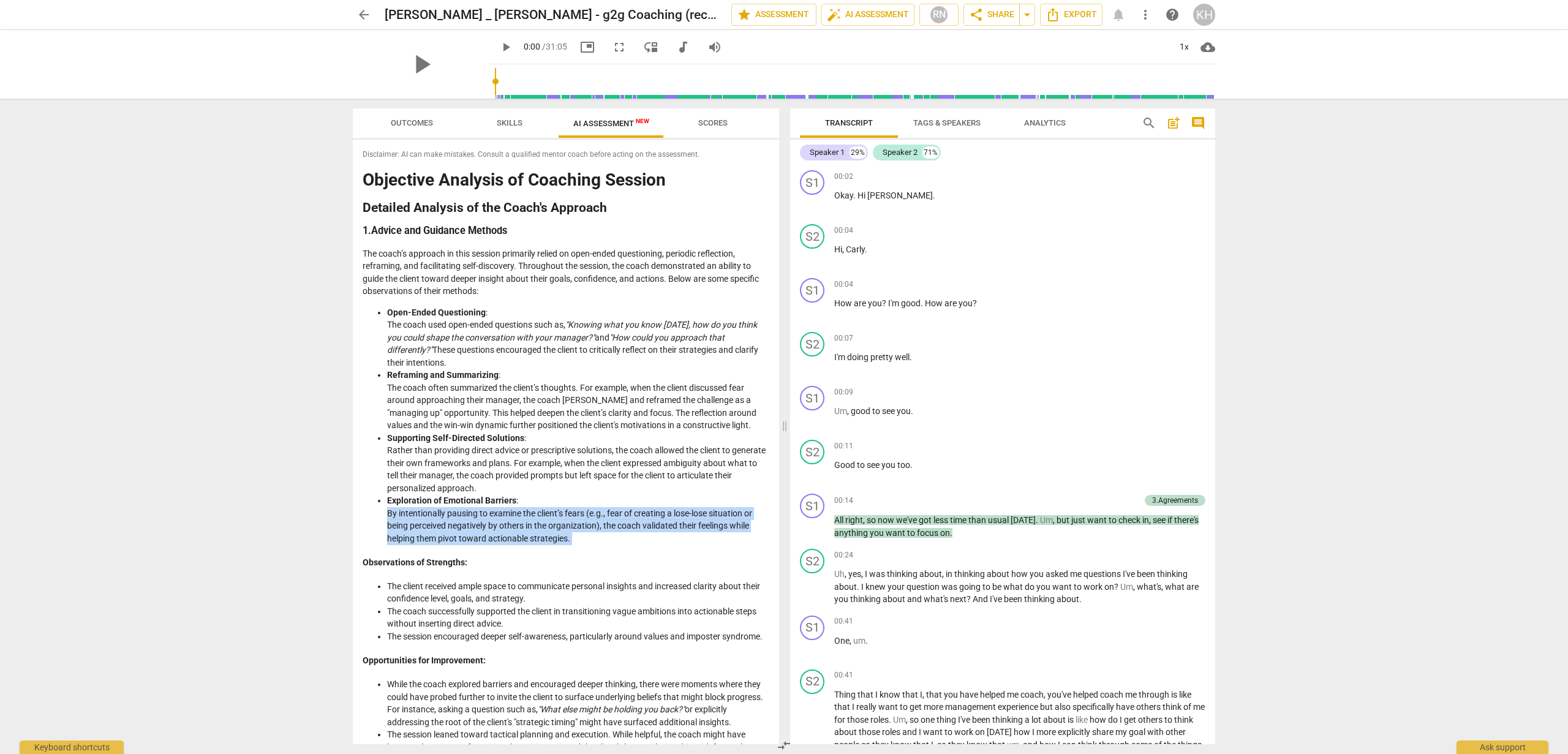
click at [490, 535] on li "Exploration of Emotional Barriers : By intentionally pausing to examine the cli…" at bounding box center [578, 520] width 382 height 50
click at [577, 532] on li "Exploration of Emotional Barriers : By intentionally pausing to examine the cli…" at bounding box center [578, 520] width 382 height 50
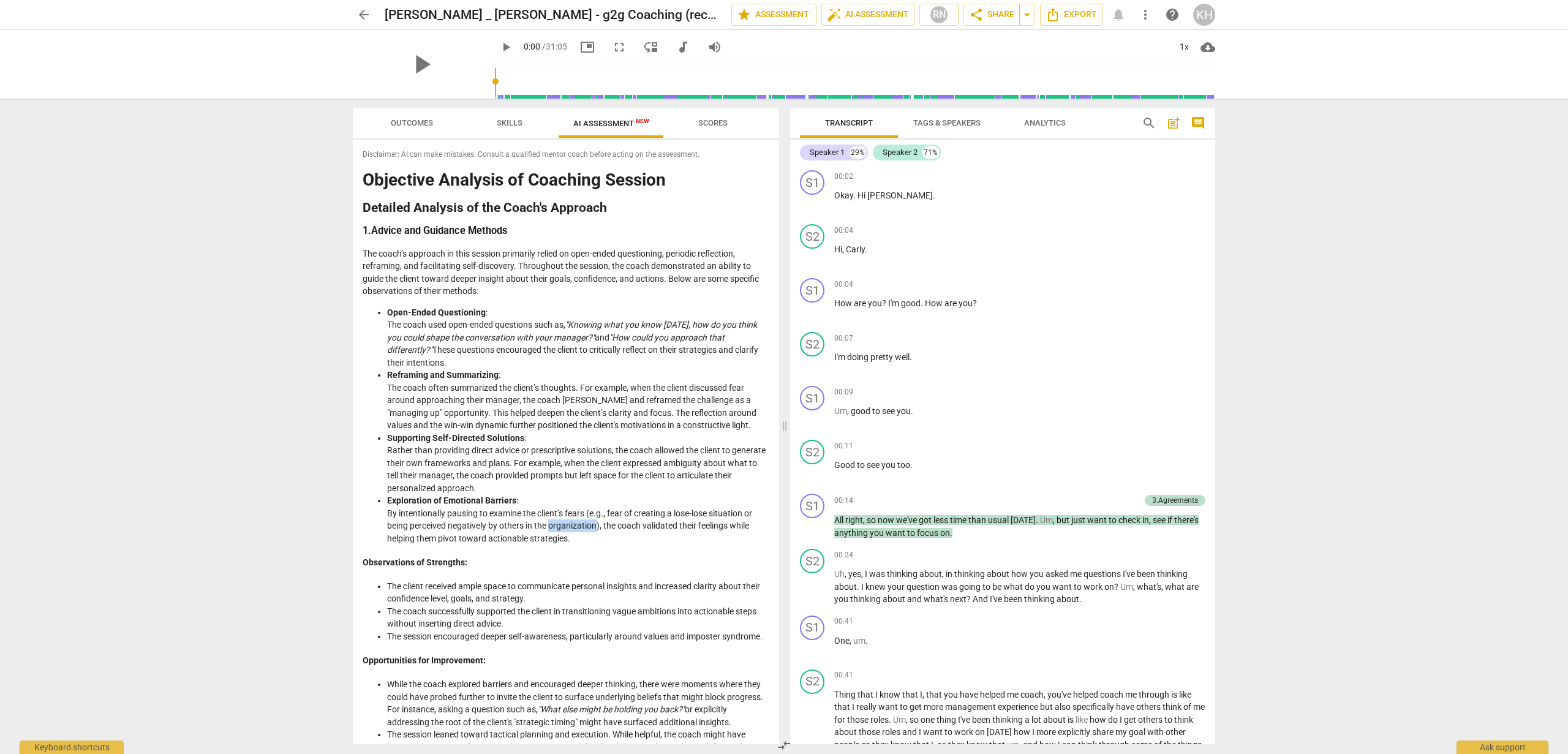
click at [577, 532] on li "Exploration of Emotional Barriers : By intentionally pausing to examine the cli…" at bounding box center [578, 520] width 382 height 50
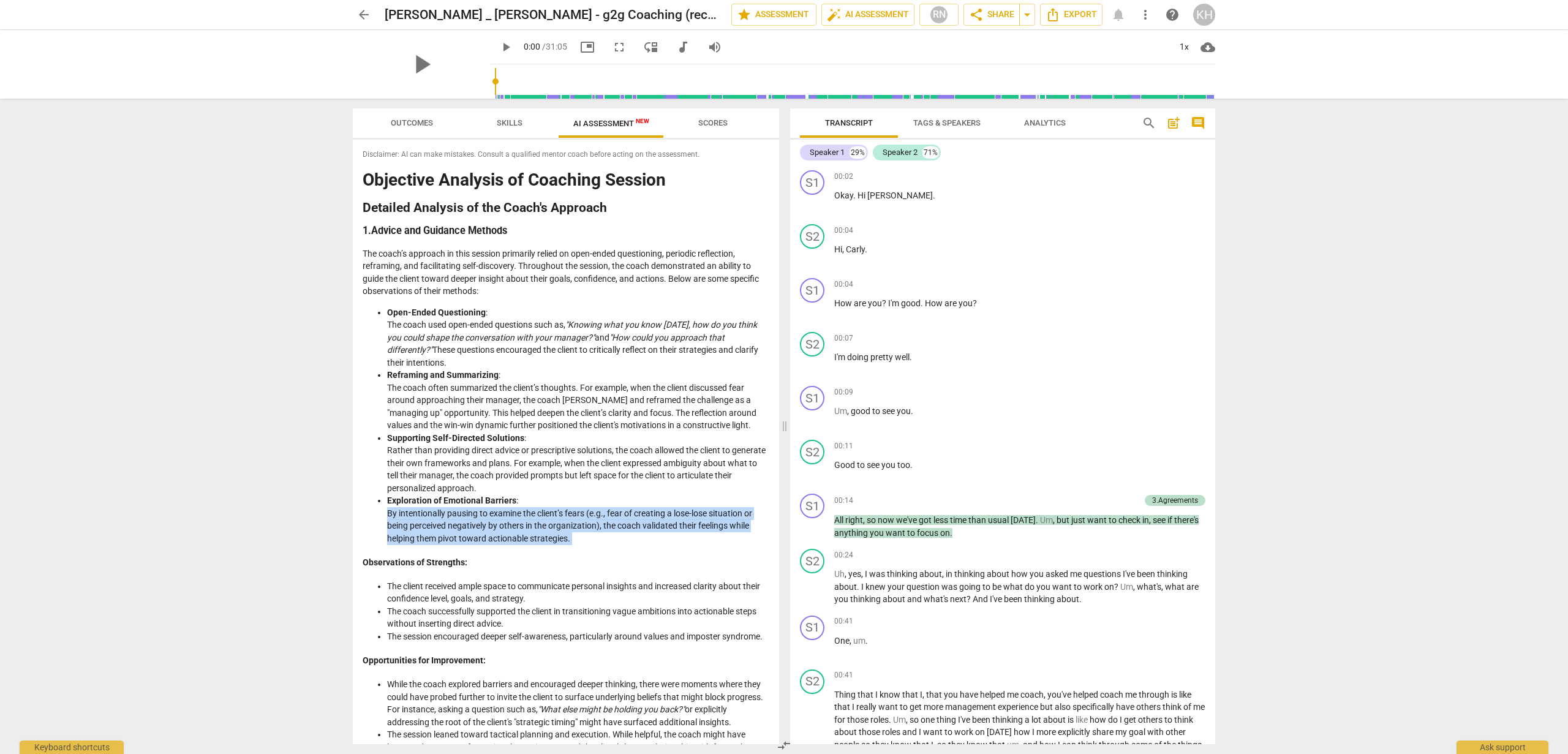
click at [577, 532] on li "Exploration of Emotional Barriers : By intentionally pausing to examine the cli…" at bounding box center [578, 520] width 382 height 50
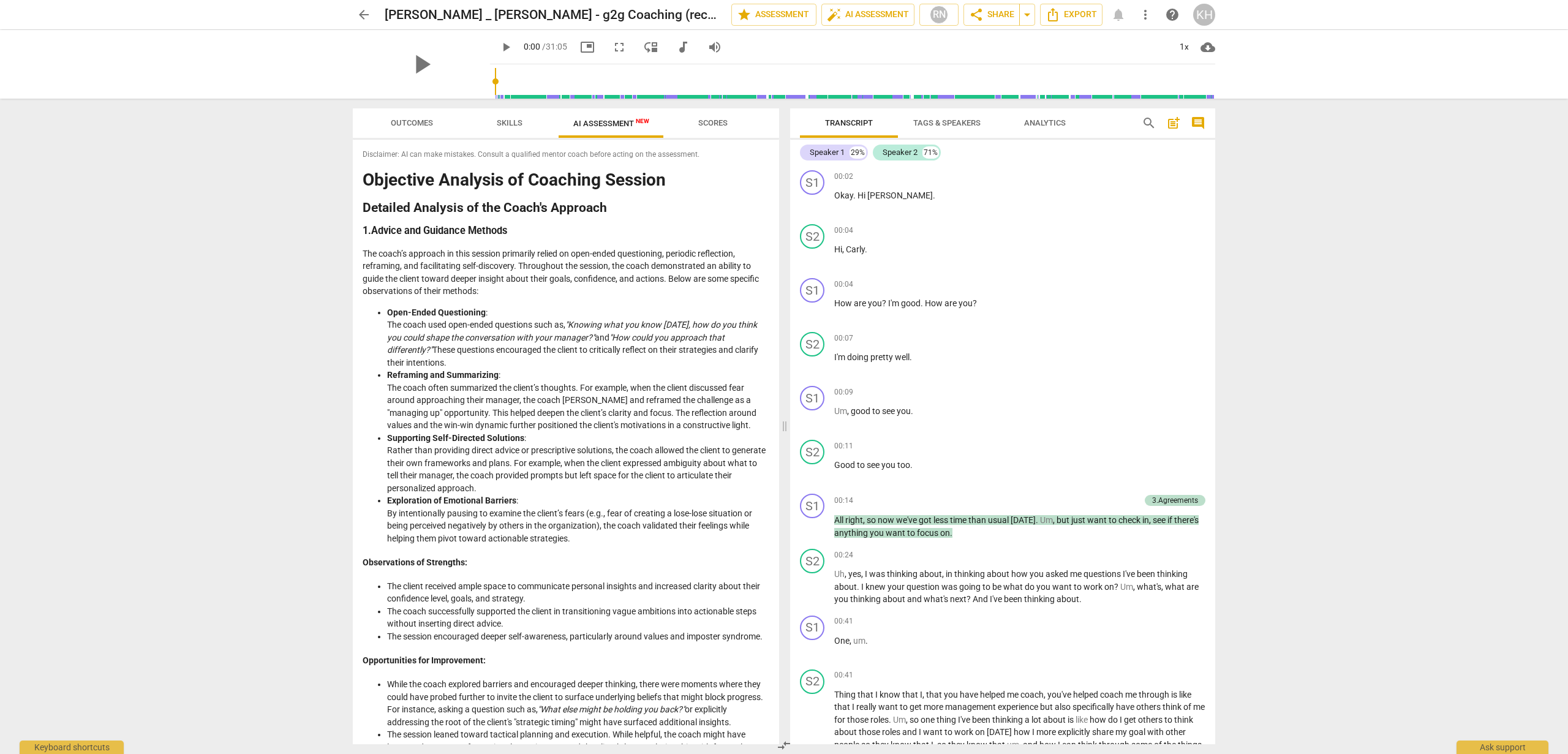
click at [525, 480] on li "Supporting Self-Directed Solutions : Rather than providing direct advice or pre…" at bounding box center [578, 463] width 382 height 63
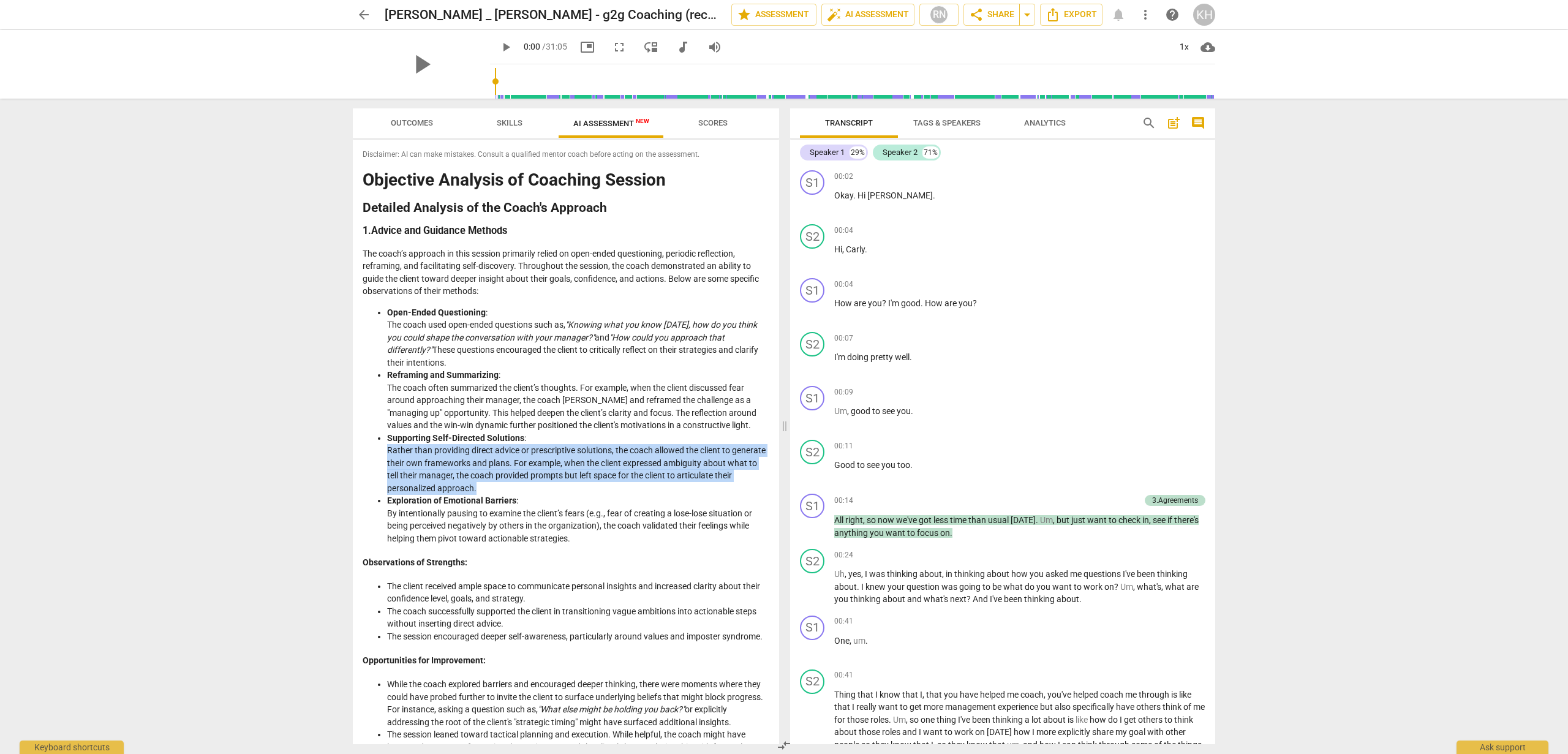
click at [525, 480] on li "Supporting Self-Directed Solutions : Rather than providing direct advice or pre…" at bounding box center [578, 463] width 382 height 63
